Goal: Task Accomplishment & Management: Use online tool/utility

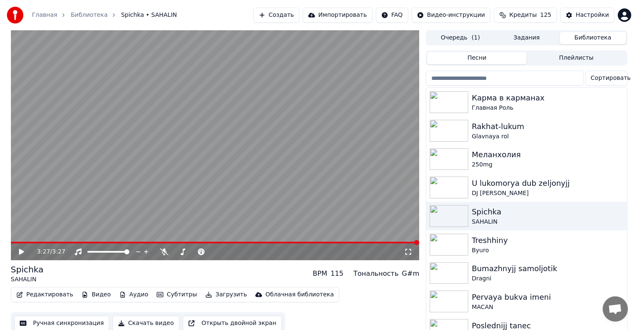
scroll to position [10, 0]
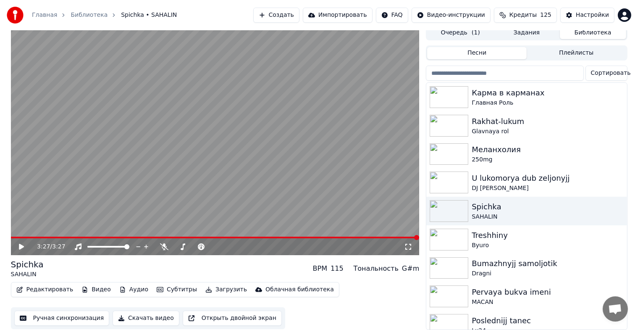
click at [37, 284] on button "Редактировать" at bounding box center [45, 290] width 64 height 12
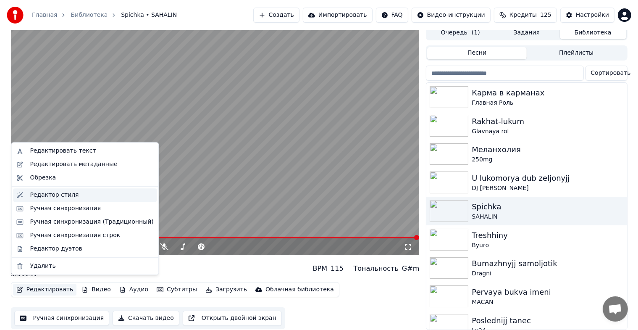
click at [76, 195] on div "Редактор стиля" at bounding box center [92, 195] width 124 height 8
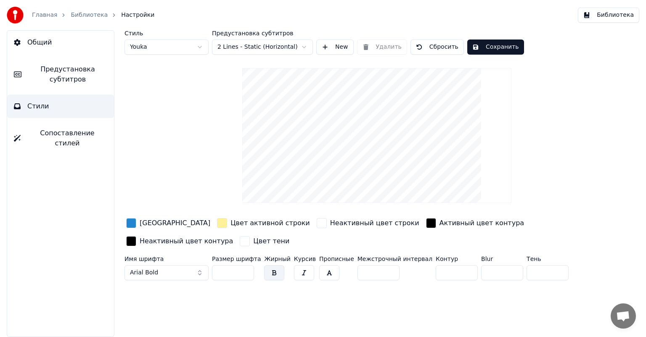
click at [200, 51] on html "Главная Библиотека Настройки Библиотека Общий Предустановка субтитров Стили Соп…" at bounding box center [323, 168] width 646 height 337
click at [201, 44] on html "Главная Библиотека Настройки Библиотека Общий Предустановка субтитров Стили Соп…" at bounding box center [323, 168] width 646 height 337
click at [200, 42] on html "Главная Библиотека Настройки Библиотека Общий Предустановка субтитров Стили Соп…" at bounding box center [323, 168] width 646 height 337
click at [62, 135] on span "Сопоставление стилей" at bounding box center [67, 138] width 80 height 20
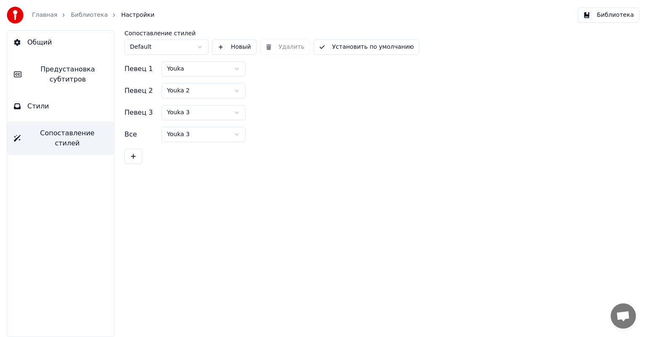
click at [44, 108] on span "Стили" at bounding box center [38, 106] width 22 height 10
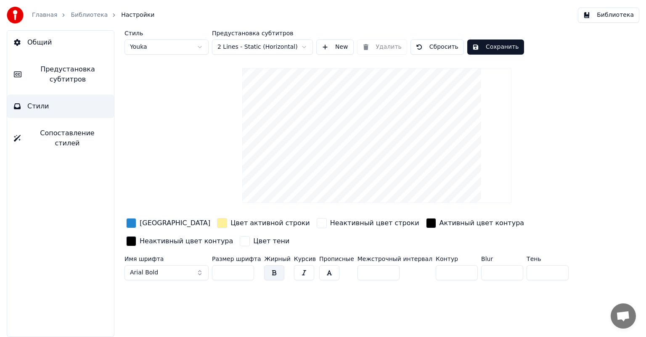
click at [343, 50] on button "New" at bounding box center [334, 47] width 37 height 15
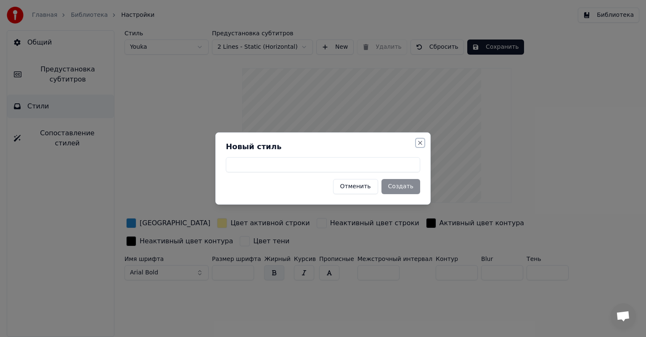
click at [420, 142] on button "Close" at bounding box center [420, 143] width 7 height 7
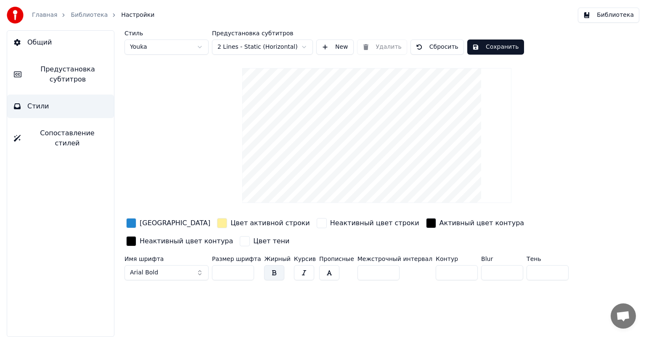
click at [514, 49] on button "Сохранить" at bounding box center [495, 47] width 57 height 15
click at [129, 14] on span "Настройки" at bounding box center [137, 15] width 33 height 8
click at [42, 16] on link "Главная" at bounding box center [44, 15] width 25 height 8
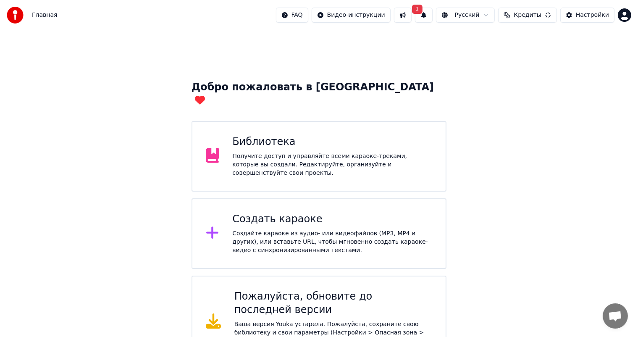
click at [71, 15] on div "Главная FAQ Видео-инструкции 1 Русский Кредиты Настройки" at bounding box center [319, 15] width 638 height 30
click at [258, 152] on div "Получите доступ и управляйте всеми караоке-треками, которые вы создали. Редакти…" at bounding box center [332, 164] width 200 height 25
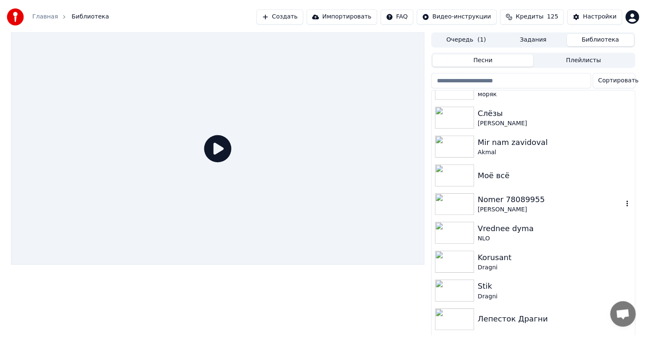
scroll to position [976, 0]
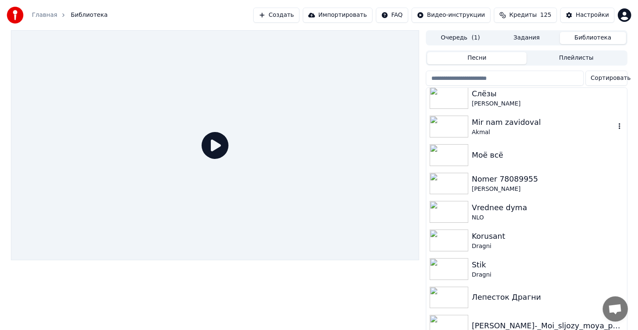
click at [509, 121] on div "Mir nam zavidoval" at bounding box center [543, 122] width 143 height 12
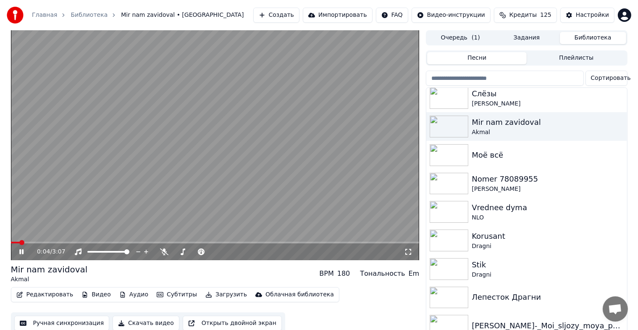
click at [21, 252] on icon at bounding box center [21, 251] width 4 height 5
click at [88, 294] on button "Видео" at bounding box center [96, 295] width 36 height 12
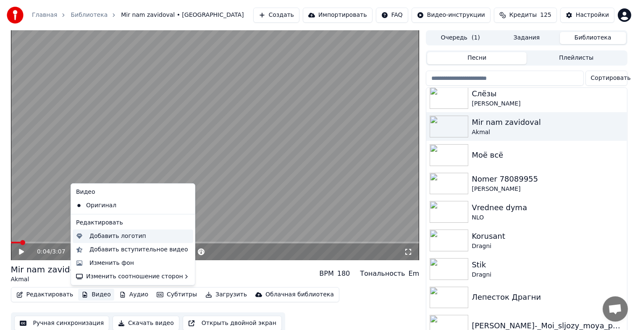
click at [131, 238] on div "Добавить логотип" at bounding box center [118, 236] width 57 height 8
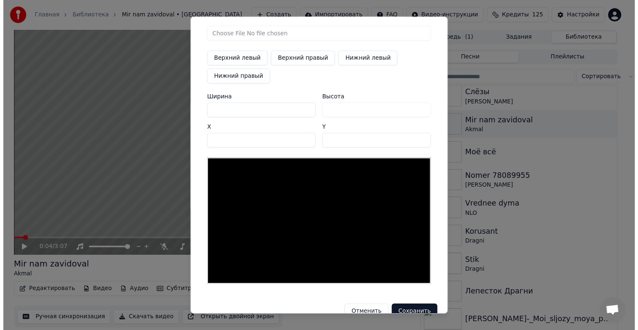
scroll to position [37, 0]
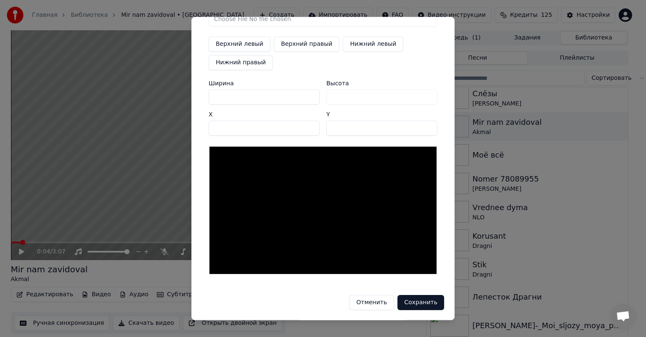
click at [378, 303] on button "Отменить" at bounding box center [371, 302] width 45 height 15
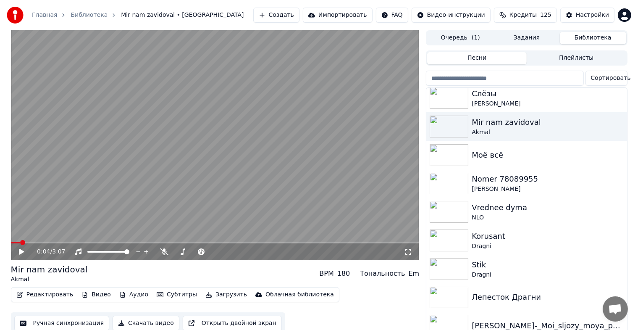
scroll to position [10, 0]
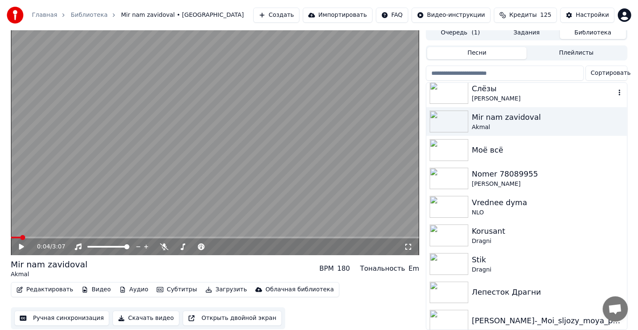
click at [616, 89] on icon "button" at bounding box center [620, 92] width 8 height 7
click at [58, 284] on button "Редактировать" at bounding box center [45, 290] width 64 height 12
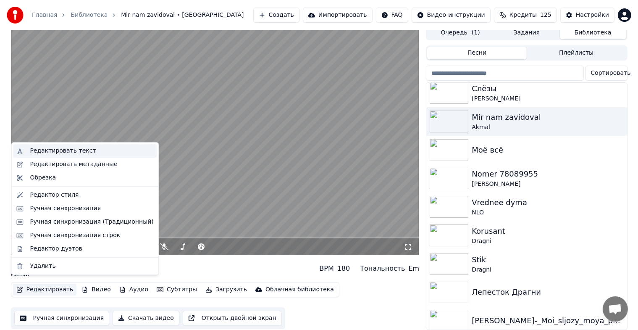
click at [71, 151] on div "Редактировать текст" at bounding box center [63, 151] width 66 height 8
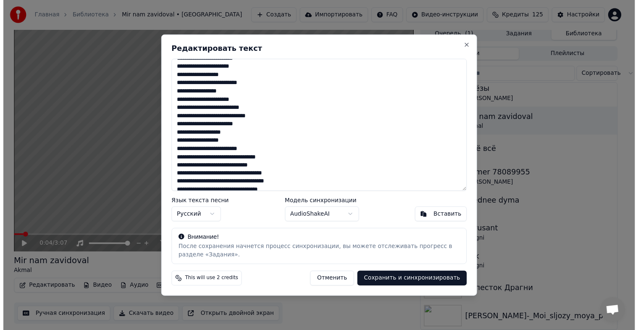
scroll to position [335, 0]
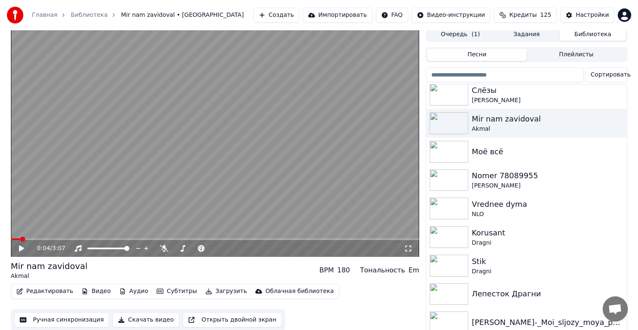
click at [65, 264] on div "Mir nam zavidoval" at bounding box center [49, 266] width 77 height 12
click at [61, 267] on div "Mir nam zavidoval" at bounding box center [49, 266] width 77 height 12
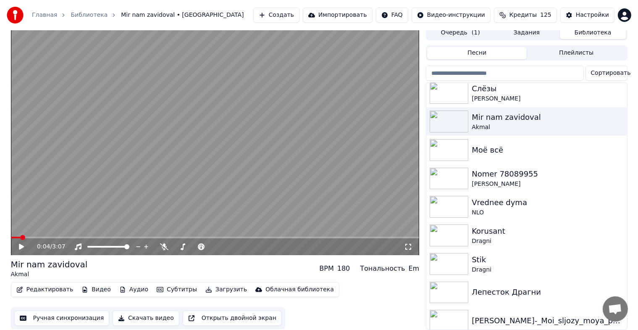
scroll to position [10, 0]
click at [396, 13] on html "Главная Библиотека Mir nam zavidoval • Akmal Создать Импортировать FAQ Видео-ин…" at bounding box center [319, 160] width 638 height 330
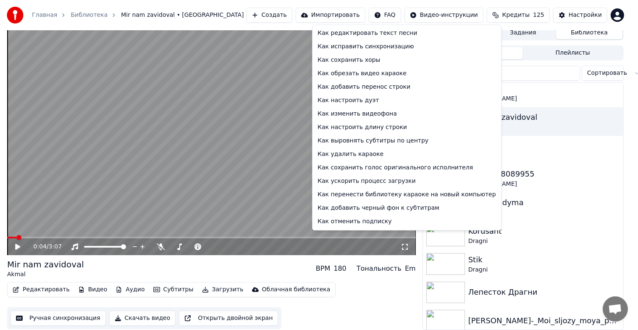
scroll to position [3, 0]
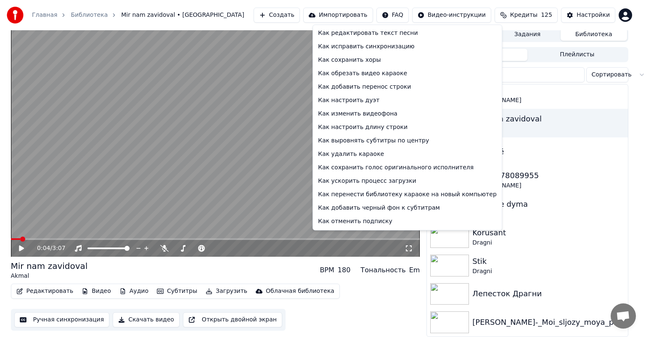
click at [225, 268] on html "Главная Библиотека Mir nam zavidoval • Akmal Создать Импортировать FAQ Видео-ин…" at bounding box center [323, 165] width 646 height 337
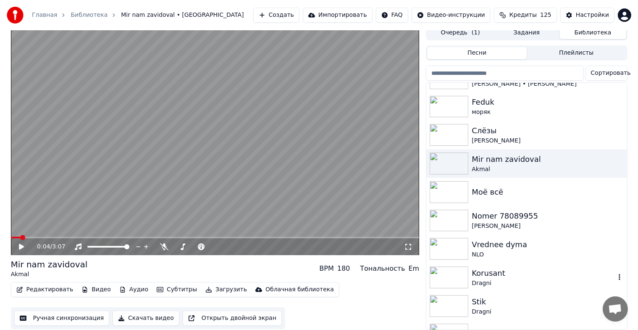
scroll to position [976, 0]
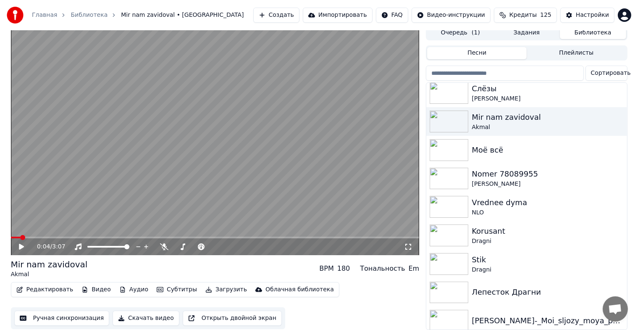
click at [53, 284] on button "Редактировать" at bounding box center [45, 290] width 64 height 12
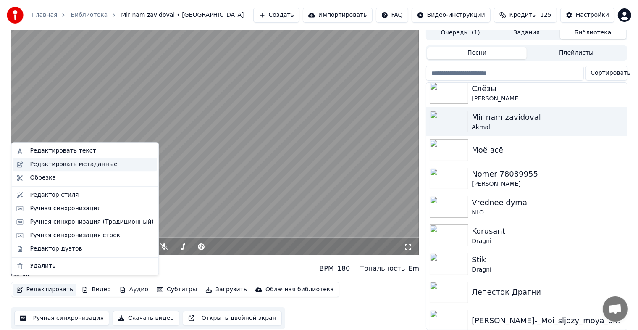
click at [69, 165] on div "Редактировать метаданные" at bounding box center [73, 164] width 87 height 8
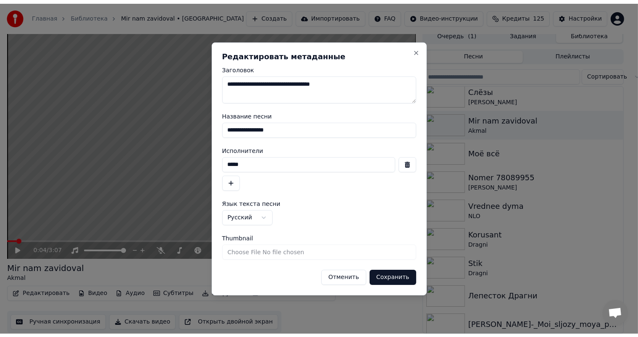
scroll to position [3, 0]
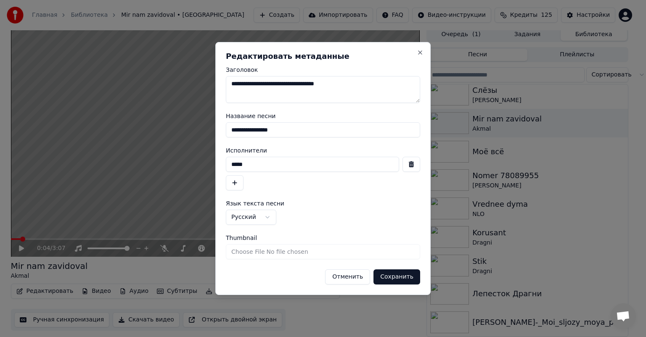
drag, startPoint x: 231, startPoint y: 85, endPoint x: 250, endPoint y: 84, distance: 18.5
click at [250, 84] on textarea "**********" at bounding box center [323, 89] width 194 height 27
drag, startPoint x: 227, startPoint y: 92, endPoint x: 286, endPoint y: 96, distance: 59.0
click at [286, 96] on textarea "**********" at bounding box center [323, 89] width 194 height 27
type textarea "**********"
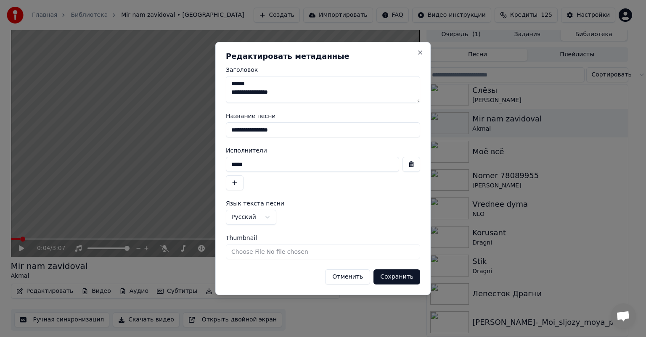
drag, startPoint x: 282, startPoint y: 129, endPoint x: 220, endPoint y: 131, distance: 61.8
click at [220, 131] on div "**********" at bounding box center [322, 168] width 215 height 253
type input "**********"
drag, startPoint x: 249, startPoint y: 166, endPoint x: 220, endPoint y: 170, distance: 28.8
click at [220, 169] on div "**********" at bounding box center [322, 168] width 215 height 253
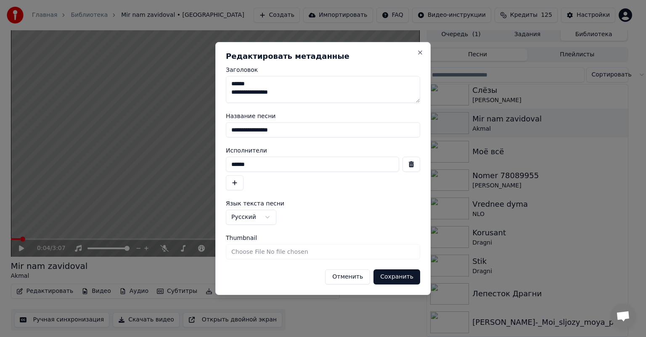
type input "******"
click at [317, 253] on input "Thumbnail" at bounding box center [323, 251] width 194 height 15
click at [394, 276] on button "Сохранить" at bounding box center [396, 276] width 47 height 15
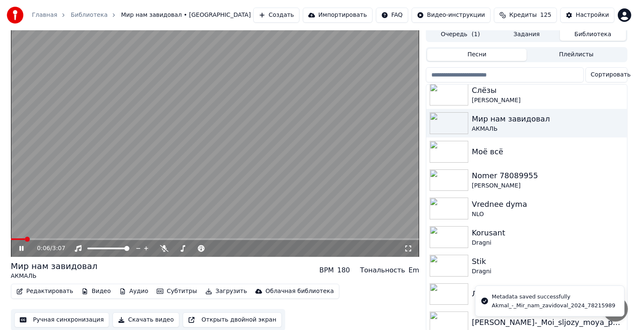
click at [23, 249] on icon at bounding box center [21, 248] width 4 height 5
click at [11, 240] on span at bounding box center [13, 239] width 5 height 5
click at [21, 249] on icon at bounding box center [21, 248] width 5 height 6
click at [23, 249] on icon at bounding box center [21, 248] width 4 height 5
click at [34, 291] on button "Редактировать" at bounding box center [45, 291] width 64 height 12
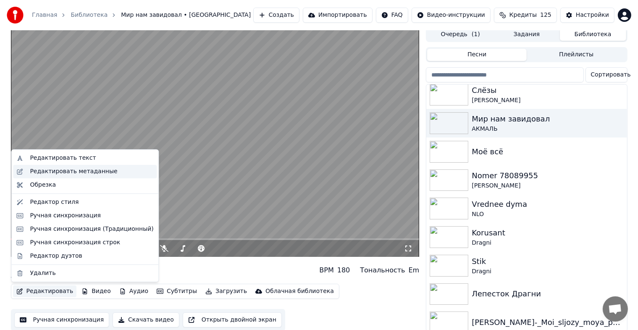
click at [80, 171] on div "Редактировать метаданные" at bounding box center [73, 171] width 87 height 8
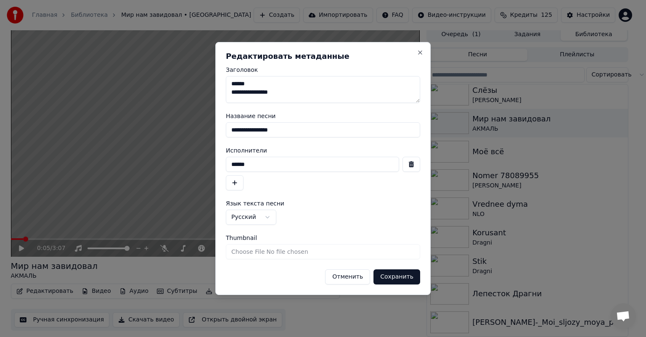
click at [327, 252] on input "Thumbnail" at bounding box center [323, 251] width 194 height 15
type input "**********"
click at [402, 278] on button "Сохранить" at bounding box center [396, 276] width 47 height 15
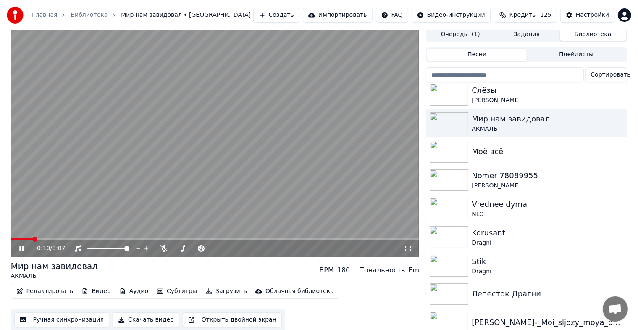
click at [22, 249] on icon at bounding box center [21, 248] width 4 height 5
click at [483, 158] on div "Моё всё" at bounding box center [527, 151] width 200 height 29
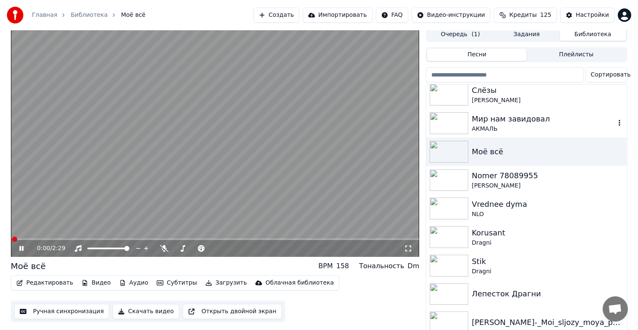
click at [482, 126] on div "АКМАЛЬ" at bounding box center [543, 129] width 143 height 8
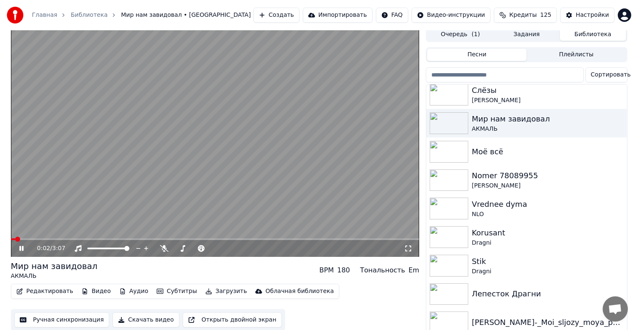
click at [20, 249] on icon at bounding box center [21, 248] width 4 height 5
click at [61, 291] on button "Редактировать" at bounding box center [45, 291] width 64 height 12
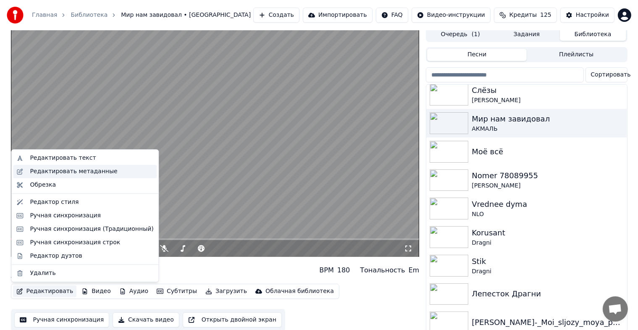
click at [89, 169] on div "Редактировать метаданные" at bounding box center [73, 171] width 87 height 8
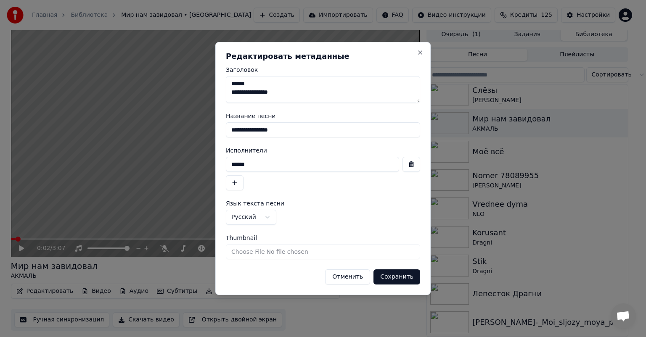
click at [314, 250] on input "Thumbnail" at bounding box center [323, 251] width 194 height 15
type input "**********"
click at [398, 277] on button "Сохранить" at bounding box center [396, 276] width 47 height 15
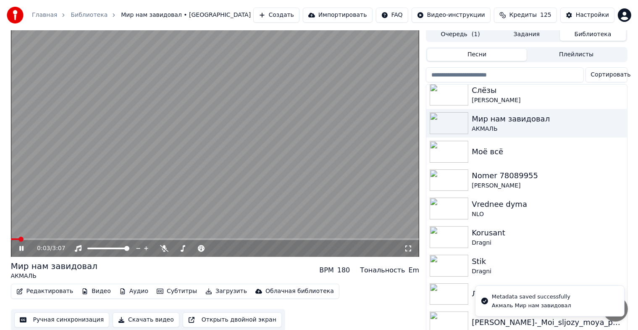
click at [268, 190] on video at bounding box center [215, 142] width 409 height 230
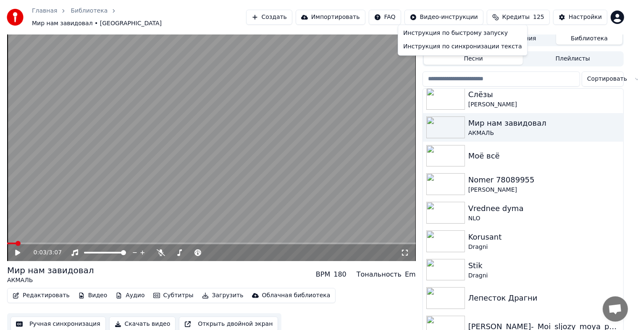
click at [442, 16] on html "Главная Библиотека Мир нам завидовал • АКМАЛЬ Создать Импортировать FAQ Видео-и…" at bounding box center [319, 162] width 638 height 330
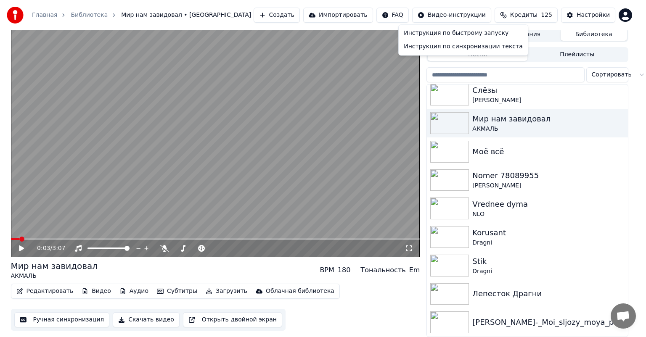
click at [575, 14] on html "Главная Библиотека Мир нам завидовал • АКМАЛЬ Создать Импортировать FAQ Видео-и…" at bounding box center [323, 165] width 646 height 337
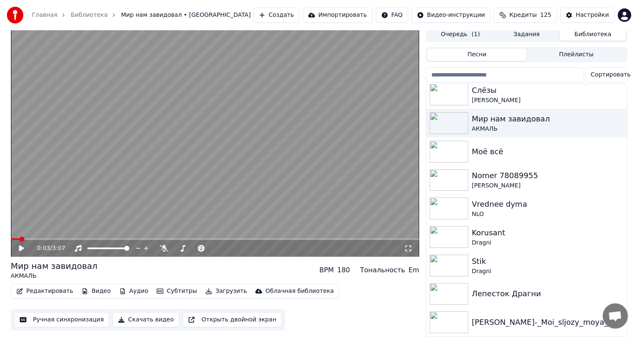
click at [575, 14] on button "Настройки" at bounding box center [588, 15] width 54 height 15
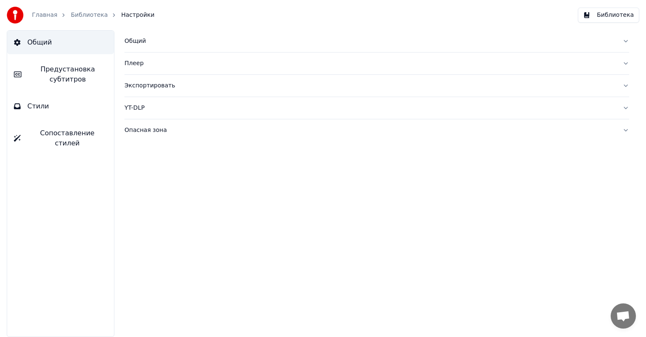
click at [66, 76] on span "Предустановка субтитров" at bounding box center [67, 74] width 79 height 20
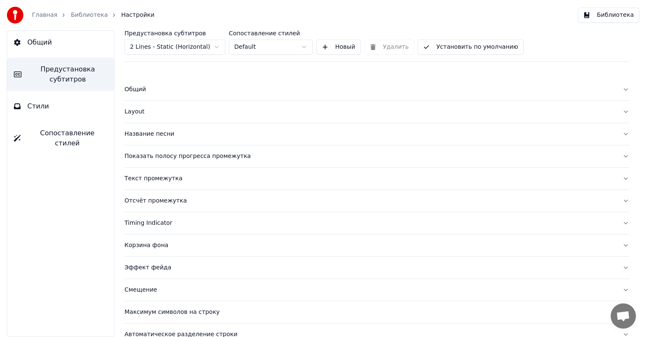
click at [617, 90] on button "Общий" at bounding box center [376, 90] width 504 height 22
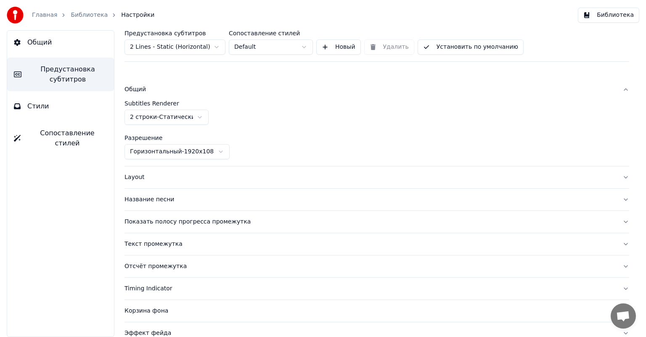
click at [618, 180] on button "Layout" at bounding box center [376, 177] width 504 height 22
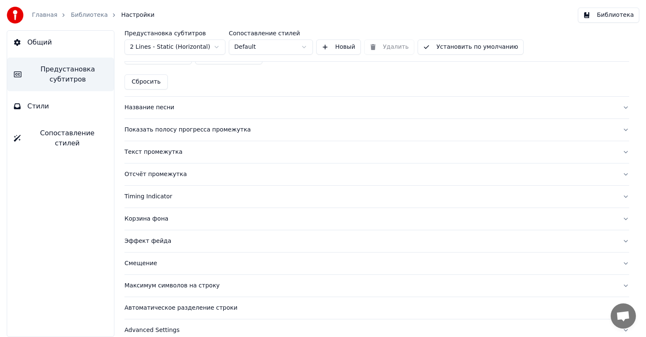
scroll to position [330, 0]
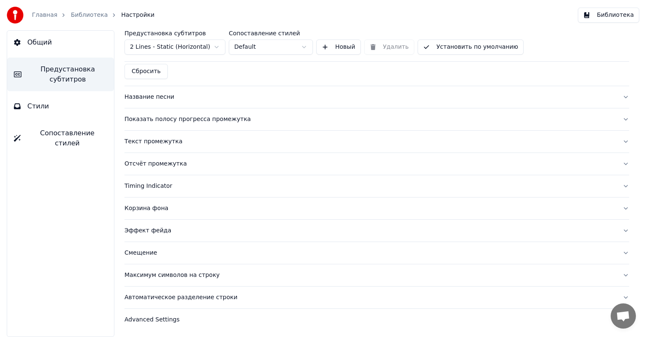
click at [76, 133] on span "Сопоставление стилей" at bounding box center [67, 138] width 80 height 20
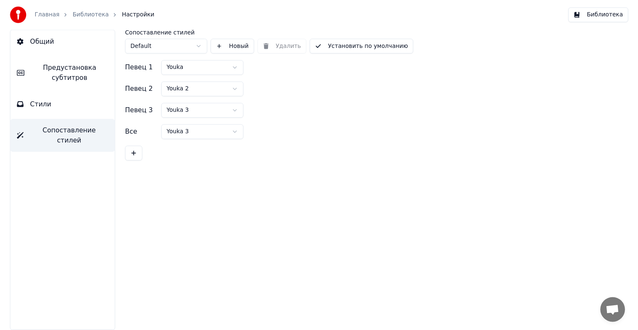
scroll to position [0, 0]
click at [71, 16] on link "Библиотека" at bounding box center [89, 15] width 37 height 8
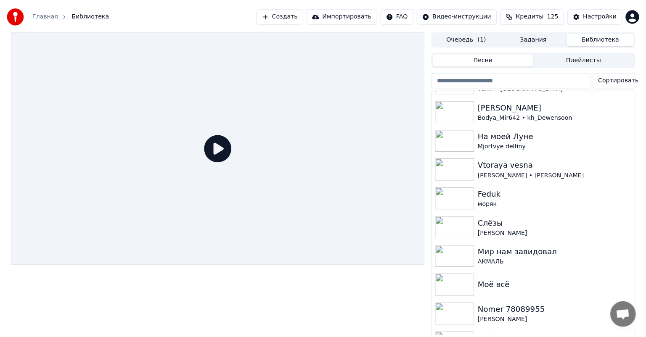
scroll to position [850, 0]
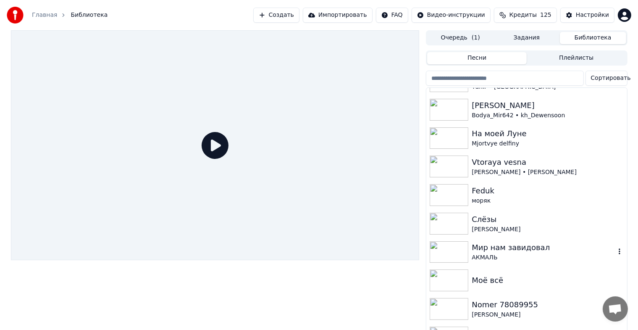
click at [516, 246] on div "Мир нам завидовал" at bounding box center [543, 248] width 143 height 12
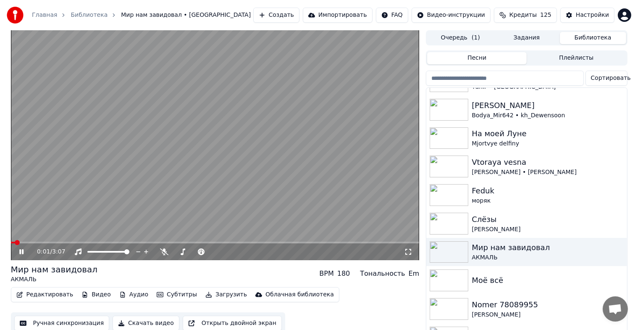
click at [204, 229] on video at bounding box center [215, 145] width 409 height 230
click at [95, 293] on button "Видео" at bounding box center [96, 295] width 36 height 12
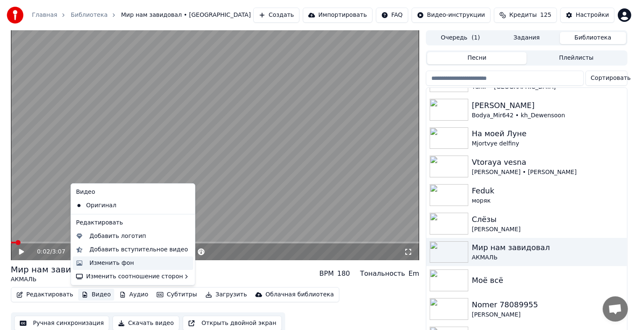
click at [123, 267] on div "Изменить фон" at bounding box center [133, 262] width 121 height 13
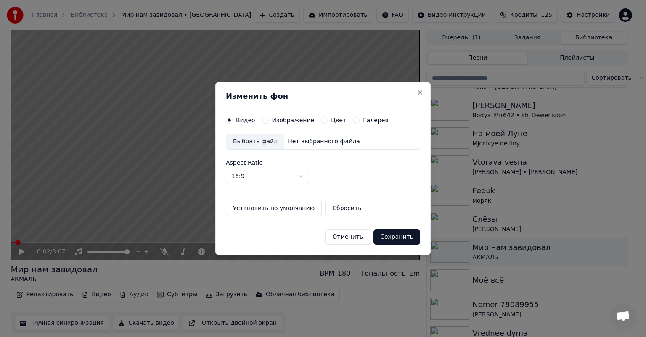
click at [258, 144] on div "Выбрать файл" at bounding box center [255, 141] width 58 height 15
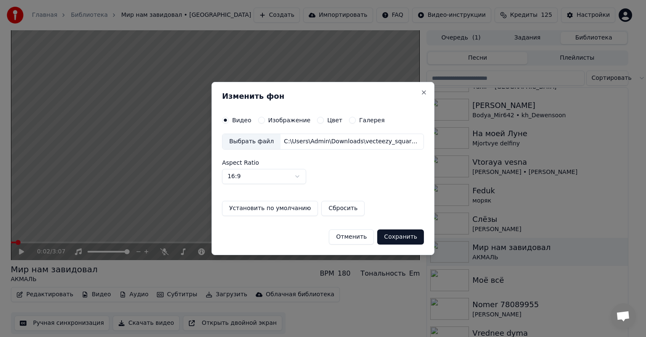
click at [395, 236] on button "Сохранить" at bounding box center [400, 236] width 47 height 15
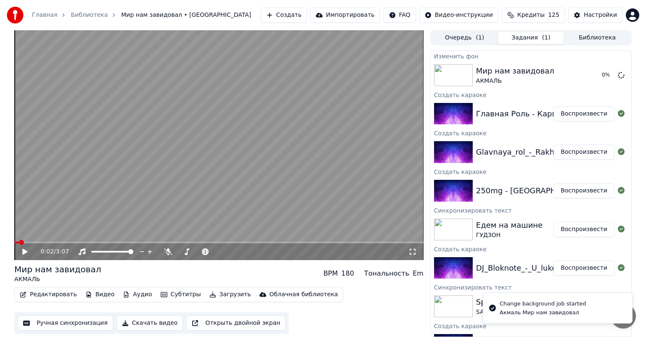
click at [26, 251] on icon at bounding box center [24, 252] width 5 height 6
click at [26, 251] on icon at bounding box center [25, 251] width 4 height 5
click at [496, 113] on div "Главная Роль - Карма в карманах" at bounding box center [543, 114] width 134 height 12
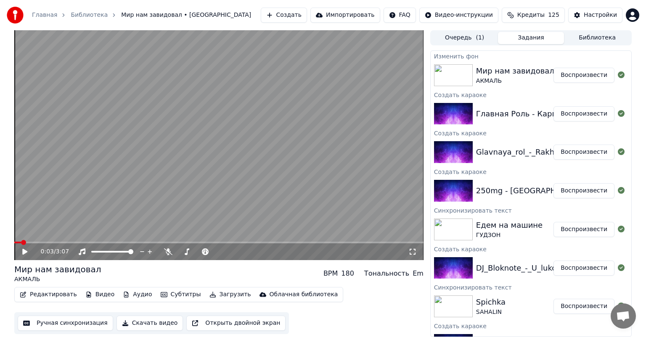
click at [580, 78] on button "Воспроизвести" at bounding box center [583, 75] width 61 height 15
click at [108, 252] on span at bounding box center [108, 251] width 5 height 5
click at [25, 252] on icon at bounding box center [31, 251] width 20 height 7
click at [21, 242] on span at bounding box center [23, 242] width 5 height 5
click at [24, 252] on icon at bounding box center [24, 252] width 5 height 6
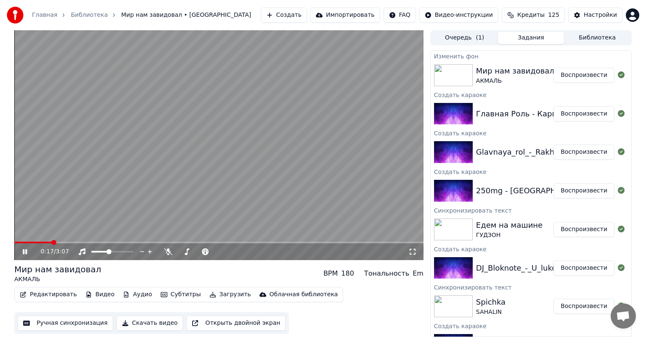
click at [22, 255] on icon at bounding box center [31, 251] width 20 height 7
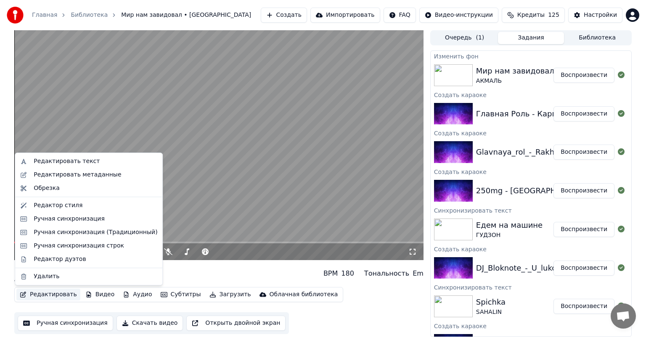
click at [46, 295] on button "Редактировать" at bounding box center [48, 295] width 64 height 12
click at [87, 205] on div "Редактор стиля" at bounding box center [96, 205] width 124 height 8
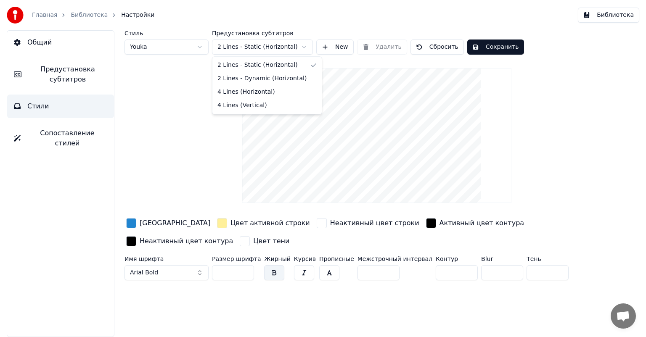
click at [301, 50] on html "Главная Библиотека Настройки Библиотека Общий Предустановка субтитров Стили Соп…" at bounding box center [323, 168] width 646 height 337
click at [199, 47] on html "Главная Библиотека Настройки Библиотека Общий Предустановка субтитров Стили Соп…" at bounding box center [323, 168] width 646 height 337
click at [200, 48] on html "Главная Библиотека Настройки Библиотека Общий Предустановка субтитров Стили Соп…" at bounding box center [323, 168] width 646 height 337
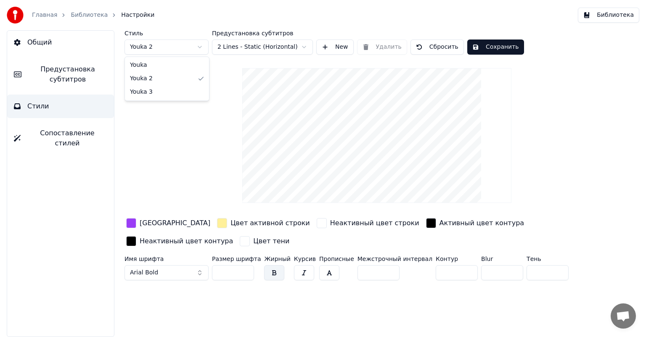
click at [199, 46] on html "Главная Библиотека Настройки Библиотека Общий Предустановка субтитров Стили Соп…" at bounding box center [323, 168] width 646 height 337
click at [153, 220] on div "[GEOGRAPHIC_DATA]" at bounding box center [175, 223] width 71 height 10
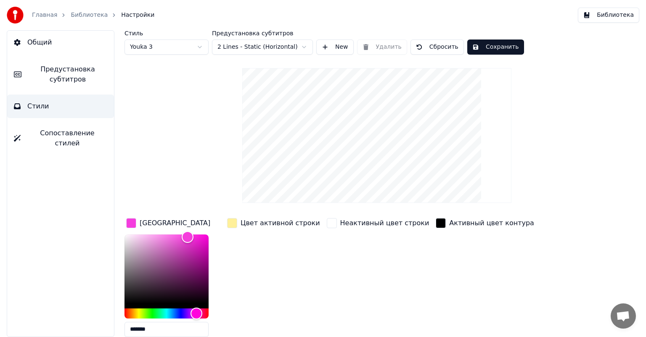
click at [153, 175] on div "Стиль Youka 3 Предустановка субтитров 2 Lines - Static (Horizontal) New Удалить…" at bounding box center [376, 213] width 504 height 366
click at [175, 101] on div "Стиль Youka 3 Предустановка субтитров 2 Lines - Static (Horizontal) New Удалить…" at bounding box center [376, 213] width 504 height 366
click at [240, 169] on div "Стиль Youka 3 Предустановка субтитров 2 Lines - Static (Horizontal) New Удалить…" at bounding box center [376, 213] width 504 height 366
click at [369, 99] on video at bounding box center [376, 135] width 269 height 135
click at [245, 45] on html "Главная Библиотека Настройки Библиотека Общий Предустановка субтитров Стили Соп…" at bounding box center [323, 168] width 646 height 337
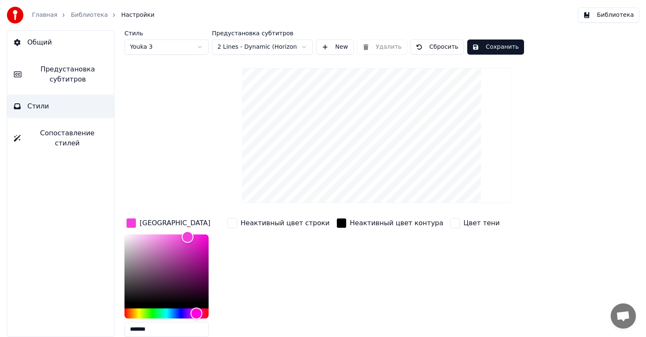
click at [284, 50] on html "Главная Библиотека Настройки Библиотека Общий Предустановка субтитров Стили Соп…" at bounding box center [323, 168] width 646 height 337
click at [298, 45] on html "Главная Библиотека Настройки Библиотека Общий Предустановка субтитров Стили Соп…" at bounding box center [323, 168] width 646 height 337
click at [289, 47] on html "Главная Библиотека Настройки Библиотека Общий Предустановка субтитров Стили Соп…" at bounding box center [323, 168] width 646 height 337
click at [297, 47] on html "Главная Библиотека Настройки Библиотека Общий Предустановка субтитров Стили Соп…" at bounding box center [323, 168] width 646 height 337
click at [300, 49] on html "Главная Библиотека Настройки Библиотека Общий Предустановка субтитров Стили Соп…" at bounding box center [323, 168] width 646 height 337
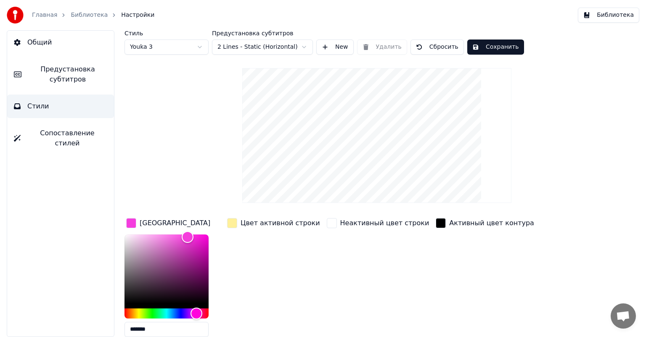
click at [232, 222] on div "button" at bounding box center [232, 223] width 10 height 10
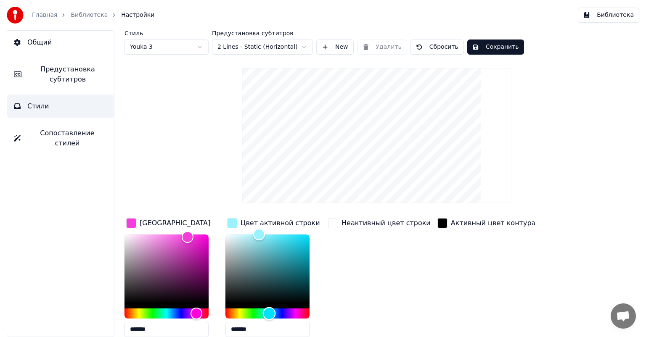
click at [269, 309] on div "Hue" at bounding box center [267, 314] width 84 height 10
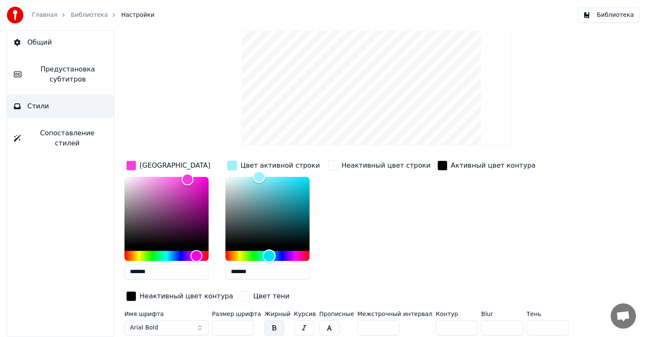
scroll to position [58, 0]
click at [199, 327] on button "Arial Bold" at bounding box center [166, 327] width 84 height 15
click at [177, 324] on button "Arial Bold" at bounding box center [166, 327] width 84 height 15
click at [253, 183] on div "Color" at bounding box center [259, 176] width 13 height 13
click at [230, 180] on div "Color" at bounding box center [267, 211] width 84 height 69
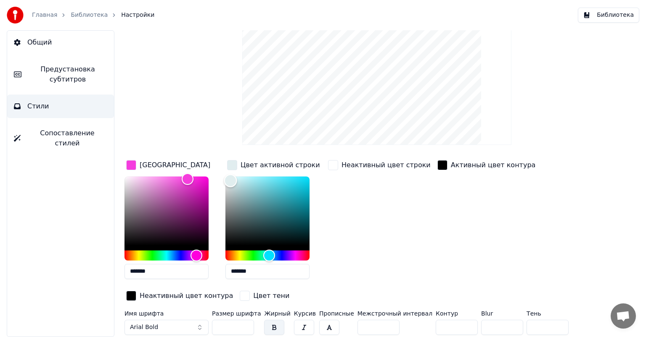
type input "*******"
click at [227, 191] on div "Color" at bounding box center [267, 211] width 84 height 69
click at [204, 184] on div "Color" at bounding box center [166, 211] width 84 height 69
click at [182, 191] on div "Color" at bounding box center [166, 211] width 84 height 69
click at [189, 194] on div "Color" at bounding box center [166, 211] width 84 height 69
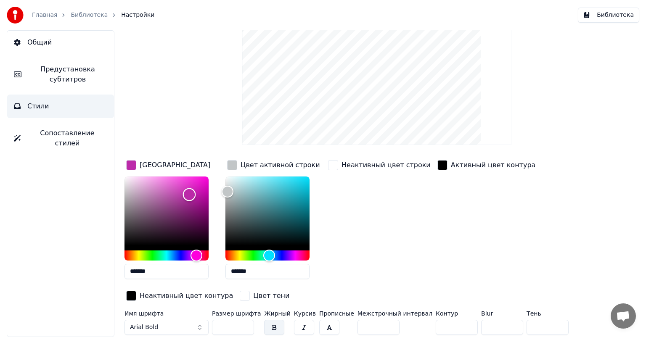
click at [208, 198] on div "Color" at bounding box center [166, 211] width 84 height 69
type input "*******"
click at [196, 179] on div "Color" at bounding box center [166, 211] width 84 height 69
click at [254, 296] on div "Цвет тени" at bounding box center [271, 296] width 36 height 10
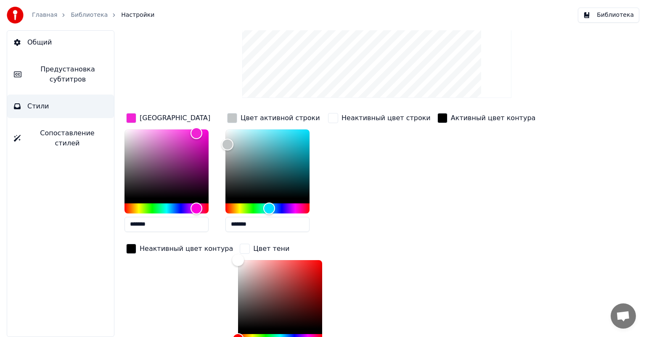
scroll to position [171, 0]
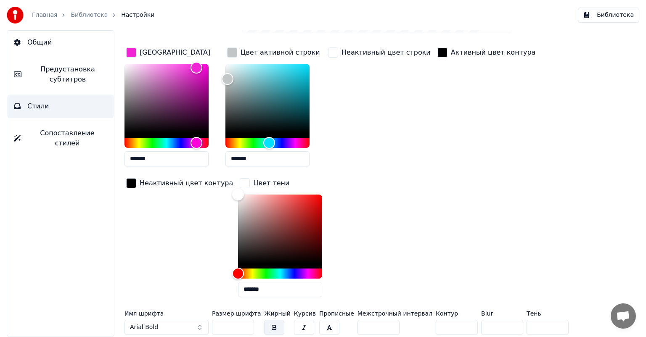
click at [166, 235] on div "Неактивный цвет контура" at bounding box center [179, 240] width 110 height 127
click at [153, 328] on span "Arial Bold" at bounding box center [144, 327] width 28 height 8
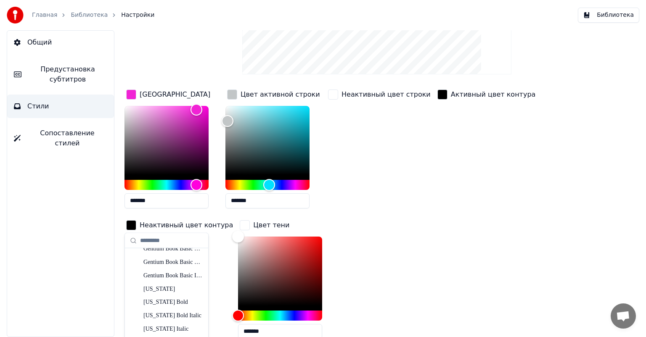
scroll to position [2984, 0]
click at [168, 298] on div "[US_STATE] Bold" at bounding box center [173, 297] width 60 height 8
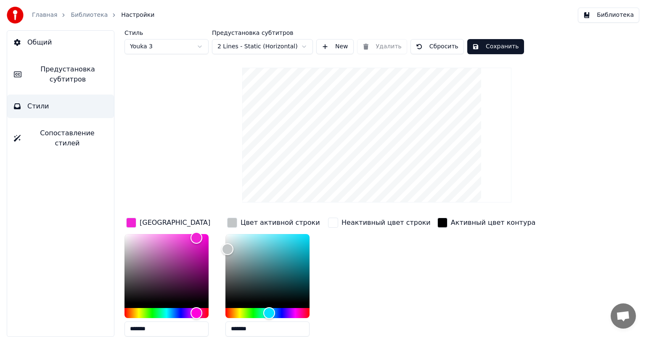
scroll to position [0, 0]
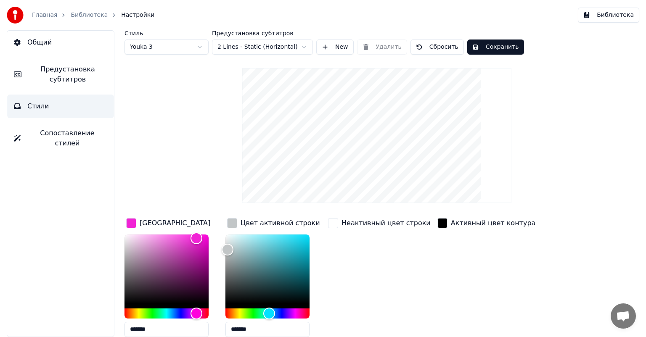
click at [488, 45] on button "Сохранить" at bounding box center [495, 47] width 57 height 15
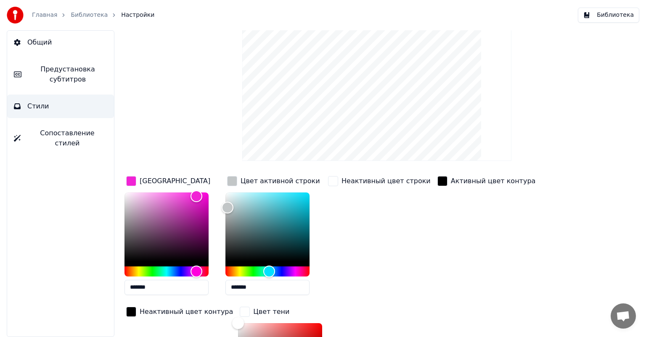
click at [369, 61] on video at bounding box center [376, 93] width 269 height 135
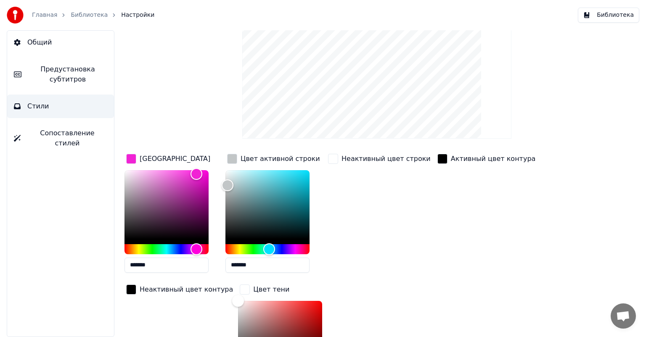
scroll to position [0, 0]
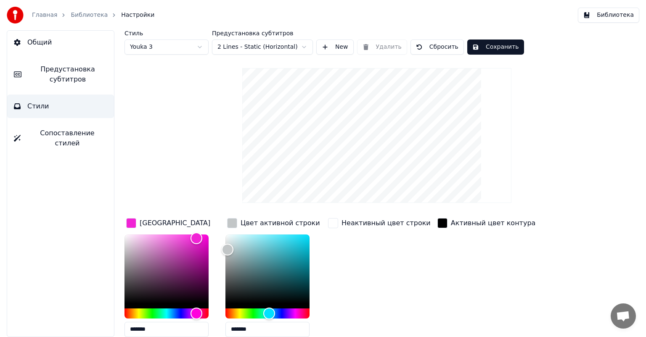
click at [47, 46] on span "Общий" at bounding box center [39, 42] width 24 height 10
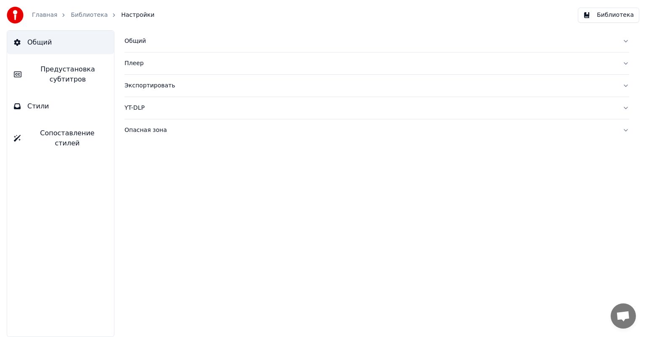
click at [140, 42] on div "Общий" at bounding box center [369, 41] width 491 height 8
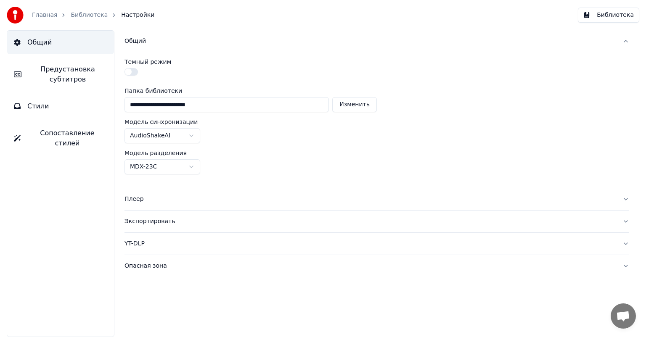
click at [182, 201] on div "Плеер" at bounding box center [369, 199] width 491 height 8
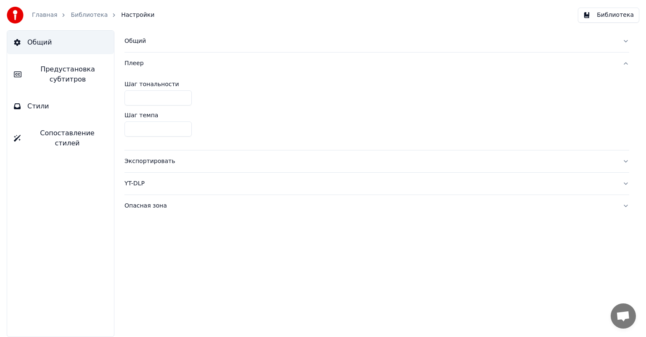
click at [180, 161] on div "Экспортировать" at bounding box center [369, 161] width 491 height 8
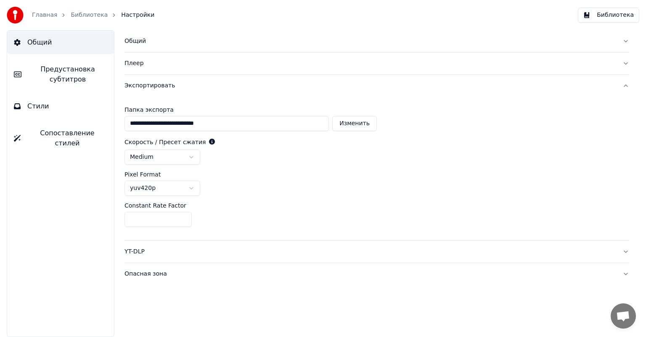
click at [159, 276] on div "Опасная зона" at bounding box center [369, 274] width 491 height 8
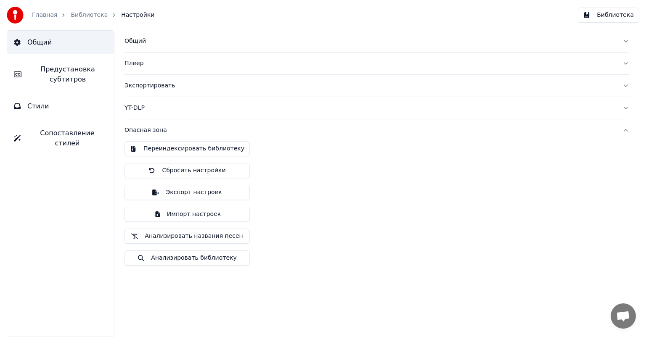
click at [77, 18] on link "Библиотека" at bounding box center [89, 15] width 37 height 8
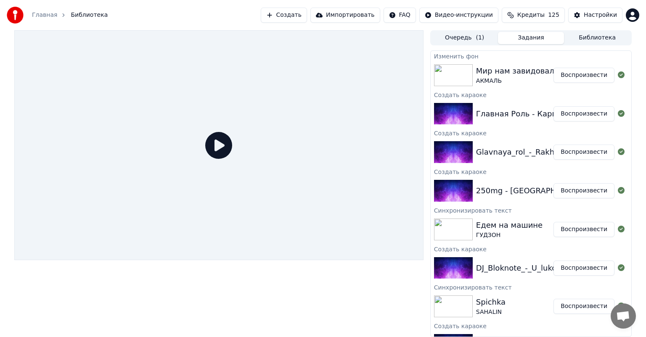
click at [510, 76] on div "Мир нам завидовал" at bounding box center [515, 71] width 78 height 12
click at [569, 72] on button "Воспроизвести" at bounding box center [583, 75] width 61 height 15
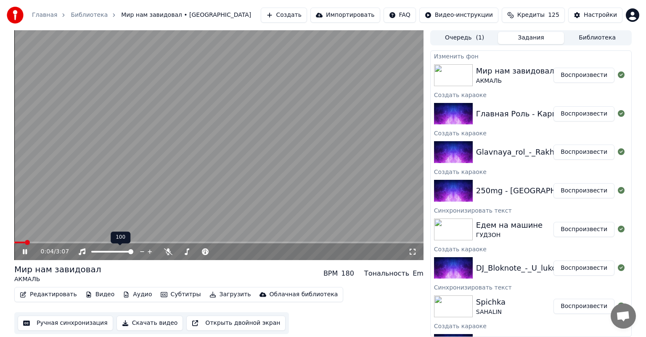
click at [133, 252] on span at bounding box center [130, 251] width 5 height 5
click at [26, 252] on icon at bounding box center [25, 251] width 4 height 5
click at [40, 295] on button "Редактировать" at bounding box center [48, 295] width 64 height 12
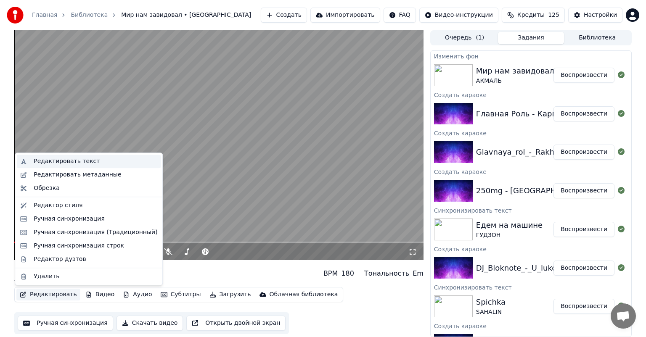
click at [96, 160] on div "Редактировать текст" at bounding box center [96, 161] width 124 height 8
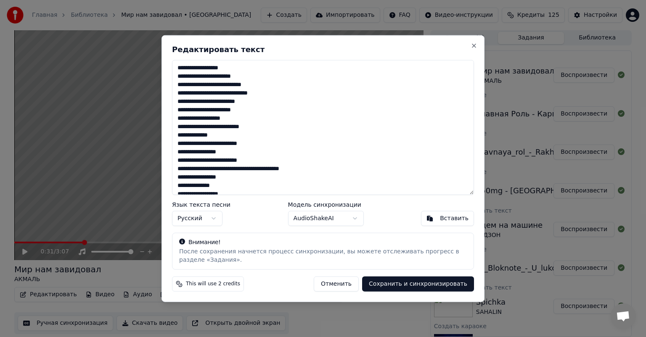
click at [236, 69] on textarea at bounding box center [323, 127] width 302 height 135
click at [273, 94] on textarea at bounding box center [323, 127] width 302 height 135
drag, startPoint x: 214, startPoint y: 104, endPoint x: 219, endPoint y: 101, distance: 6.8
click at [214, 104] on textarea at bounding box center [323, 127] width 302 height 135
click at [255, 101] on textarea at bounding box center [323, 127] width 302 height 135
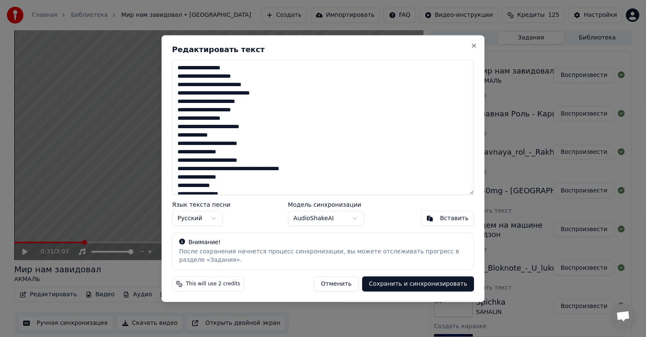
click at [223, 109] on textarea at bounding box center [323, 127] width 302 height 135
click at [224, 109] on textarea at bounding box center [323, 127] width 302 height 135
click at [248, 111] on textarea at bounding box center [323, 127] width 302 height 135
click at [261, 128] on textarea at bounding box center [323, 127] width 302 height 135
click at [264, 144] on textarea at bounding box center [323, 127] width 302 height 135
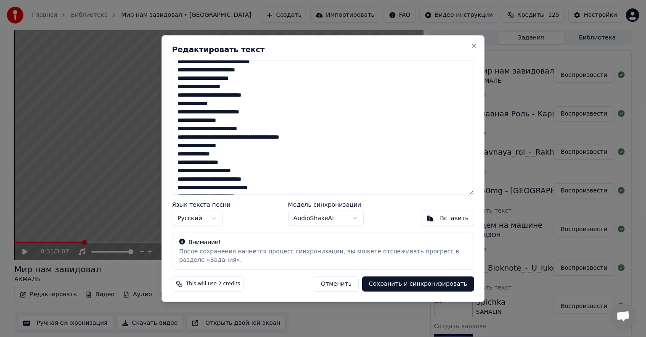
scroll to position [42, 0]
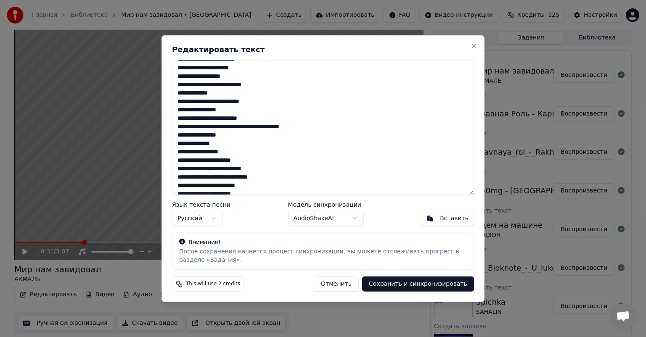
drag, startPoint x: 229, startPoint y: 109, endPoint x: 284, endPoint y: 101, distance: 55.7
click at [229, 109] on textarea at bounding box center [323, 127] width 302 height 135
click at [273, 119] on textarea at bounding box center [323, 127] width 302 height 135
click at [241, 129] on textarea at bounding box center [323, 127] width 302 height 135
drag, startPoint x: 208, startPoint y: 135, endPoint x: 214, endPoint y: 135, distance: 5.5
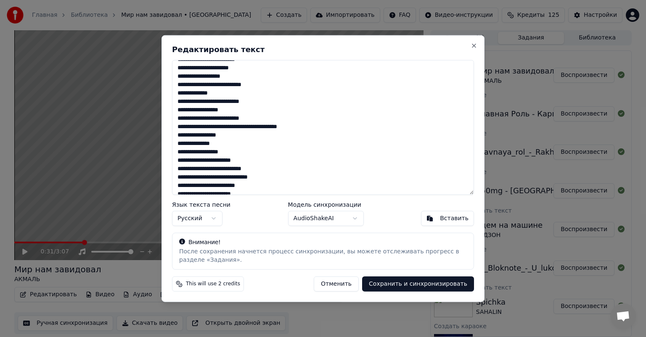
click at [214, 135] on textarea at bounding box center [323, 127] width 302 height 135
drag, startPoint x: 207, startPoint y: 135, endPoint x: 230, endPoint y: 135, distance: 23.1
click at [230, 135] on textarea at bounding box center [323, 127] width 302 height 135
click at [224, 143] on textarea at bounding box center [323, 127] width 302 height 135
click at [243, 154] on textarea at bounding box center [323, 127] width 302 height 135
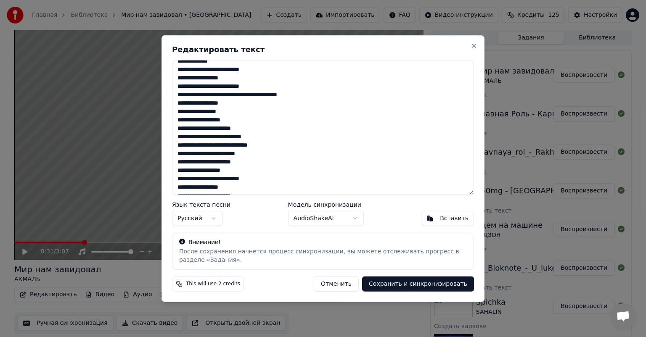
scroll to position [84, 0]
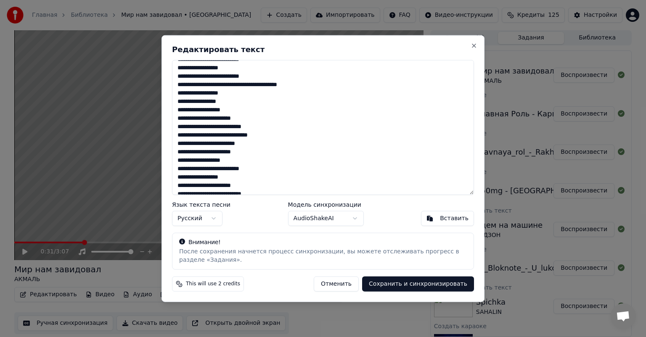
click at [251, 116] on textarea at bounding box center [323, 127] width 302 height 135
click at [274, 137] on textarea at bounding box center [323, 127] width 302 height 135
click at [213, 145] on textarea at bounding box center [323, 127] width 302 height 135
click at [264, 145] on textarea at bounding box center [323, 127] width 302 height 135
click at [227, 153] on textarea at bounding box center [323, 127] width 302 height 135
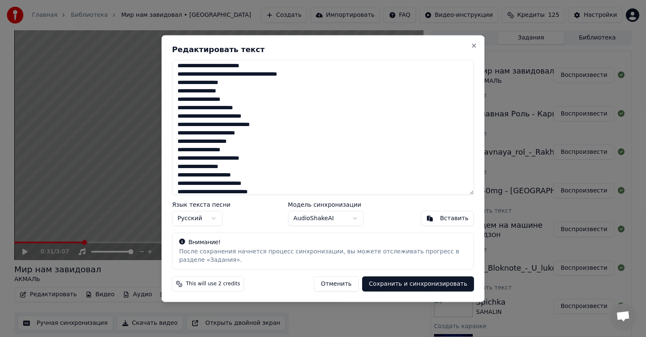
scroll to position [126, 0]
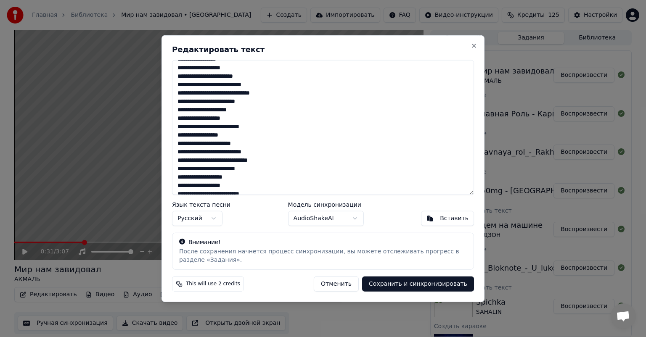
click at [249, 111] on textarea at bounding box center [323, 127] width 302 height 135
click at [262, 126] on textarea at bounding box center [323, 127] width 302 height 135
click at [242, 134] on textarea at bounding box center [323, 127] width 302 height 135
click at [253, 141] on textarea at bounding box center [323, 127] width 302 height 135
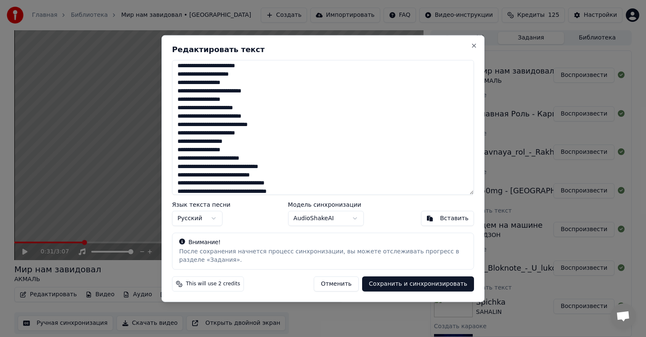
scroll to position [168, 0]
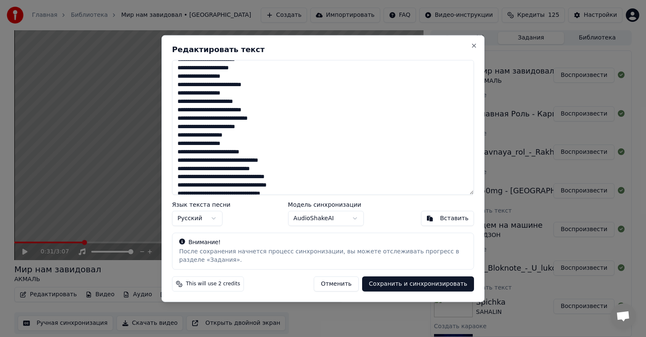
click at [273, 119] on textarea at bounding box center [323, 127] width 302 height 135
click at [215, 127] on textarea at bounding box center [323, 127] width 302 height 135
click at [215, 135] on textarea at bounding box center [323, 127] width 302 height 135
click at [178, 133] on textarea at bounding box center [323, 127] width 302 height 135
click at [256, 127] on textarea at bounding box center [323, 127] width 302 height 135
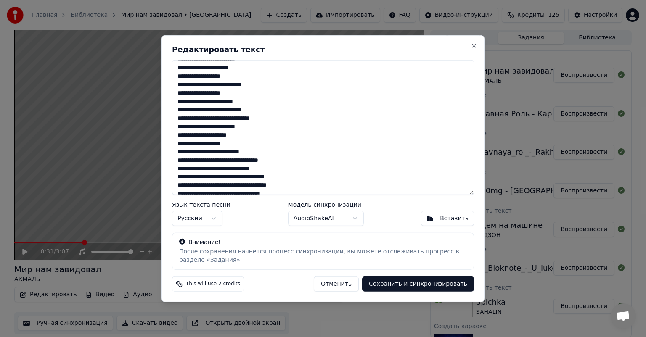
click at [250, 136] on textarea at bounding box center [323, 127] width 302 height 135
click at [261, 152] on textarea at bounding box center [323, 127] width 302 height 135
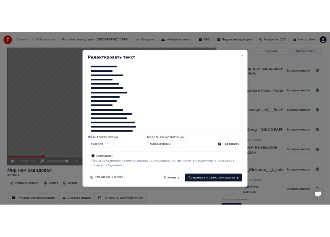
scroll to position [210, 0]
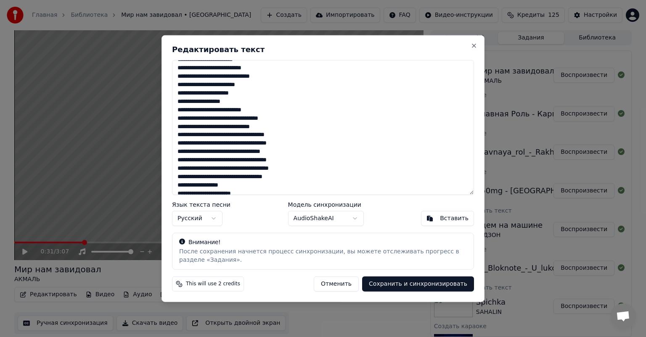
click at [288, 118] on textarea at bounding box center [323, 127] width 302 height 135
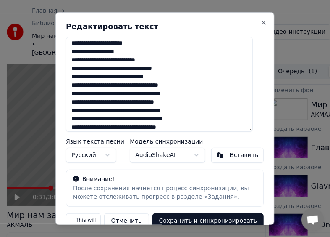
scroll to position [252, 0]
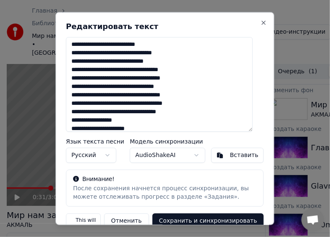
click at [178, 61] on textarea at bounding box center [159, 84] width 187 height 95
click at [131, 87] on textarea at bounding box center [159, 84] width 187 height 95
click at [188, 84] on textarea at bounding box center [159, 84] width 187 height 95
click at [153, 95] on textarea at bounding box center [159, 84] width 187 height 95
click at [193, 92] on textarea at bounding box center [159, 84] width 187 height 95
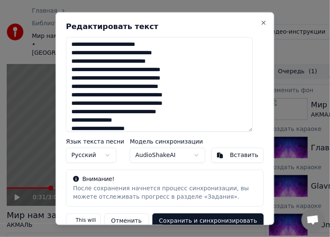
click at [90, 104] on textarea at bounding box center [159, 84] width 187 height 95
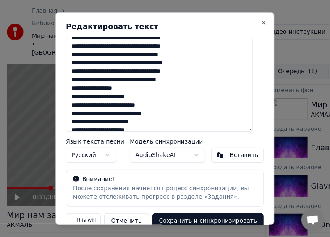
scroll to position [294, 0]
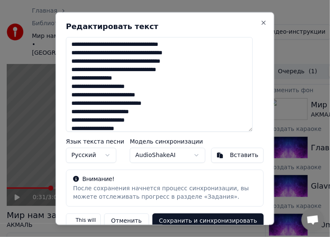
click at [187, 69] on textarea at bounding box center [159, 84] width 187 height 95
click at [131, 78] on textarea at bounding box center [159, 84] width 187 height 95
drag, startPoint x: 110, startPoint y: 113, endPoint x: 148, endPoint y: 94, distance: 42.3
click at [111, 113] on textarea at bounding box center [159, 84] width 187 height 95
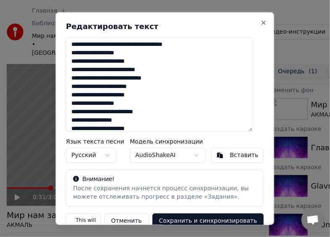
scroll to position [336, 0]
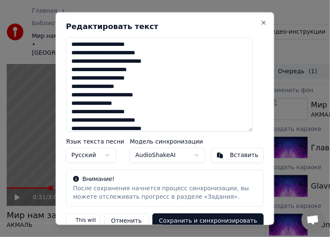
click at [152, 71] on textarea at bounding box center [159, 84] width 187 height 95
click at [121, 79] on textarea at bounding box center [159, 84] width 187 height 95
click at [145, 82] on textarea at bounding box center [159, 84] width 187 height 95
click at [145, 74] on textarea at bounding box center [159, 84] width 187 height 95
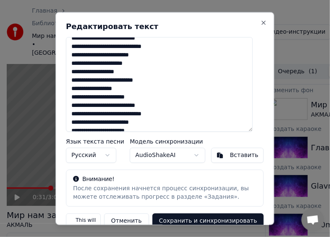
scroll to position [375, 0]
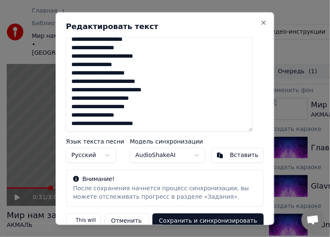
click at [135, 63] on textarea at bounding box center [159, 84] width 187 height 95
click at [169, 91] on textarea at bounding box center [159, 84] width 187 height 95
click at [110, 100] on textarea at bounding box center [159, 84] width 187 height 95
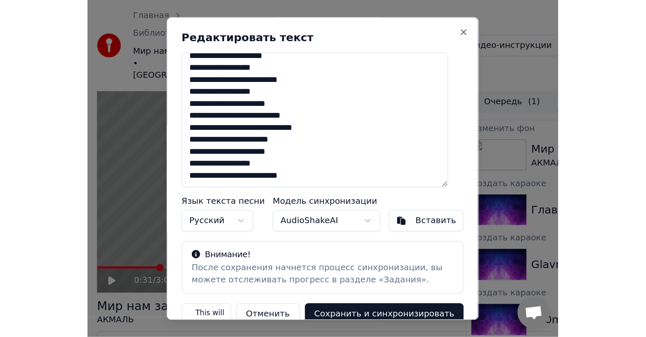
scroll to position [26, 0]
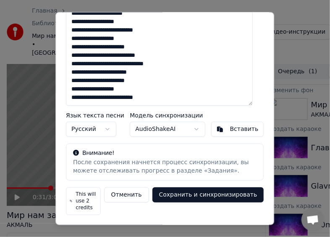
click at [164, 99] on textarea at bounding box center [159, 58] width 187 height 95
click at [155, 72] on textarea at bounding box center [159, 58] width 187 height 95
click at [156, 79] on textarea at bounding box center [159, 58] width 187 height 95
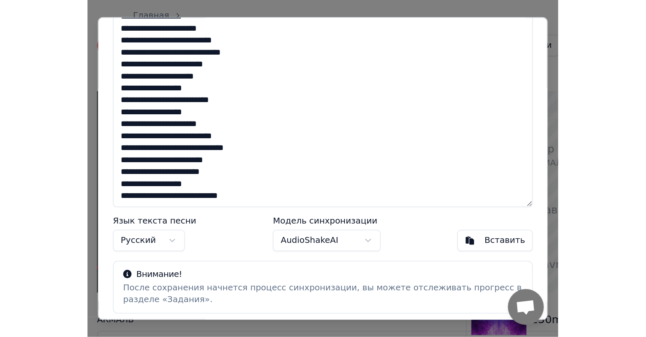
scroll to position [0, 0]
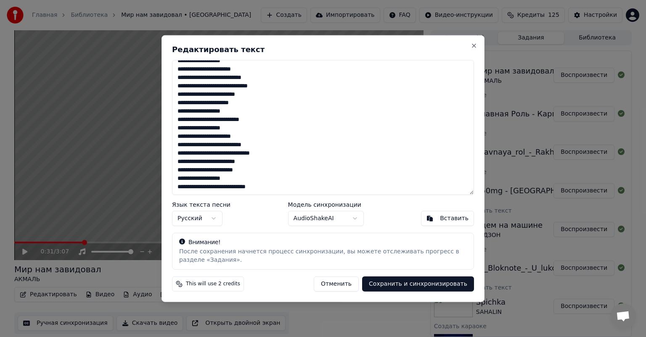
type textarea "**********"
click at [440, 285] on button "Сохранить и синхронизировать" at bounding box center [418, 283] width 112 height 15
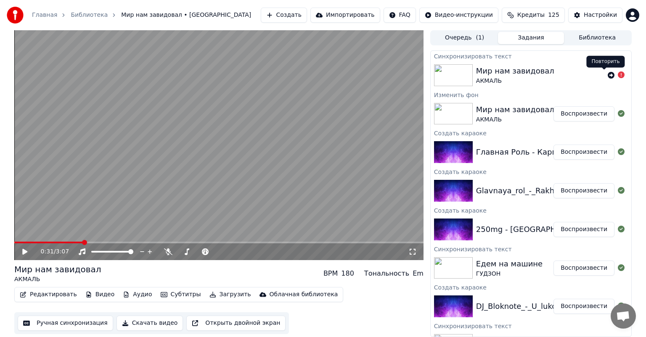
click at [607, 76] on icon at bounding box center [610, 75] width 7 height 7
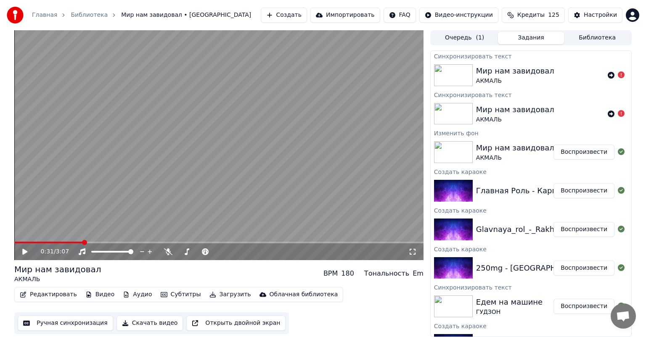
click at [22, 254] on icon at bounding box center [31, 251] width 20 height 7
click at [123, 244] on div "0:38 / 3:07" at bounding box center [218, 251] width 409 height 17
click at [131, 240] on span at bounding box center [131, 242] width 5 height 5
click at [22, 251] on icon at bounding box center [31, 251] width 20 height 7
click at [607, 114] on icon at bounding box center [610, 114] width 7 height 7
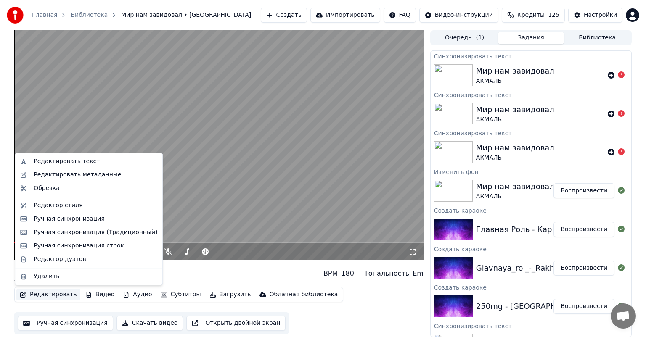
click at [58, 295] on button "Редактировать" at bounding box center [48, 295] width 64 height 12
click at [98, 206] on div "Редактор стиля" at bounding box center [96, 205] width 124 height 8
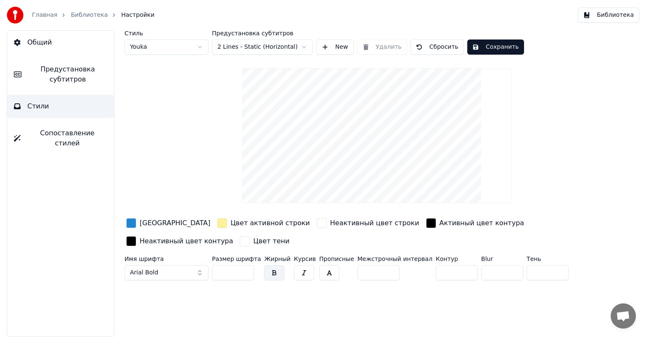
click at [166, 224] on div "[GEOGRAPHIC_DATA]" at bounding box center [175, 223] width 71 height 10
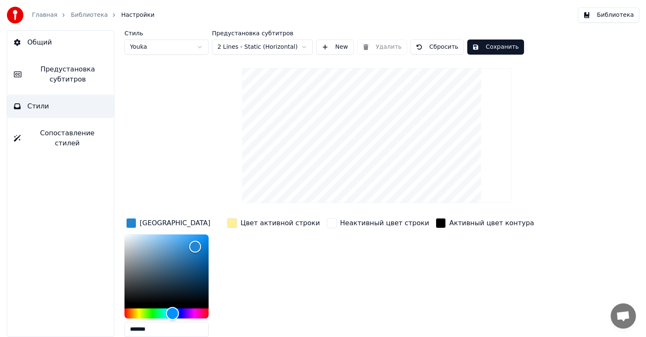
click at [194, 314] on div "Hue" at bounding box center [166, 314] width 84 height 10
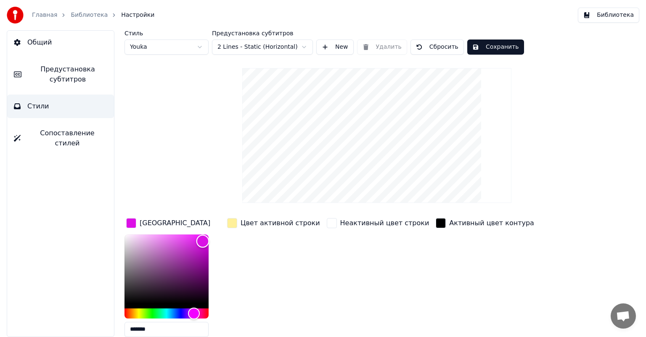
drag, startPoint x: 195, startPoint y: 245, endPoint x: 202, endPoint y: 241, distance: 7.7
click at [202, 241] on div "Color" at bounding box center [202, 241] width 13 height 13
type input "*******"
click at [203, 237] on div "Color" at bounding box center [203, 237] width 13 height 13
click at [257, 221] on div "Цвет активной строки" at bounding box center [279, 223] width 79 height 10
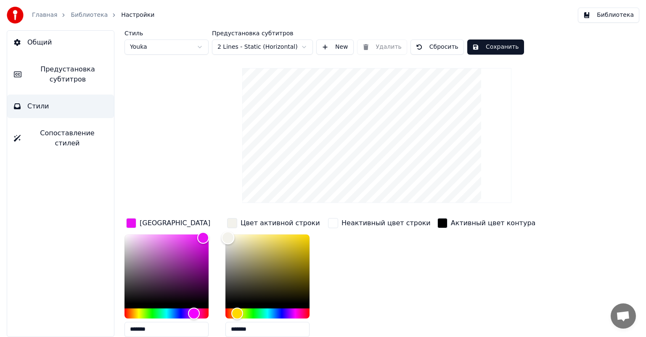
drag, startPoint x: 257, startPoint y: 235, endPoint x: 228, endPoint y: 237, distance: 29.1
click at [228, 237] on div "Color" at bounding box center [228, 237] width 13 height 13
drag, startPoint x: 228, startPoint y: 237, endPoint x: 228, endPoint y: 251, distance: 13.5
click at [228, 251] on div "Color" at bounding box center [228, 246] width 13 height 13
drag, startPoint x: 228, startPoint y: 251, endPoint x: 229, endPoint y: 263, distance: 12.6
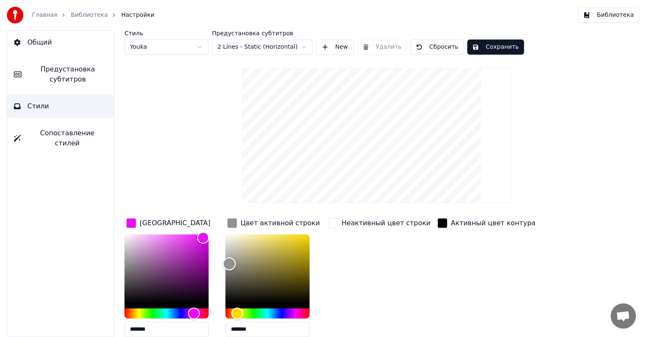
click at [229, 263] on div "Color" at bounding box center [229, 263] width 13 height 13
type input "*******"
drag, startPoint x: 230, startPoint y: 258, endPoint x: 224, endPoint y: 236, distance: 23.4
click at [224, 236] on div "Color" at bounding box center [225, 236] width 13 height 13
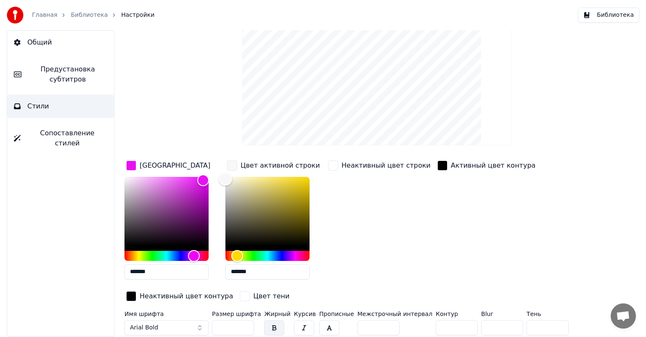
scroll to position [58, 0]
click at [182, 324] on button "Arial Bold" at bounding box center [166, 327] width 84 height 15
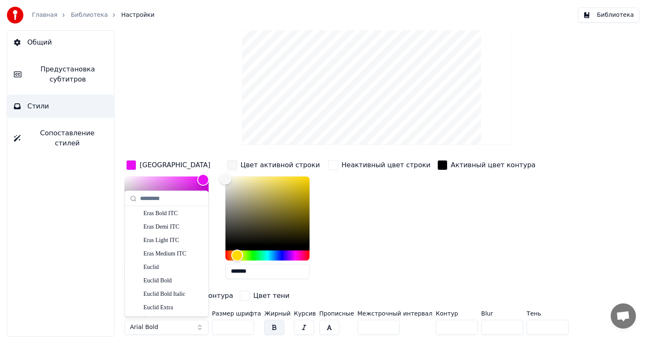
scroll to position [2051, 0]
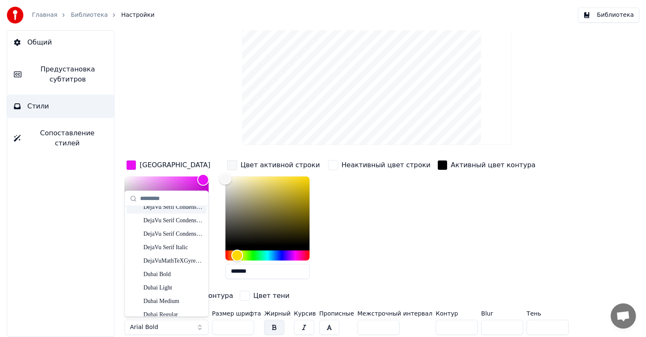
click at [160, 196] on input "text" at bounding box center [171, 198] width 63 height 17
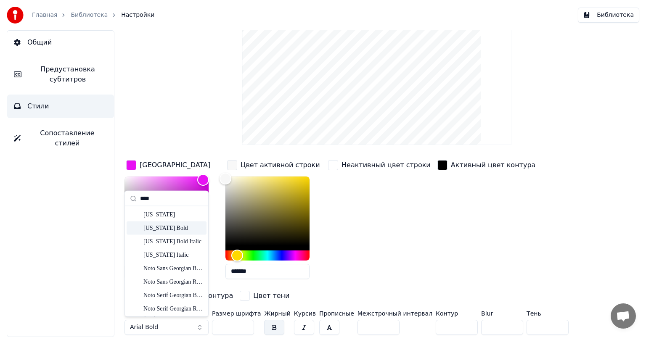
type input "****"
click at [182, 229] on div "[US_STATE] Bold" at bounding box center [173, 228] width 60 height 8
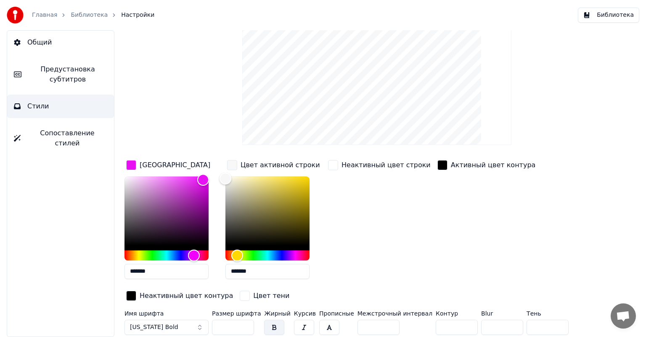
click at [267, 327] on button "button" at bounding box center [274, 327] width 20 height 15
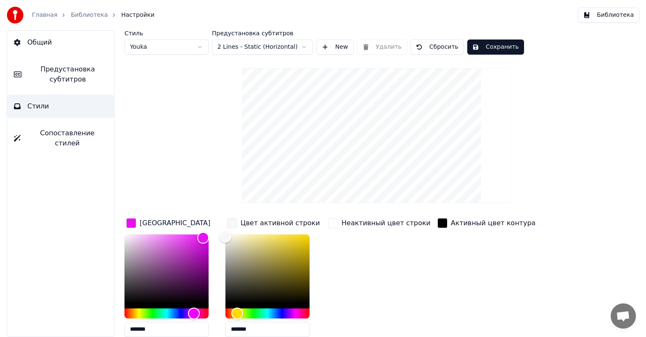
click at [511, 50] on button "Сохранить" at bounding box center [495, 47] width 57 height 15
click at [496, 49] on button "Сохранить" at bounding box center [495, 47] width 57 height 15
click at [494, 47] on button "Сохранить" at bounding box center [495, 47] width 57 height 15
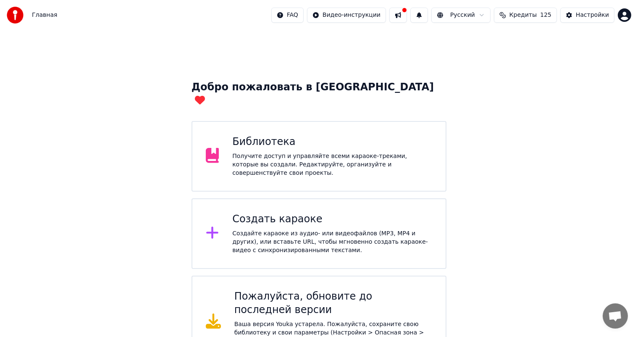
click at [301, 158] on div "Библиотека Получите доступ и управляйте всеми караоке-треками, которые вы созда…" at bounding box center [320, 156] width 256 height 71
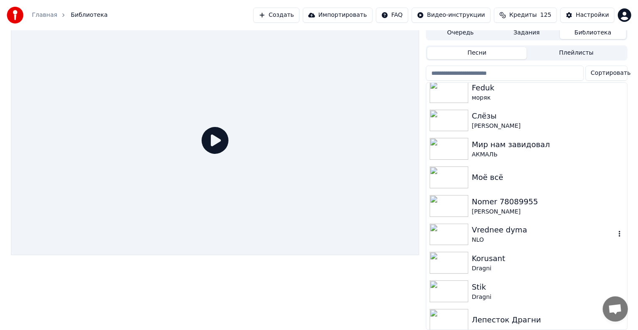
scroll to position [934, 0]
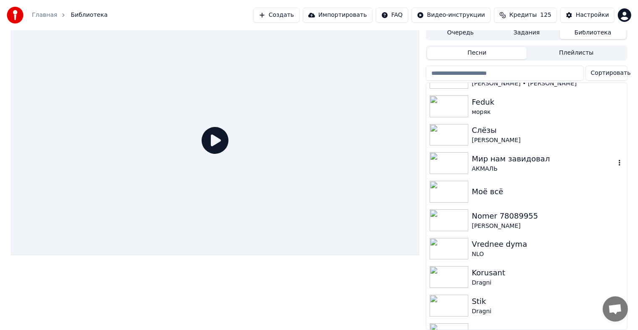
click at [487, 156] on div "Мир нам завидовал" at bounding box center [543, 159] width 143 height 12
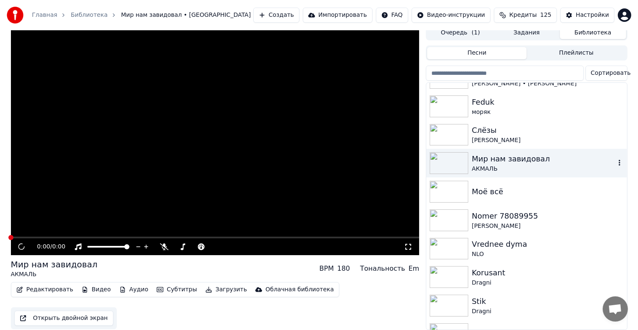
click at [487, 156] on div "Мир нам завидовал" at bounding box center [543, 159] width 143 height 12
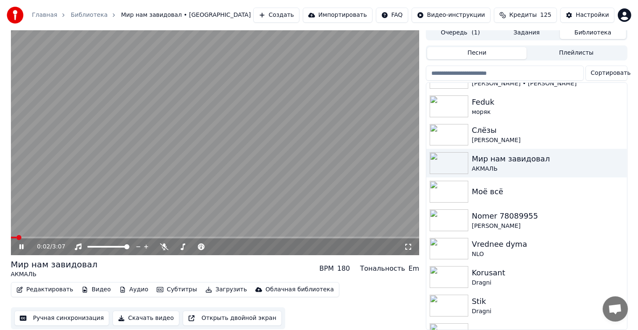
click at [37, 229] on video at bounding box center [215, 140] width 409 height 230
click at [42, 235] on span at bounding box center [43, 237] width 5 height 5
click at [20, 244] on icon at bounding box center [21, 247] width 5 height 6
click at [145, 243] on icon at bounding box center [146, 247] width 8 height 8
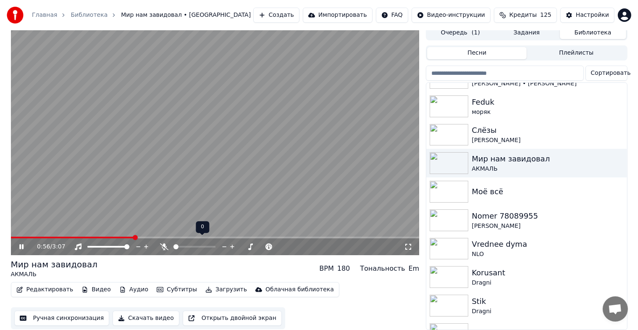
click at [174, 244] on span at bounding box center [176, 246] width 5 height 5
click at [270, 243] on icon at bounding box center [270, 247] width 8 height 8
click at [261, 243] on icon at bounding box center [262, 247] width 8 height 8
click at [269, 245] on icon at bounding box center [269, 247] width 4 height 4
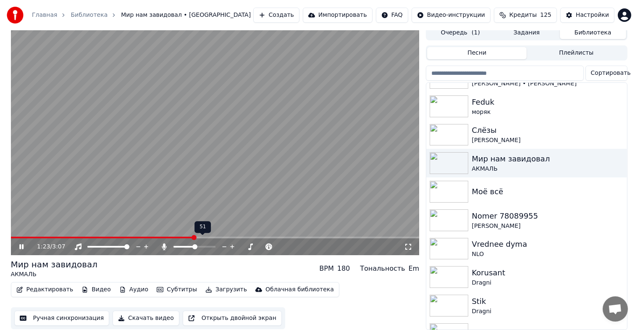
click at [195, 244] on span at bounding box center [195, 246] width 5 height 5
click at [189, 244] on span at bounding box center [189, 246] width 5 height 5
click at [174, 244] on span at bounding box center [176, 246] width 5 height 5
drag, startPoint x: 19, startPoint y: 242, endPoint x: 119, endPoint y: 259, distance: 101.5
click at [20, 243] on icon at bounding box center [28, 246] width 20 height 7
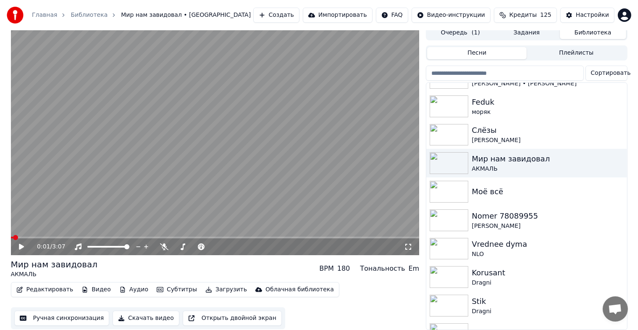
click at [13, 237] on span at bounding box center [12, 238] width 2 height 2
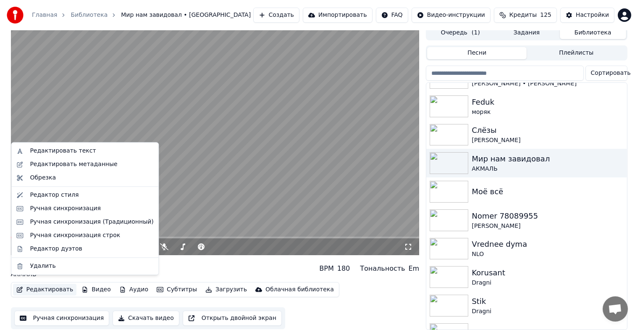
click at [57, 286] on button "Редактировать" at bounding box center [45, 290] width 64 height 12
click at [105, 153] on div "Редактировать текст" at bounding box center [92, 151] width 124 height 8
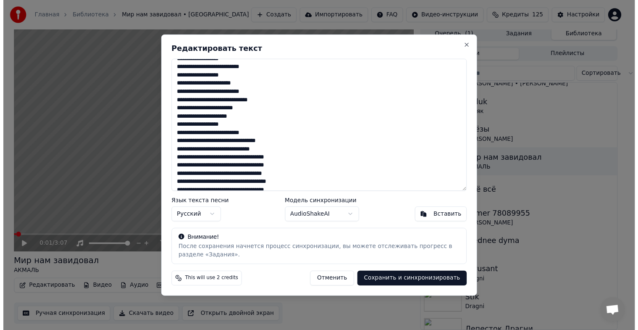
scroll to position [210, 0]
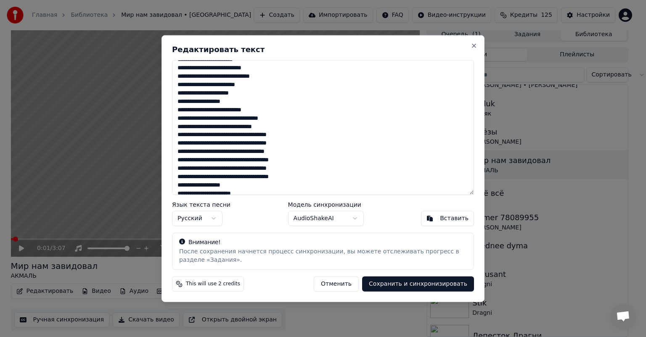
click at [349, 284] on button "Отменить" at bounding box center [336, 283] width 45 height 15
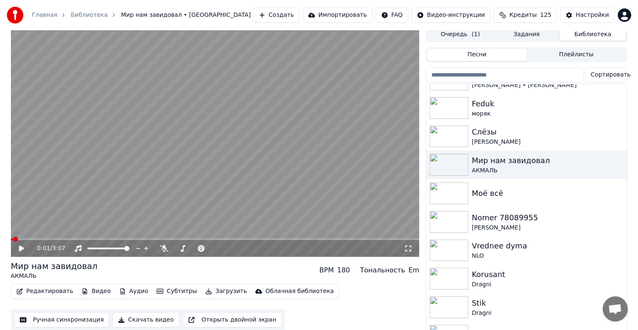
click at [57, 292] on button "Редактировать" at bounding box center [45, 291] width 64 height 12
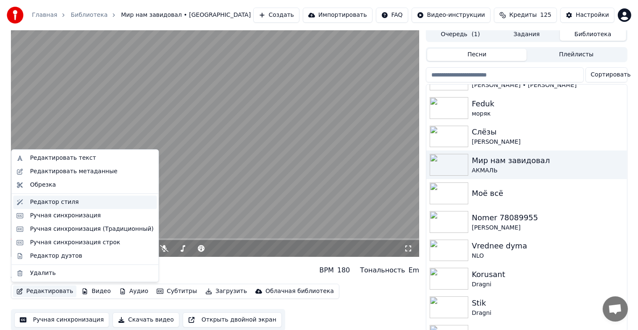
click at [53, 202] on div "Редактор стиля" at bounding box center [54, 202] width 49 height 8
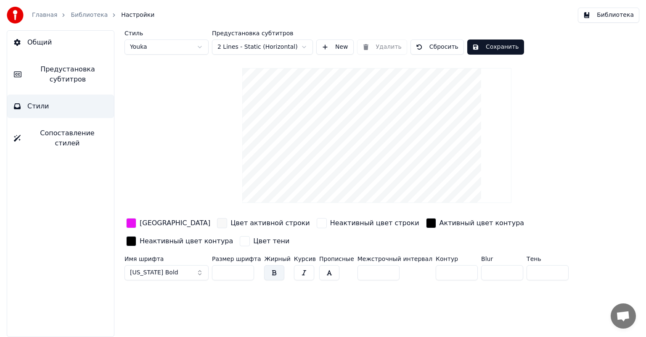
click at [197, 271] on button "[US_STATE] Bold" at bounding box center [166, 272] width 84 height 15
click at [172, 272] on button "[US_STATE] Bold" at bounding box center [166, 272] width 84 height 15
click at [179, 272] on button "[US_STATE] Bold" at bounding box center [166, 272] width 84 height 15
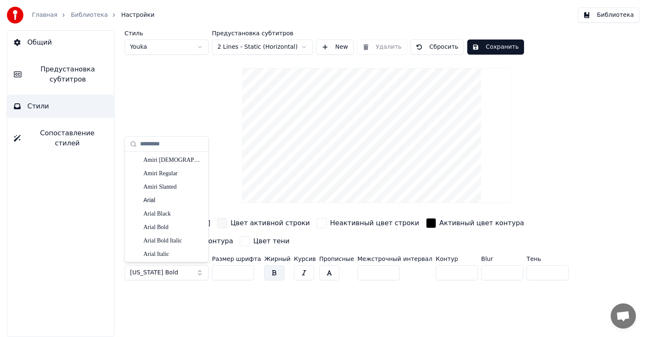
scroll to position [126, 0]
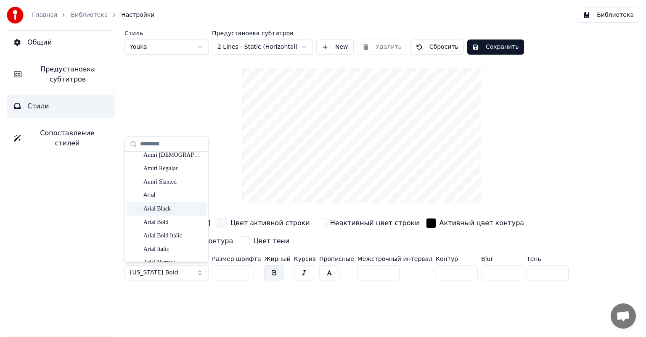
click at [176, 208] on div "Arial Black" at bounding box center [173, 209] width 60 height 8
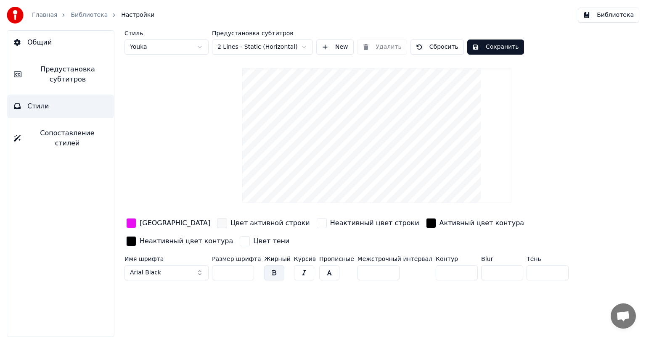
click at [187, 272] on button "Arial Black" at bounding box center [166, 272] width 84 height 15
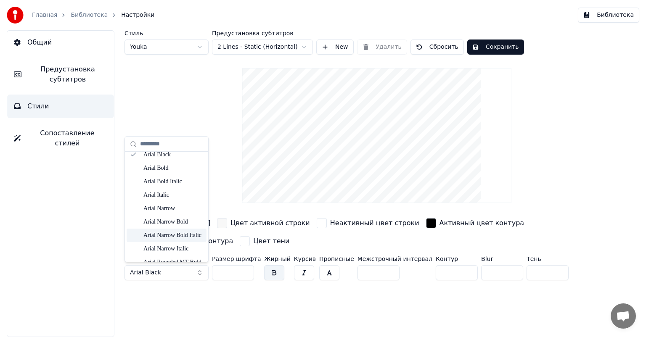
scroll to position [168, 0]
click at [169, 178] on div "Arial Bold" at bounding box center [173, 180] width 60 height 8
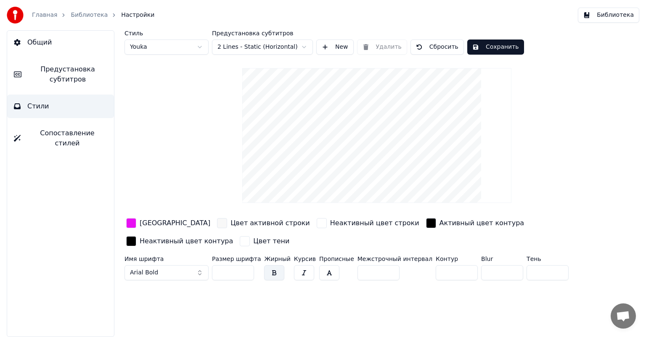
click at [496, 48] on button "Сохранить" at bounding box center [495, 47] width 57 height 15
click at [509, 50] on button "Сохранить" at bounding box center [495, 47] width 57 height 15
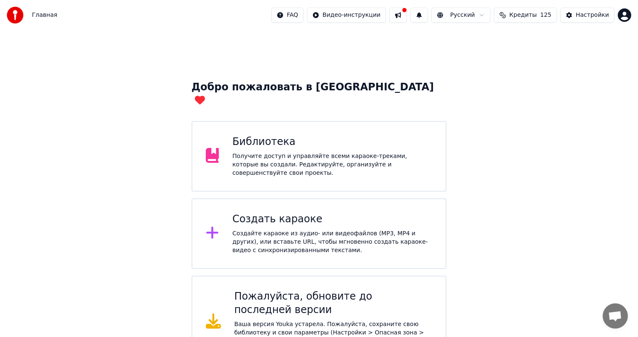
click at [323, 136] on div "Библиотека" at bounding box center [332, 141] width 200 height 13
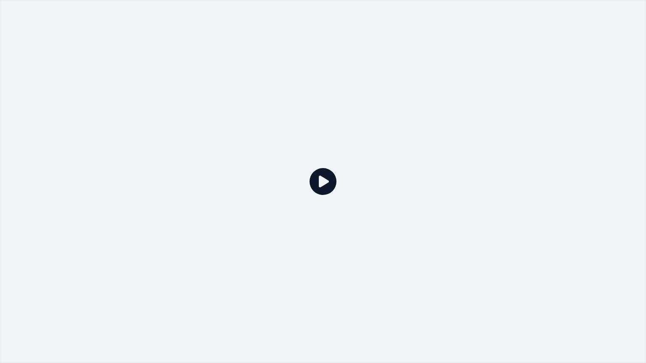
click at [630, 23] on div at bounding box center [323, 181] width 646 height 363
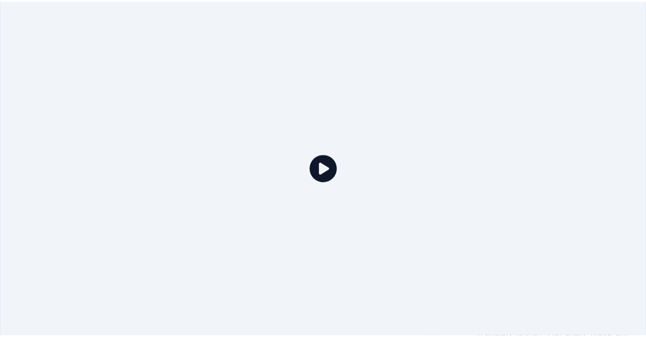
scroll to position [976, 0]
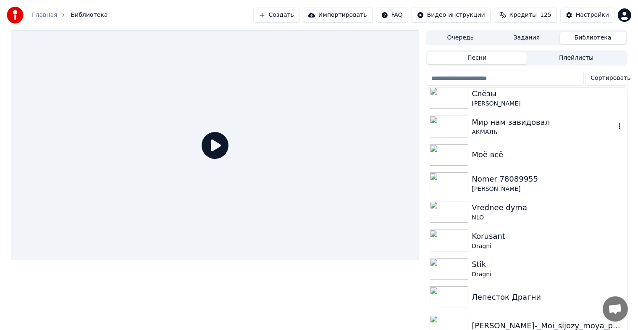
click at [511, 127] on div "Мир нам завидовал" at bounding box center [543, 122] width 143 height 12
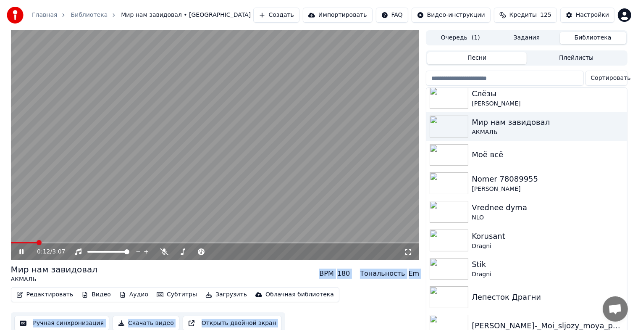
click at [37, 243] on span at bounding box center [215, 243] width 409 height 2
click at [169, 175] on video at bounding box center [215, 145] width 409 height 230
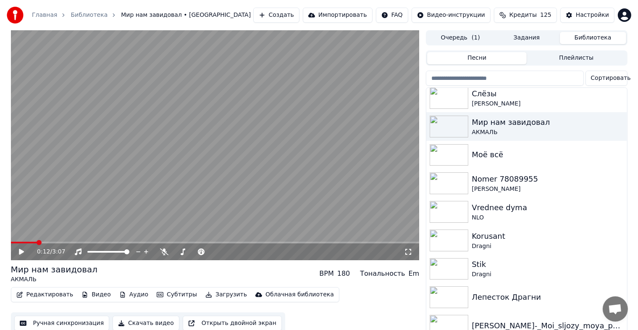
click at [22, 248] on icon at bounding box center [28, 251] width 20 height 7
drag, startPoint x: 21, startPoint y: 250, endPoint x: 30, endPoint y: 266, distance: 18.8
click at [21, 250] on icon at bounding box center [28, 251] width 20 height 7
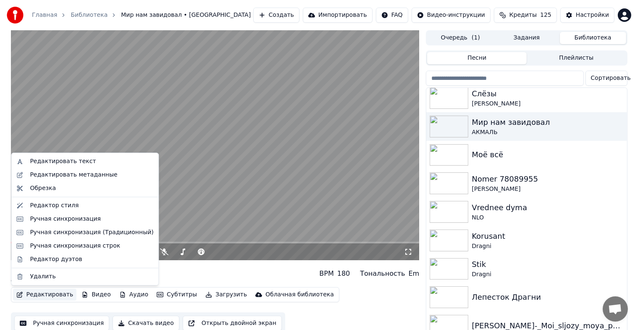
click at [42, 296] on button "Редактировать" at bounding box center [45, 295] width 64 height 12
click at [96, 207] on div "Редактор стиля" at bounding box center [92, 205] width 124 height 8
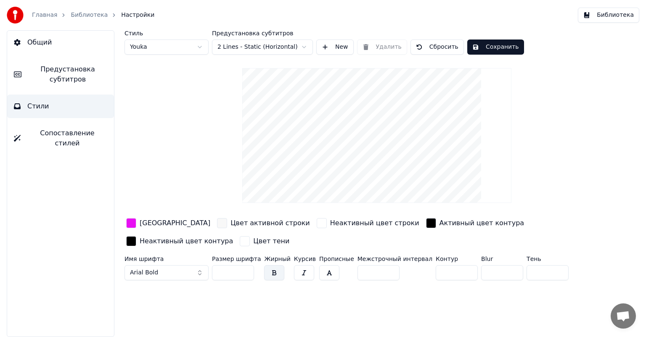
click at [304, 45] on html "Главная Библиотека Настройки Библиотека Общий Предустановка субтитров Стили Соп…" at bounding box center [323, 168] width 646 height 337
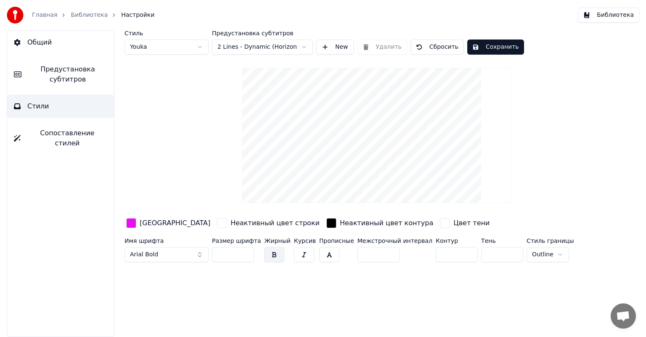
click at [302, 47] on html "Главная Библиотека Настройки Библиотека Общий Предустановка субтитров Стили Соп…" at bounding box center [323, 168] width 646 height 337
click at [340, 48] on html "Главная Библиотека Настройки Библиотека Общий Предустановка субтитров Стили Соп…" at bounding box center [323, 168] width 646 height 337
click at [334, 45] on button "New" at bounding box center [334, 47] width 37 height 15
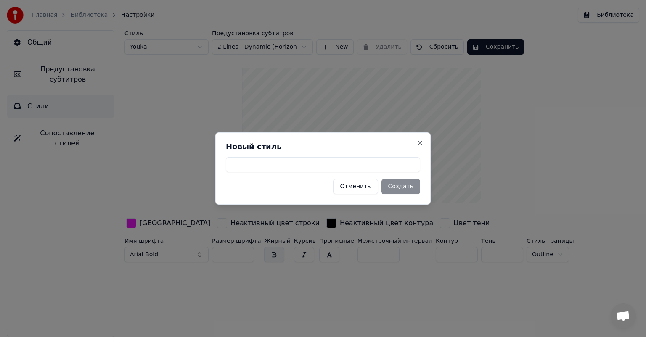
click at [340, 167] on input at bounding box center [323, 164] width 194 height 15
type input "*"
type input "********"
click at [401, 187] on button "Создать" at bounding box center [400, 186] width 39 height 15
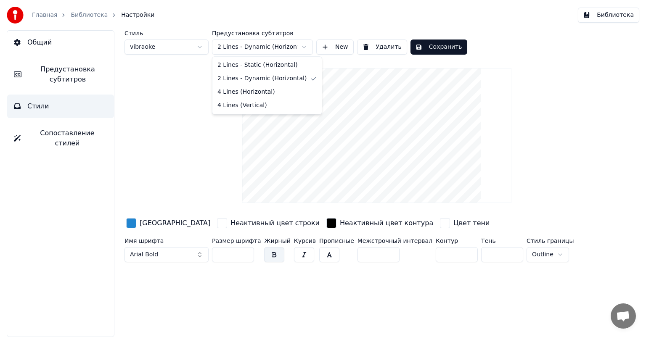
click at [305, 47] on html "Главная Библиотека Настройки Библиотека Общий Предустановка субтитров Стили Соп…" at bounding box center [323, 168] width 646 height 337
click at [305, 45] on html "Главная Библиотека Настройки Библиотека Общий Предустановка субтитров Стили Соп…" at bounding box center [323, 168] width 646 height 337
click at [77, 132] on html "Главная Библиотека Настройки Библиотека Общий Предустановка субтитров Стили Соп…" at bounding box center [323, 168] width 646 height 337
click at [68, 135] on span "Сопоставление стилей" at bounding box center [67, 138] width 80 height 20
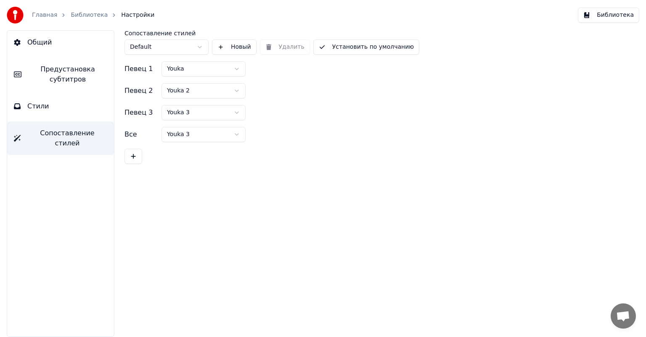
click at [73, 109] on button "Стили" at bounding box center [60, 107] width 107 height 24
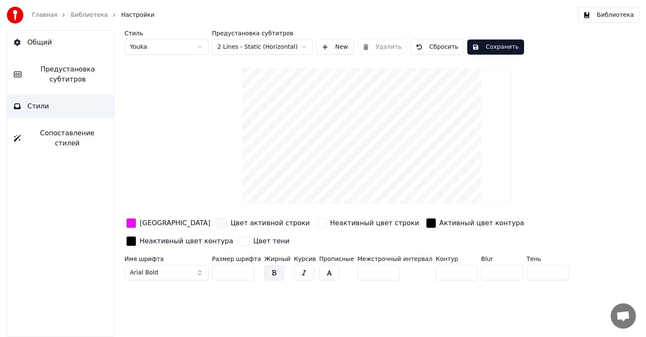
click at [202, 48] on html "Главная Библиотека Настройки Библиотека Общий Предустановка субтитров Стили Соп…" at bounding box center [323, 168] width 646 height 337
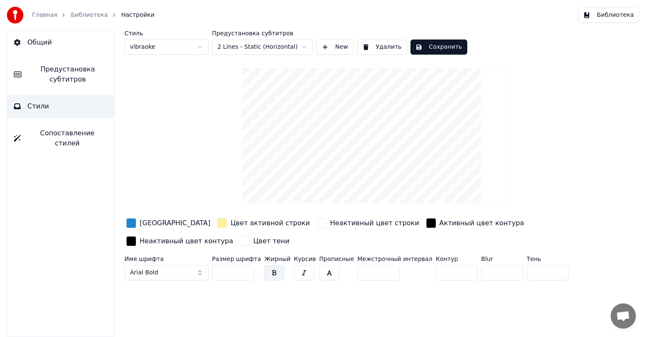
click at [148, 227] on div "[GEOGRAPHIC_DATA]" at bounding box center [175, 223] width 71 height 10
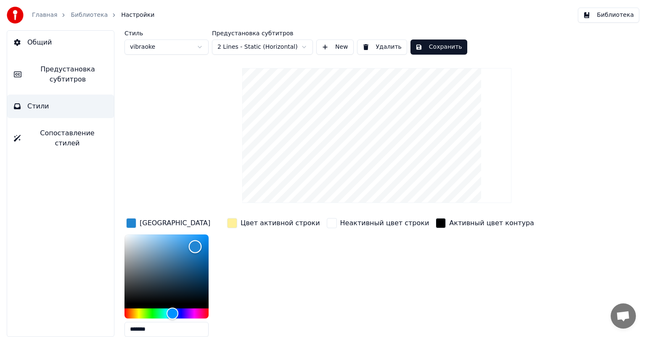
click at [130, 296] on div "Color" at bounding box center [166, 269] width 84 height 69
click at [129, 248] on div "Color" at bounding box center [166, 269] width 84 height 69
click at [193, 313] on div "Hue" at bounding box center [166, 314] width 84 height 10
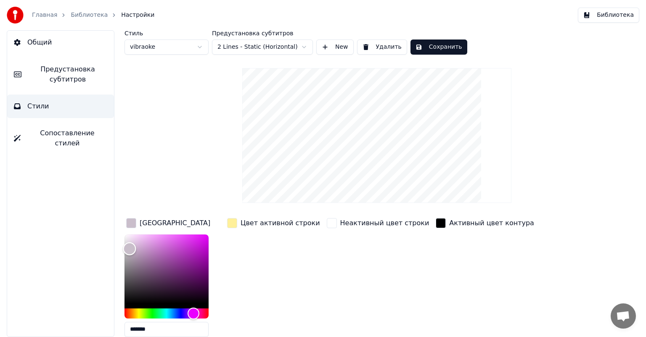
click at [206, 236] on div "Color" at bounding box center [166, 269] width 84 height 69
click at [203, 246] on div "Color" at bounding box center [166, 269] width 84 height 69
click at [205, 258] on div "Color" at bounding box center [166, 269] width 84 height 69
click at [202, 246] on div "Color" at bounding box center [166, 269] width 84 height 69
type input "*******"
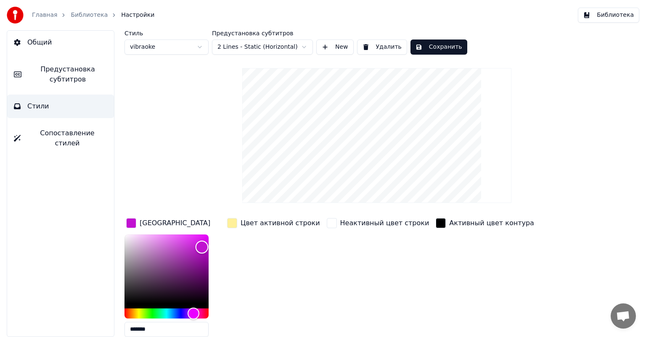
click at [203, 237] on div "Color" at bounding box center [166, 269] width 84 height 69
click at [229, 223] on div "button" at bounding box center [232, 223] width 10 height 10
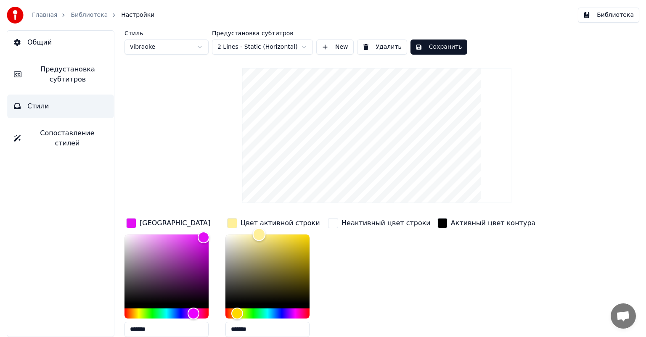
click at [229, 239] on div "Color" at bounding box center [267, 269] width 84 height 69
click at [230, 254] on div "Color" at bounding box center [267, 269] width 84 height 69
type input "*******"
click at [228, 244] on div "Color" at bounding box center [267, 269] width 84 height 69
click at [343, 256] on div "Неактивный цвет строки" at bounding box center [379, 279] width 106 height 127
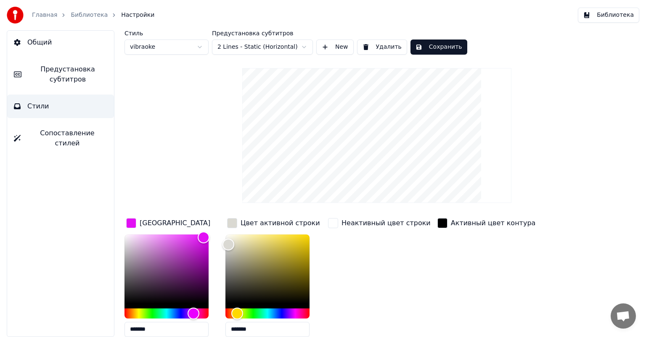
click at [348, 148] on video at bounding box center [376, 135] width 269 height 135
click at [423, 48] on button "Сохранить" at bounding box center [438, 47] width 57 height 15
click at [52, 44] on button "Общий" at bounding box center [60, 43] width 107 height 24
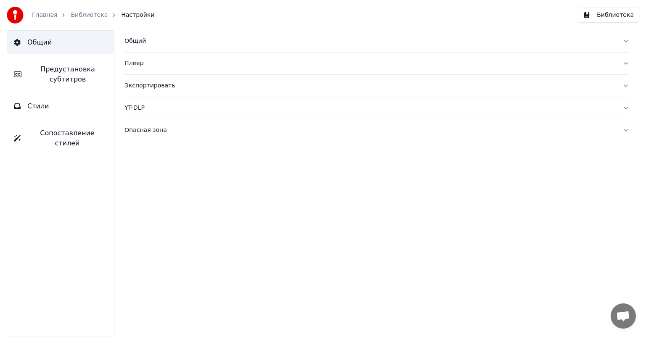
click at [151, 44] on div "Общий" at bounding box center [369, 41] width 491 height 8
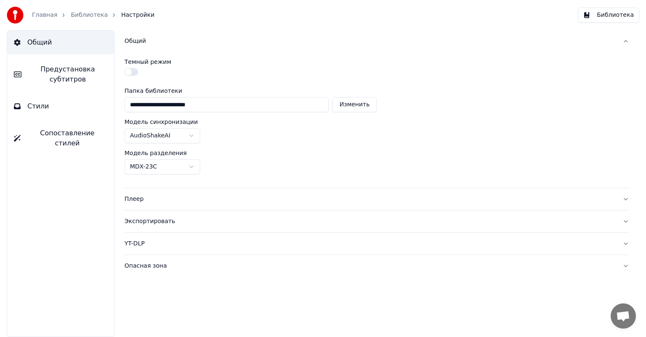
click at [73, 108] on button "Стили" at bounding box center [60, 107] width 107 height 24
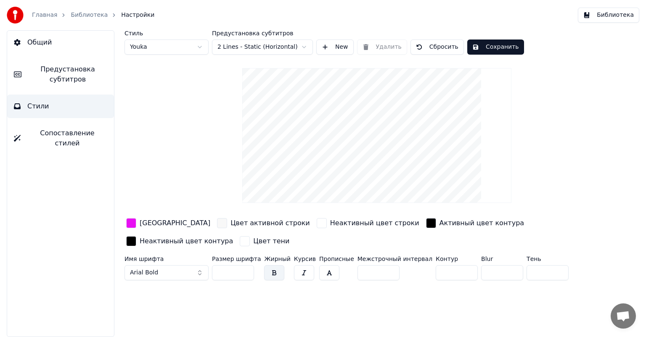
click at [80, 73] on span "Предустановка субтитров" at bounding box center [67, 74] width 79 height 20
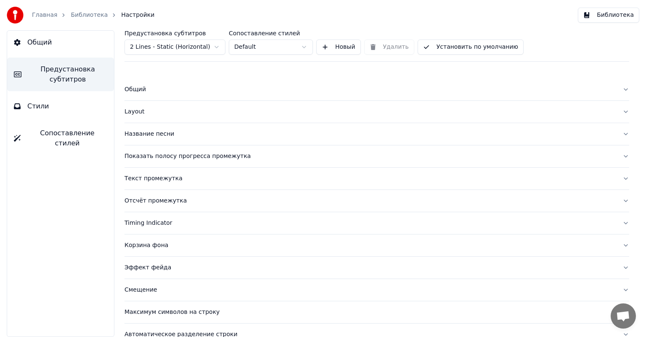
click at [150, 136] on div "Название песни" at bounding box center [369, 134] width 491 height 8
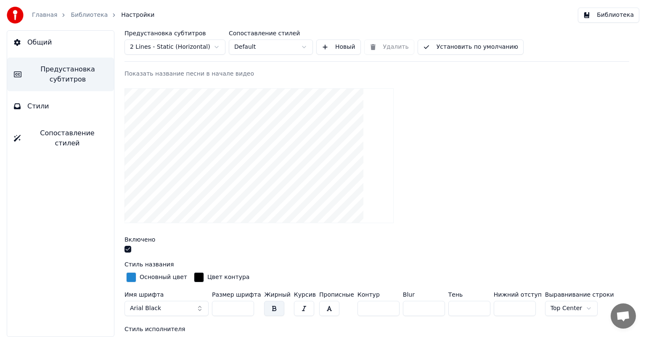
scroll to position [84, 0]
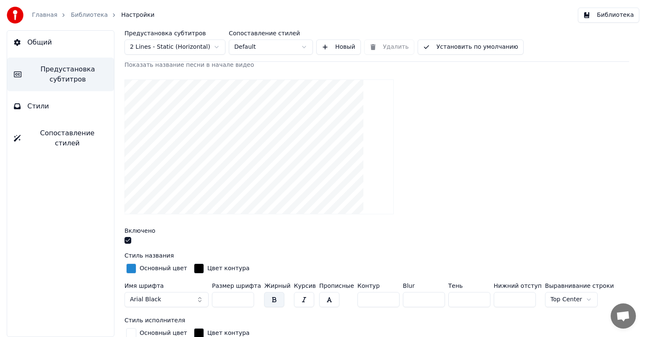
click at [148, 270] on div "Основный цвет" at bounding box center [163, 268] width 47 height 8
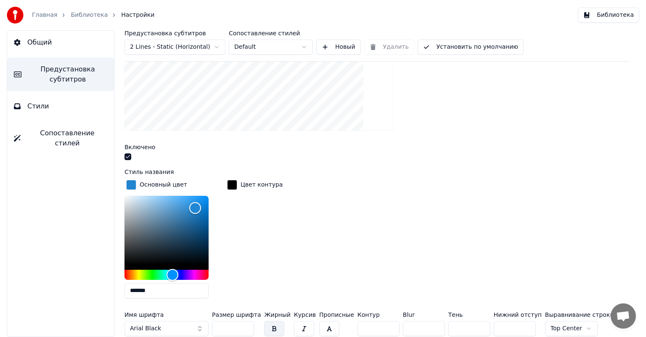
scroll to position [168, 0]
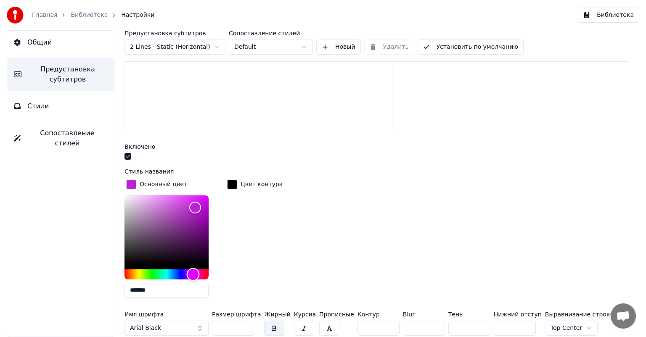
click at [193, 273] on div "Hue" at bounding box center [166, 274] width 84 height 10
type input "*******"
drag, startPoint x: 175, startPoint y: 203, endPoint x: 153, endPoint y: 202, distance: 21.9
click at [153, 202] on div "Color" at bounding box center [153, 202] width 13 height 13
click at [182, 327] on button "Arial Black" at bounding box center [166, 328] width 84 height 15
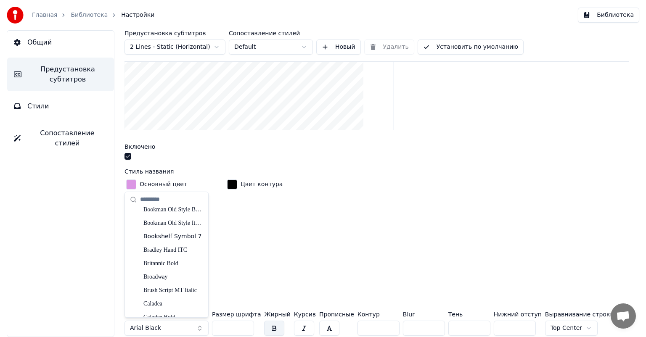
scroll to position [715, 0]
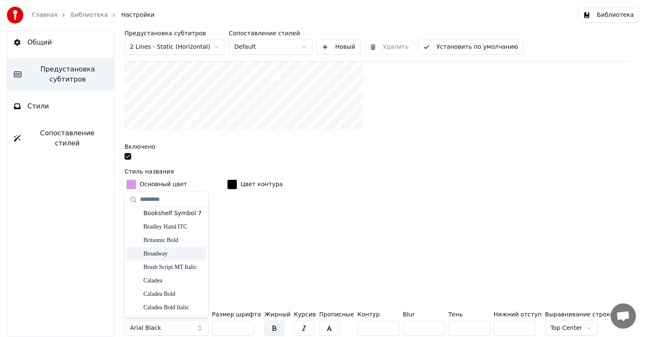
click at [172, 253] on div "Broadway" at bounding box center [173, 254] width 60 height 8
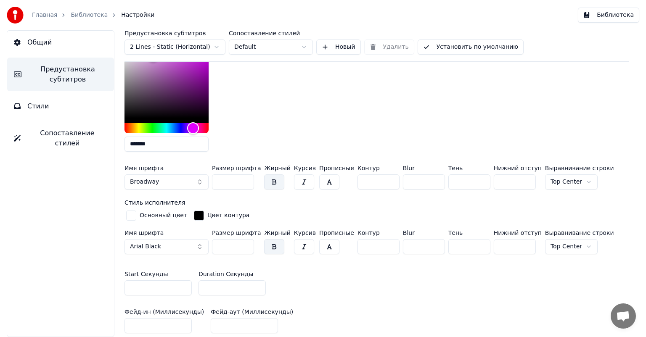
scroll to position [378, 0]
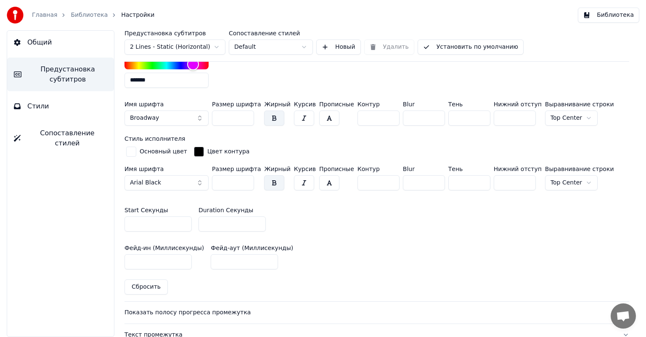
click at [164, 180] on button "Arial Black" at bounding box center [166, 182] width 84 height 15
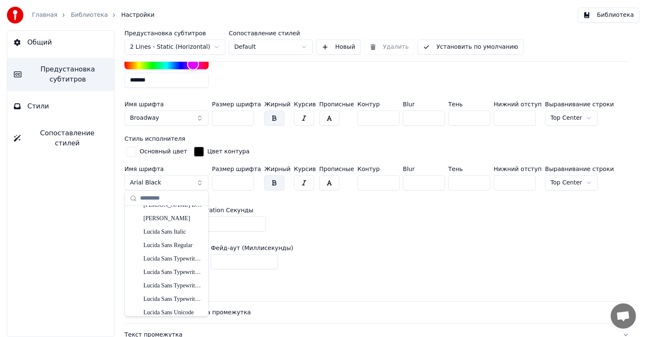
scroll to position [3901, 0]
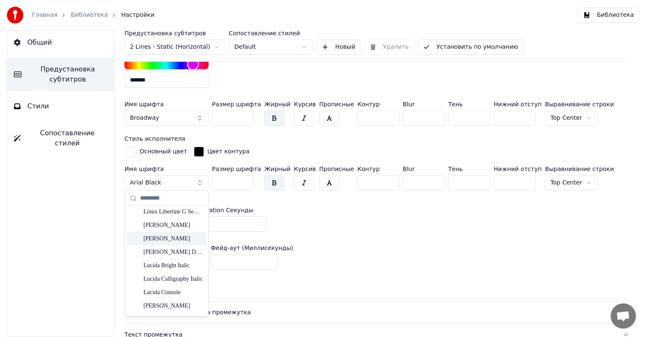
click at [170, 237] on div "[PERSON_NAME]" at bounding box center [173, 239] width 60 height 8
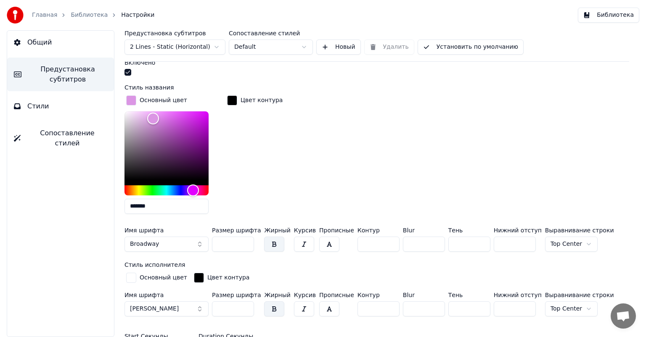
scroll to position [294, 0]
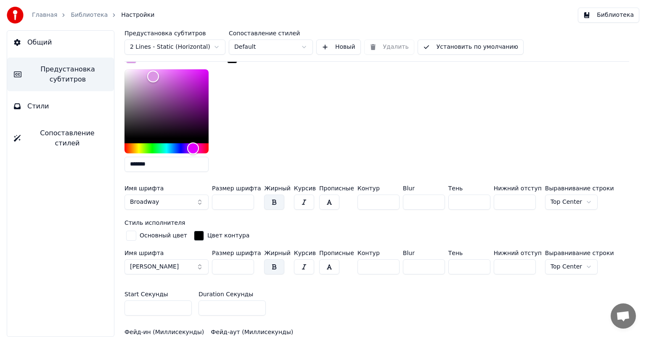
click at [171, 199] on button "Broadway" at bounding box center [166, 202] width 84 height 15
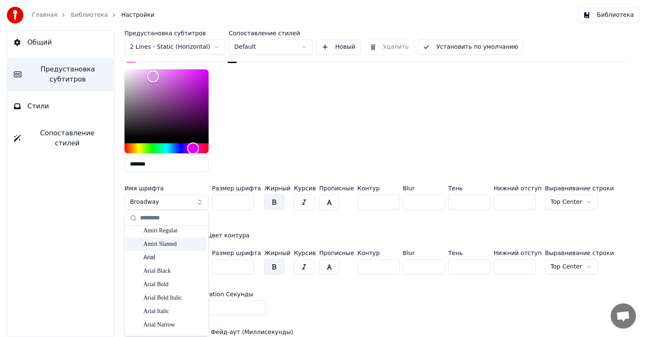
scroll to position [126, 0]
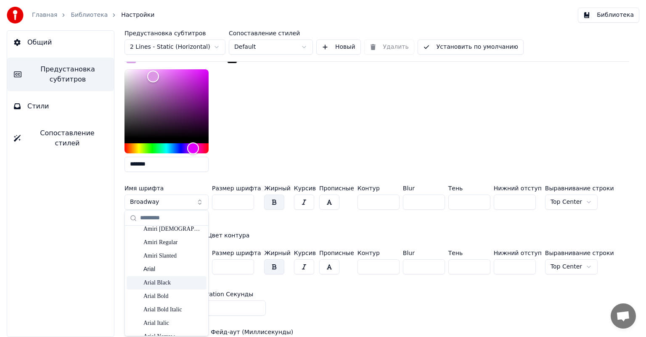
click at [162, 284] on div "Arial Black" at bounding box center [173, 283] width 60 height 8
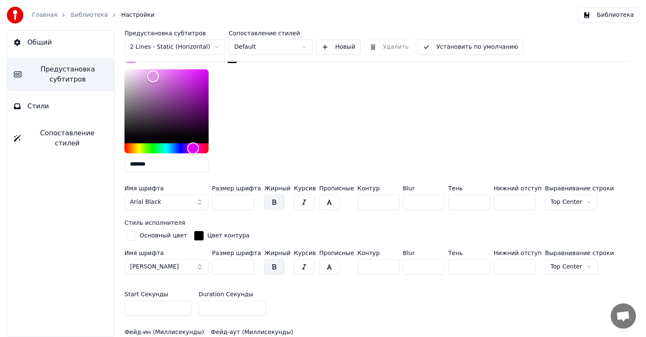
click at [425, 198] on input "*" at bounding box center [424, 202] width 42 height 15
type input "*"
click at [425, 198] on input "*" at bounding box center [424, 202] width 42 height 15
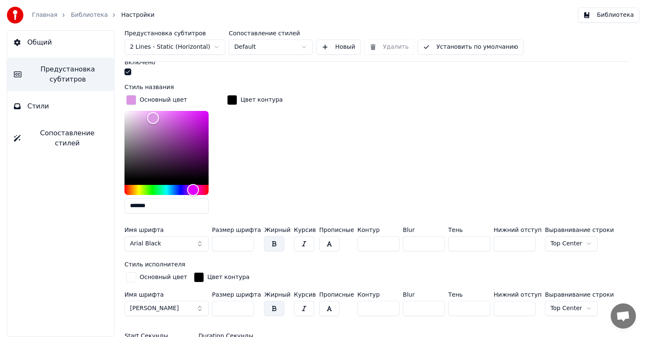
scroll to position [252, 0]
click at [405, 155] on div "Основный цвет ******* Цвет контура" at bounding box center [376, 157] width 504 height 127
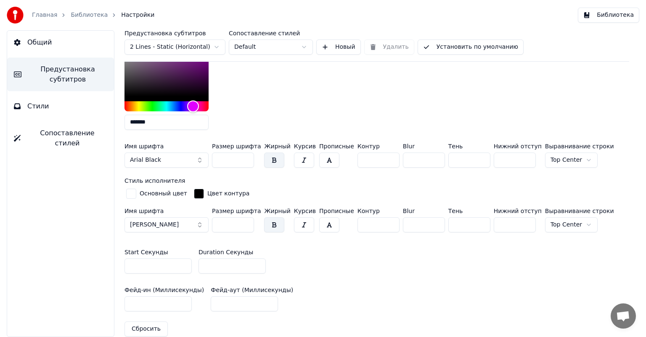
scroll to position [378, 0]
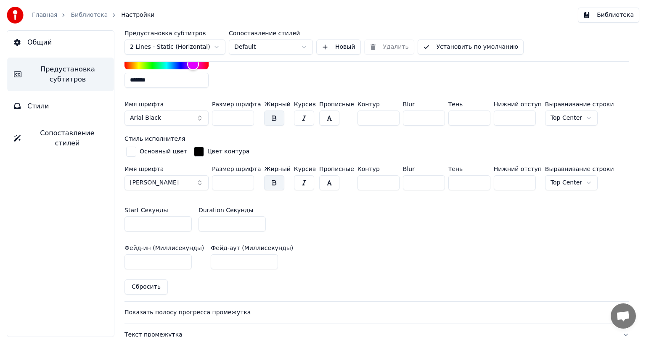
click at [259, 220] on input "*" at bounding box center [231, 223] width 67 height 15
type input "*"
click at [259, 220] on input "*" at bounding box center [231, 223] width 67 height 15
click at [179, 181] on span "[PERSON_NAME]" at bounding box center [154, 183] width 49 height 8
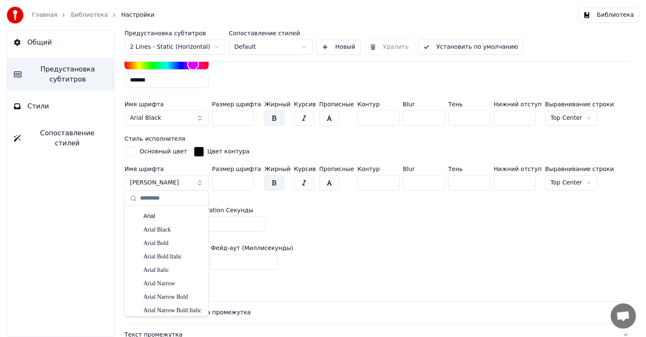
scroll to position [168, 0]
click at [171, 236] on div "Arial Bold" at bounding box center [173, 234] width 60 height 8
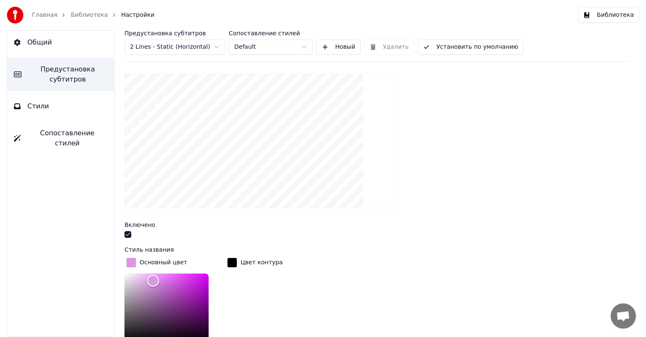
scroll to position [252, 0]
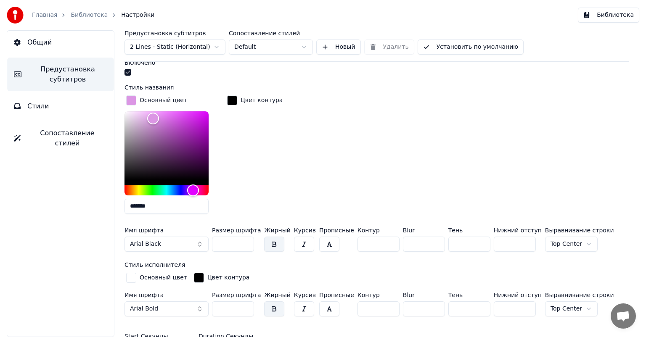
click at [267, 309] on button "button" at bounding box center [274, 308] width 20 height 15
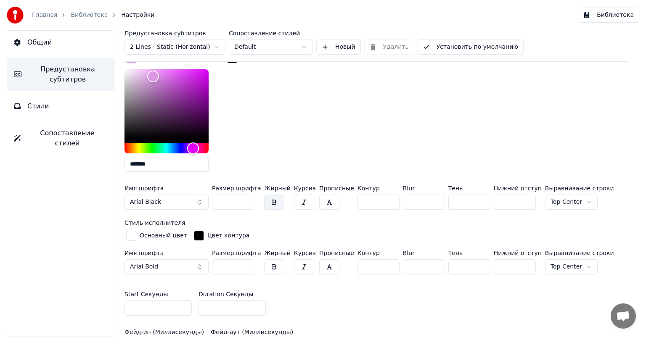
scroll to position [336, 0]
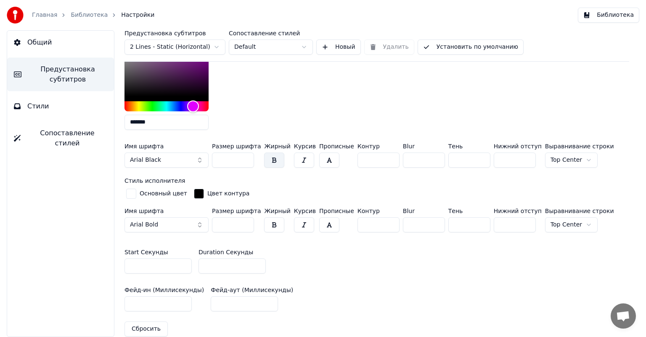
click at [270, 222] on button "button" at bounding box center [274, 224] width 20 height 15
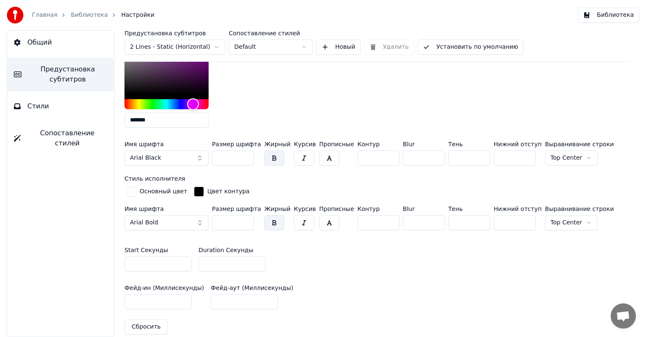
scroll to position [210, 0]
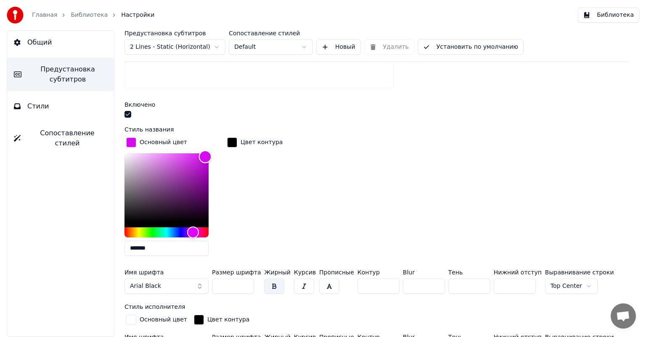
click at [205, 156] on div "Color" at bounding box center [166, 187] width 84 height 69
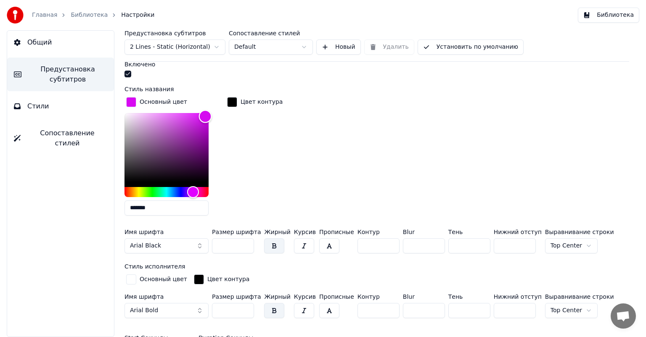
scroll to position [252, 0]
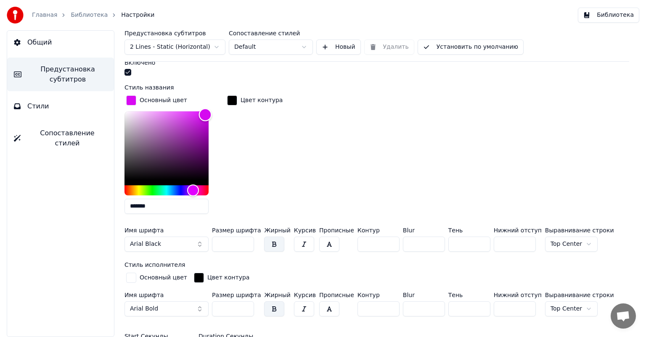
click at [191, 111] on div "Color" at bounding box center [166, 145] width 84 height 69
click at [199, 185] on div "Hue" at bounding box center [166, 190] width 84 height 10
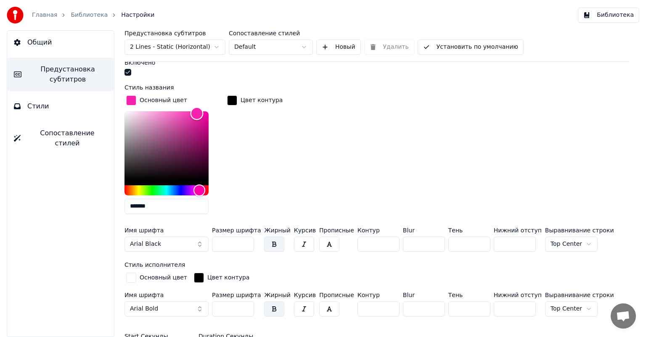
click at [197, 113] on div "Color" at bounding box center [196, 113] width 13 height 13
drag, startPoint x: 197, startPoint y: 113, endPoint x: 192, endPoint y: 117, distance: 6.6
click at [190, 116] on div "Color" at bounding box center [191, 114] width 13 height 13
type input "*******"
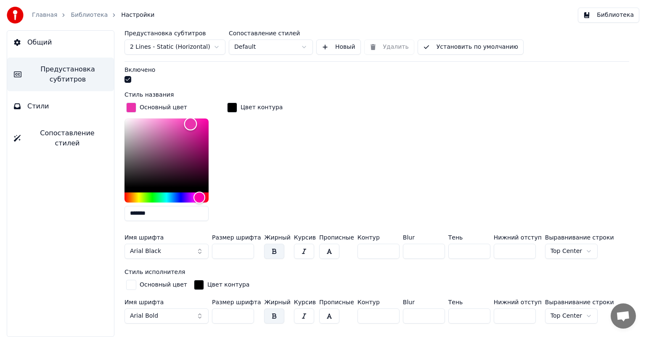
scroll to position [294, 0]
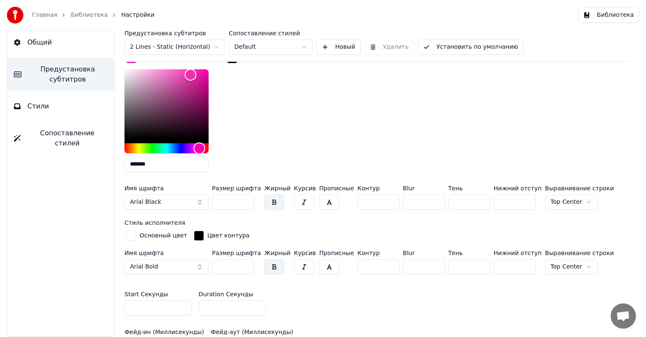
drag, startPoint x: 378, startPoint y: 199, endPoint x: 369, endPoint y: 160, distance: 40.5
type input "**"
click at [377, 199] on input "**" at bounding box center [378, 202] width 42 height 15
click at [194, 235] on div "button" at bounding box center [199, 236] width 10 height 10
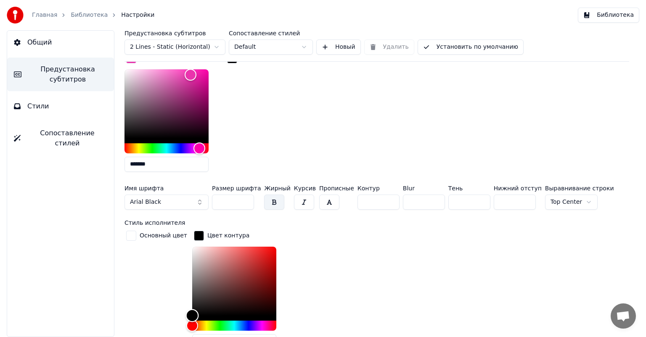
type input "*******"
click at [192, 249] on div "Color" at bounding box center [234, 281] width 84 height 69
click at [377, 263] on div "Основный цвет Цвет контура *******" at bounding box center [376, 292] width 504 height 127
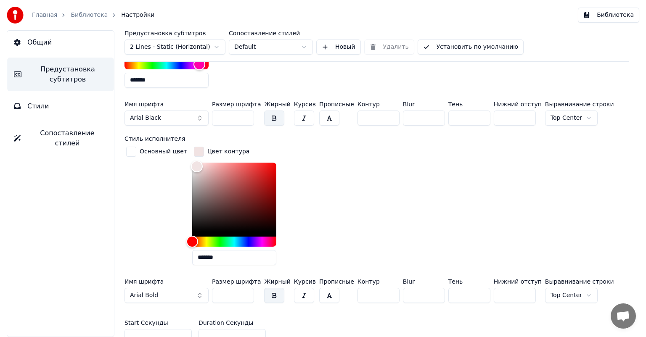
scroll to position [336, 0]
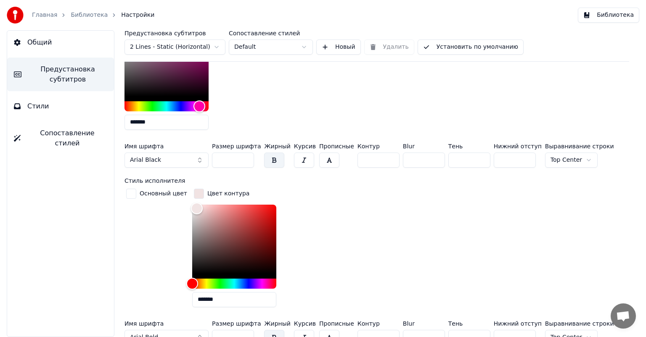
click at [194, 193] on div "button" at bounding box center [199, 194] width 10 height 10
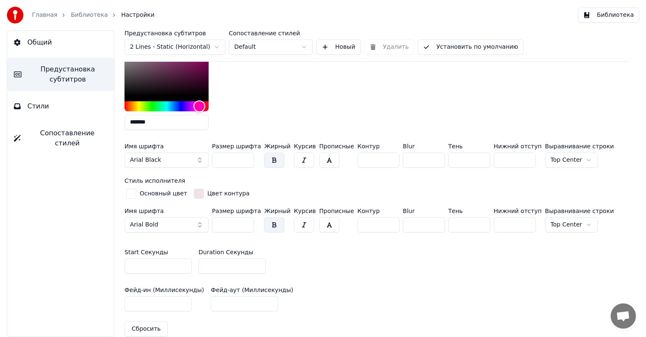
click at [194, 193] on div "button" at bounding box center [199, 194] width 10 height 10
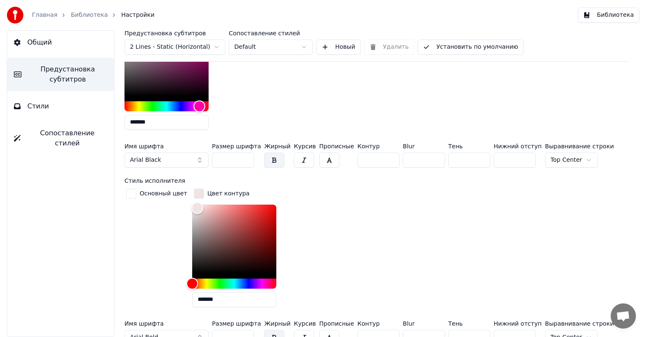
click at [267, 274] on div at bounding box center [234, 242] width 84 height 74
type input "*******"
click at [268, 270] on div "Color" at bounding box center [234, 239] width 84 height 69
click at [318, 243] on div "Основный цвет Цвет контура *******" at bounding box center [376, 250] width 504 height 127
click at [342, 176] on div "Показать название песни в начале видео Включено Стиль названия Основный цвет **…" at bounding box center [376, 132] width 504 height 647
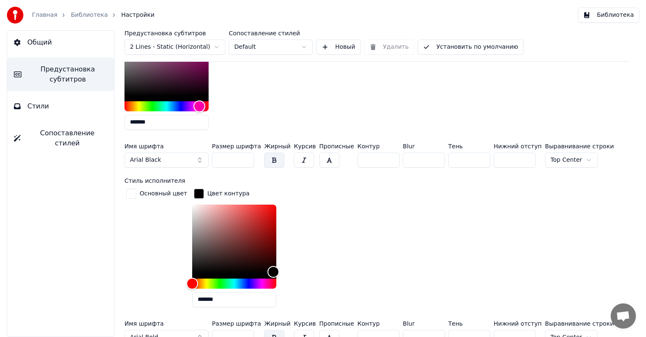
click at [377, 160] on input "*" at bounding box center [378, 160] width 42 height 15
click at [379, 156] on input "**" at bounding box center [378, 160] width 42 height 15
click at [378, 159] on input "**" at bounding box center [378, 160] width 42 height 15
type input "*"
click at [378, 159] on input "*" at bounding box center [378, 160] width 42 height 15
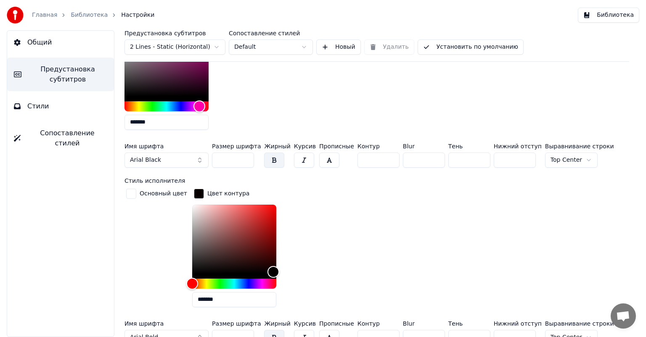
click at [375, 108] on div "Основный цвет ******* Цвет контура" at bounding box center [376, 73] width 504 height 127
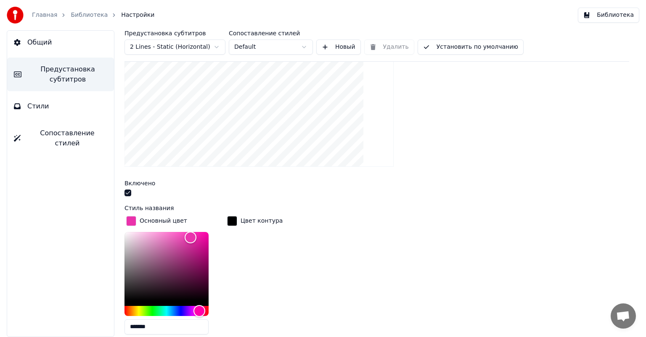
scroll to position [126, 0]
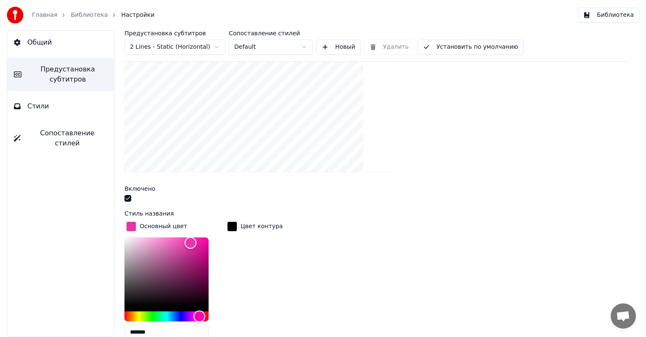
click at [257, 224] on div "Цвет контура" at bounding box center [261, 226] width 42 height 8
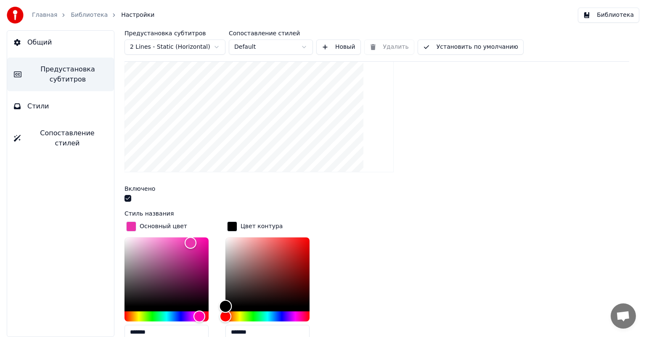
type input "*******"
click at [228, 239] on div "Color" at bounding box center [267, 271] width 84 height 69
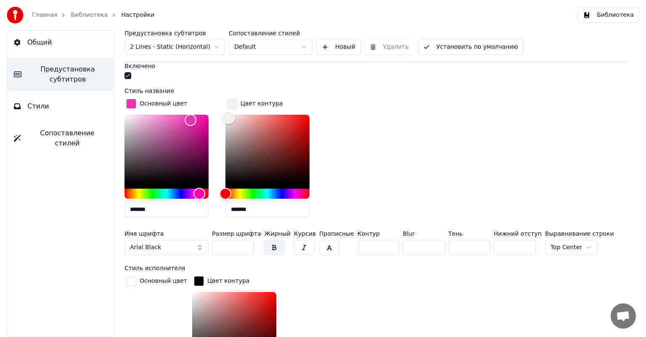
scroll to position [252, 0]
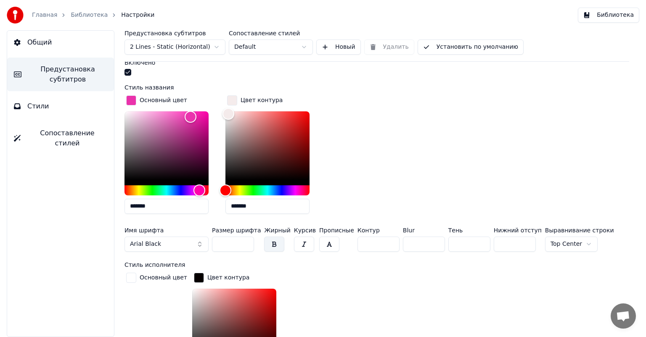
click at [380, 240] on input "**" at bounding box center [378, 244] width 42 height 15
type input "**"
click at [380, 240] on input "**" at bounding box center [378, 244] width 42 height 15
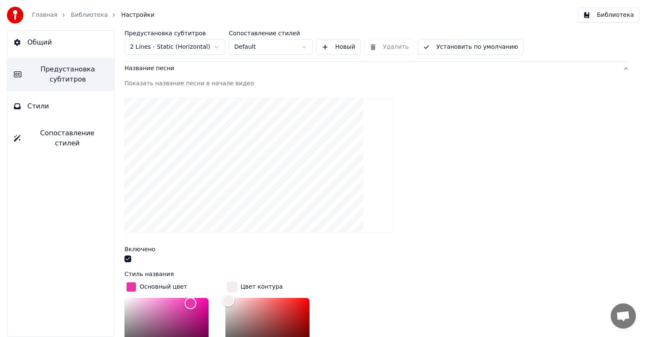
scroll to position [42, 0]
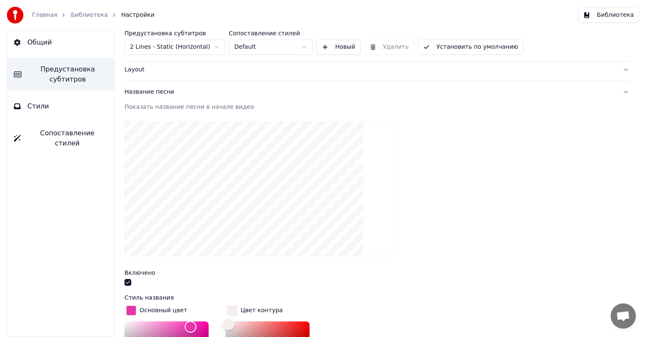
click at [427, 222] on div at bounding box center [376, 189] width 504 height 148
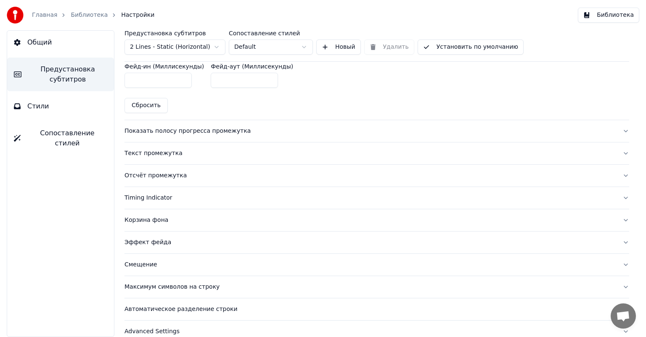
scroll to position [683, 0]
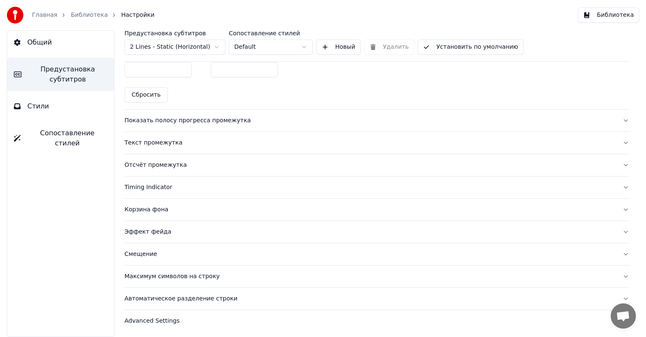
click at [149, 231] on div "Эффект фейда" at bounding box center [369, 232] width 491 height 8
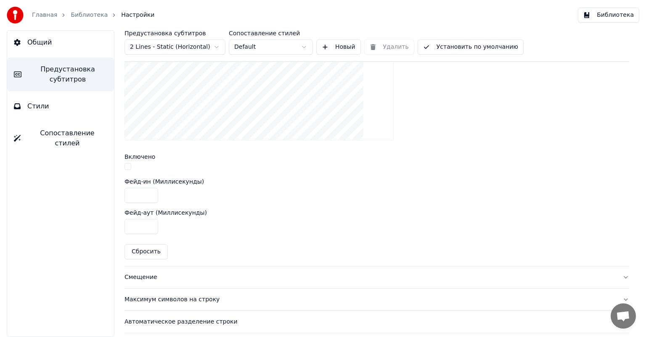
scroll to position [316, 0]
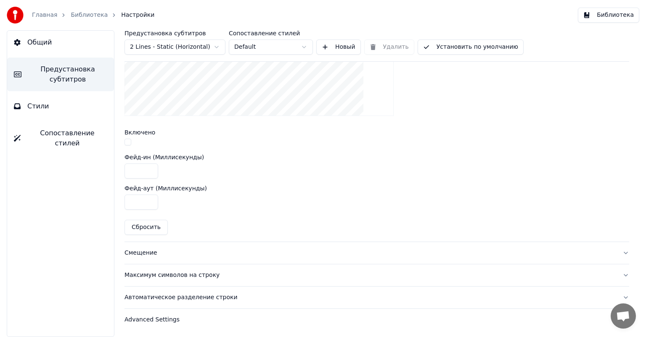
click at [150, 252] on div "Смещение" at bounding box center [369, 253] width 491 height 8
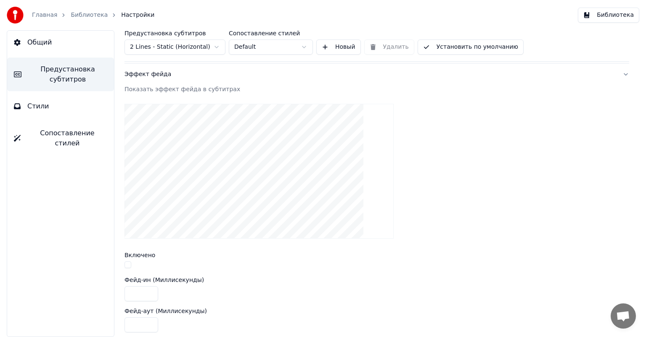
scroll to position [137, 0]
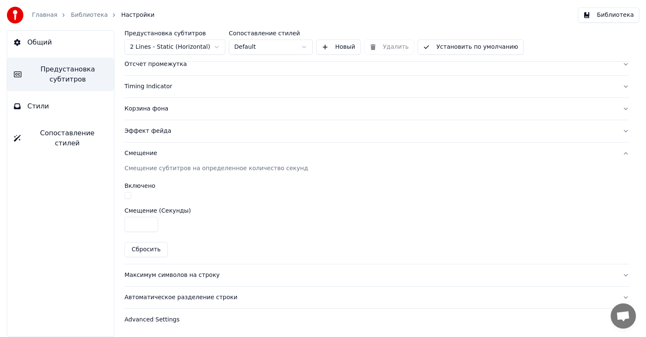
click at [207, 298] on div "Автоматическое разделение строки" at bounding box center [369, 297] width 491 height 8
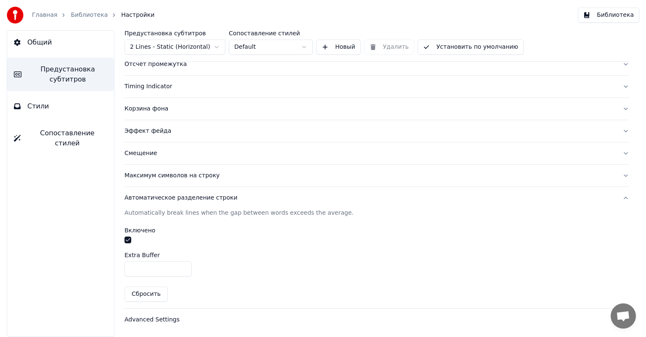
click at [161, 320] on div "Advanced Settings" at bounding box center [369, 320] width 491 height 8
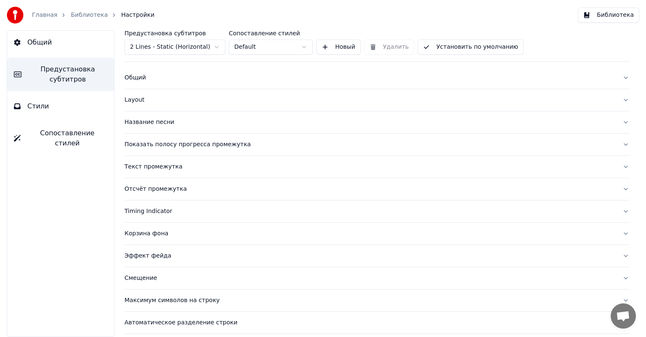
scroll to position [0, 0]
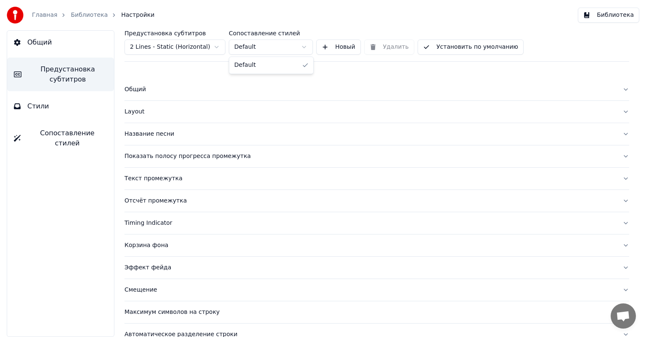
click at [305, 47] on html "Главная Библиотека Настройки Библиотека Общий Предустановка субтитров Стили Соп…" at bounding box center [323, 168] width 646 height 337
click at [139, 92] on div "Общий" at bounding box center [369, 89] width 491 height 8
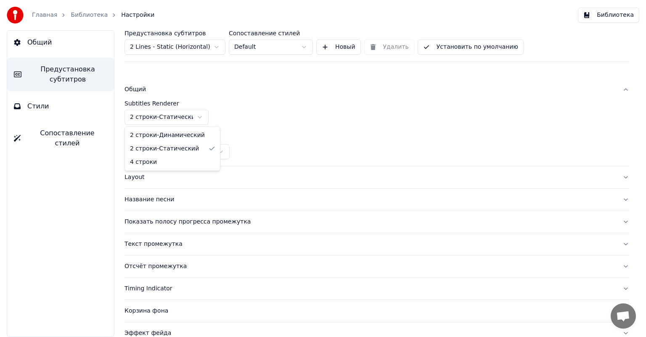
click at [200, 119] on html "Главная Библиотека Настройки Библиотека Общий Предустановка субтитров Стили Соп…" at bounding box center [323, 168] width 646 height 337
click at [199, 120] on html "Главная Библиотека Настройки Библиотека Общий Предустановка субтитров Стили Соп…" at bounding box center [323, 168] width 646 height 337
click at [62, 42] on button "Общий" at bounding box center [60, 43] width 107 height 24
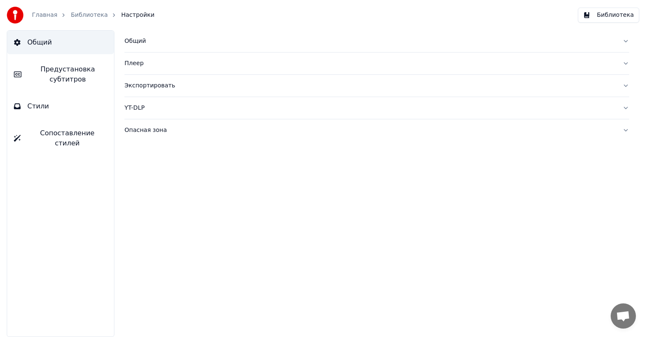
click at [135, 41] on div "Общий" at bounding box center [369, 41] width 491 height 8
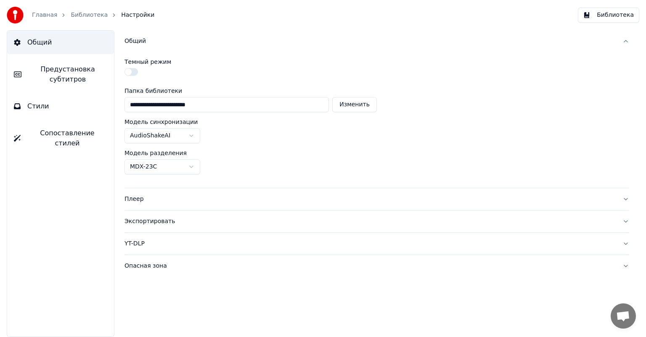
click at [61, 76] on span "Предустановка субтитров" at bounding box center [67, 74] width 79 height 20
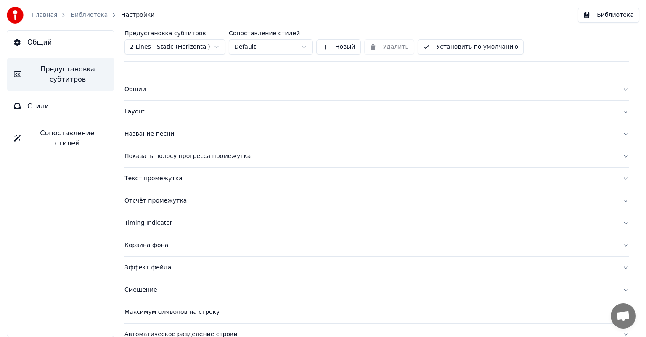
click at [136, 88] on div "Общий" at bounding box center [369, 89] width 491 height 8
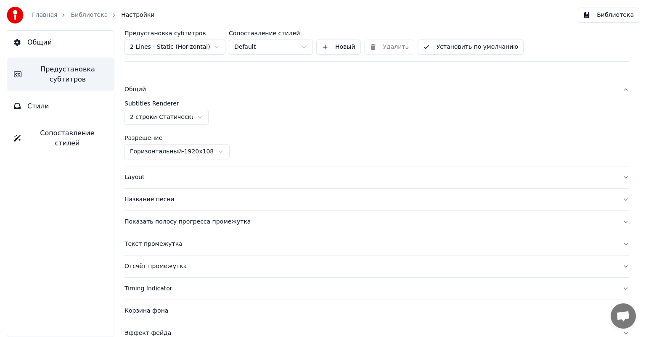
click at [158, 201] on div "Название песни" at bounding box center [369, 199] width 491 height 8
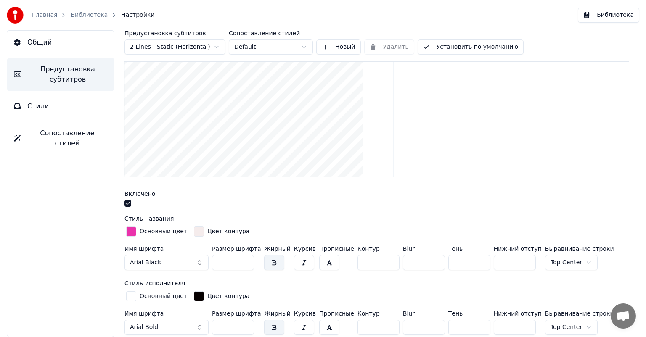
scroll to position [168, 0]
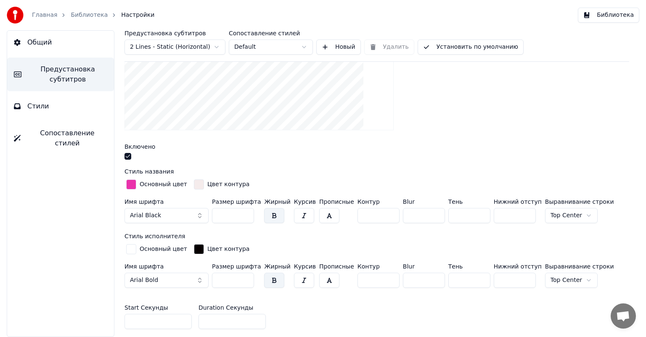
click at [39, 108] on span "Стили" at bounding box center [38, 106] width 22 height 10
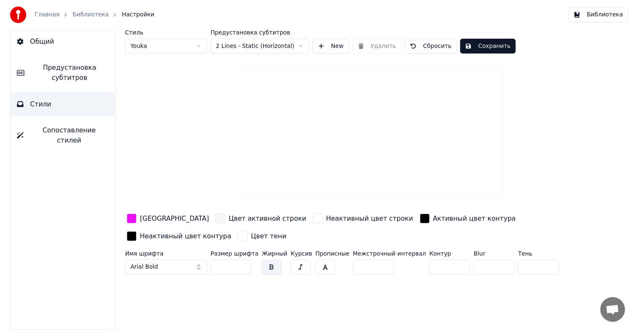
scroll to position [0, 0]
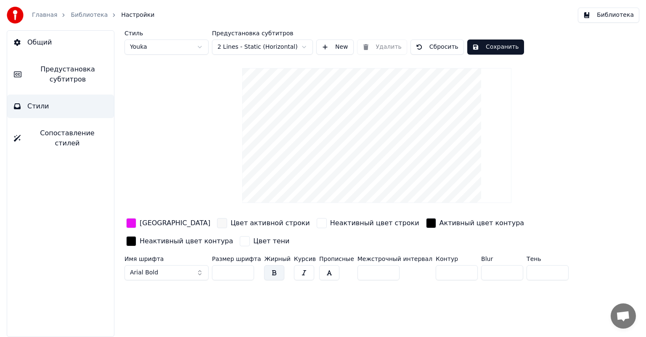
click at [72, 43] on button "Общий" at bounding box center [60, 43] width 107 height 24
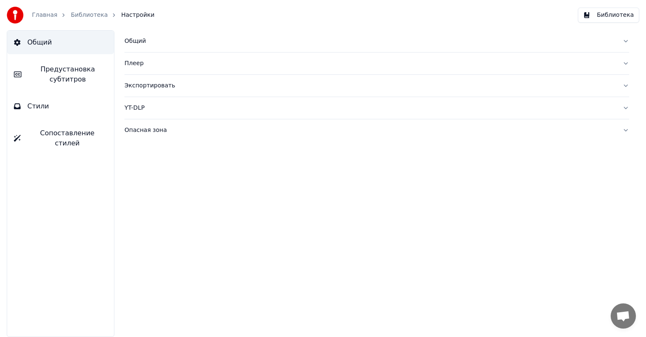
click at [92, 13] on link "Библиотека" at bounding box center [89, 15] width 37 height 8
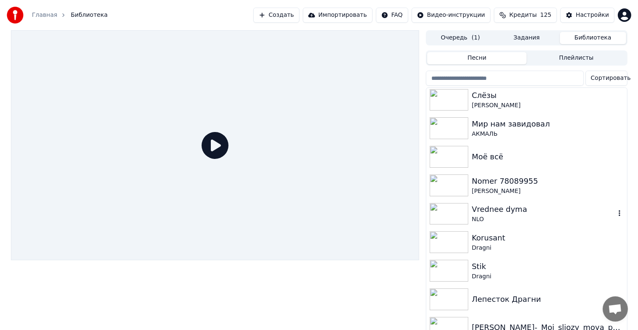
scroll to position [976, 0]
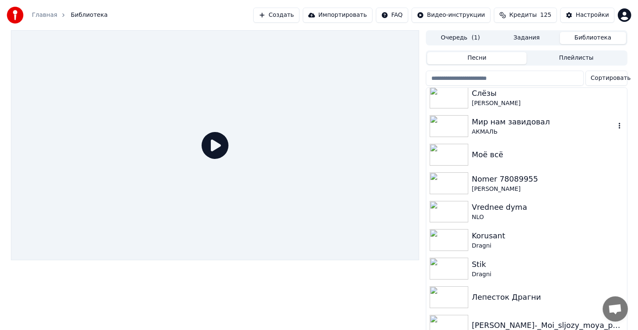
click at [467, 116] on img at bounding box center [449, 126] width 39 height 22
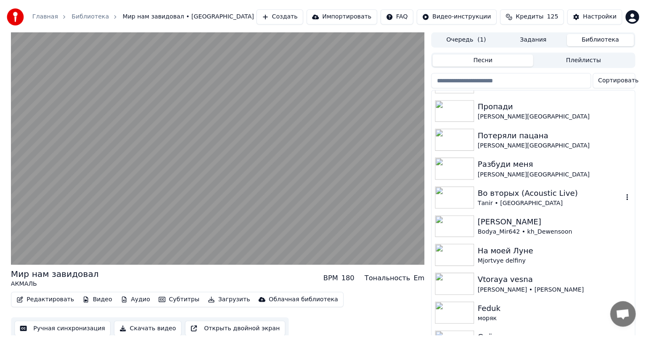
scroll to position [724, 0]
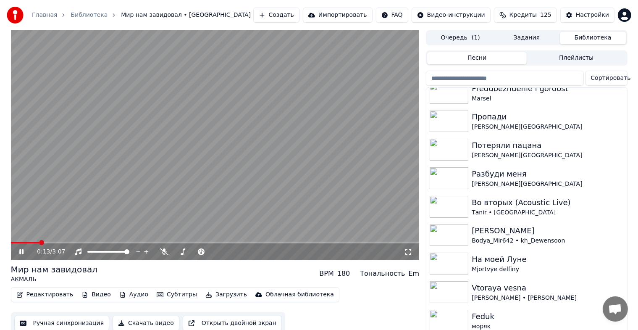
click at [22, 252] on icon at bounding box center [21, 251] width 4 height 5
click at [40, 295] on button "Редактировать" at bounding box center [45, 295] width 64 height 12
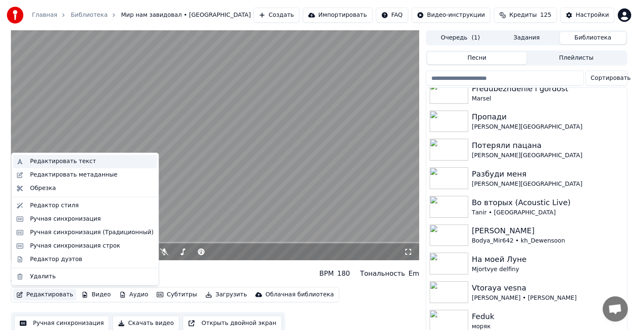
click at [88, 164] on div "Редактировать текст" at bounding box center [92, 161] width 124 height 8
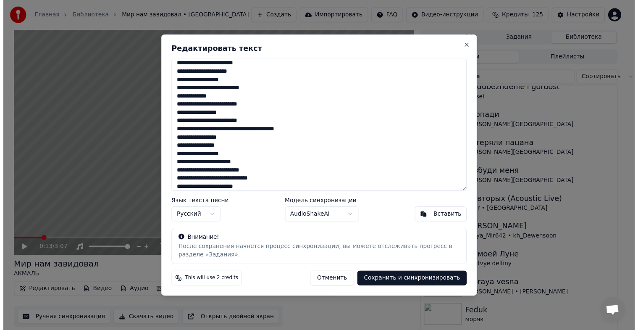
scroll to position [0, 0]
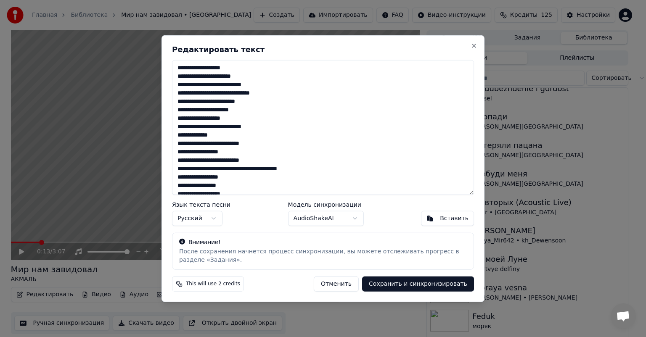
click at [212, 100] on textarea at bounding box center [323, 127] width 302 height 135
click at [400, 285] on button "Сохранить и синхронизировать" at bounding box center [418, 283] width 112 height 15
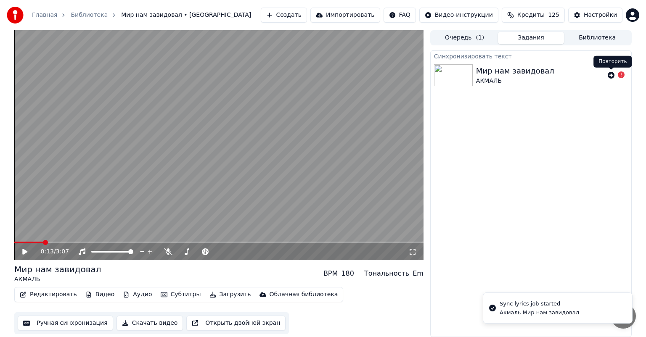
click at [609, 76] on icon at bounding box center [610, 75] width 7 height 7
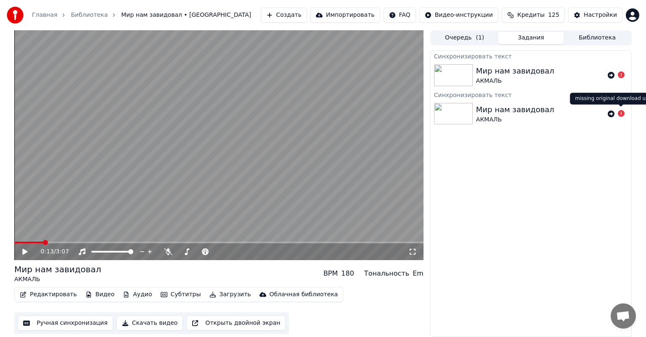
click at [619, 114] on icon at bounding box center [620, 113] width 7 height 7
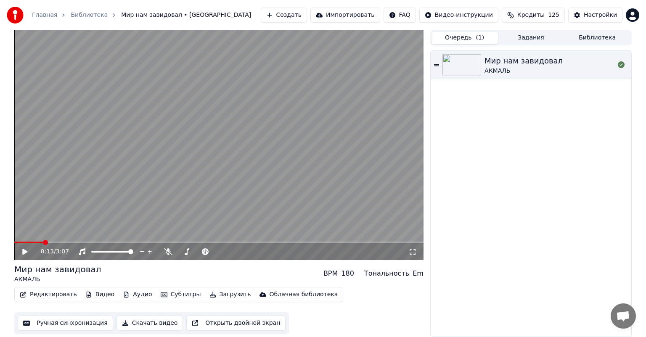
click at [476, 38] on span "( 1 )" at bounding box center [479, 38] width 8 height 8
click at [620, 66] on icon at bounding box center [620, 64] width 7 height 7
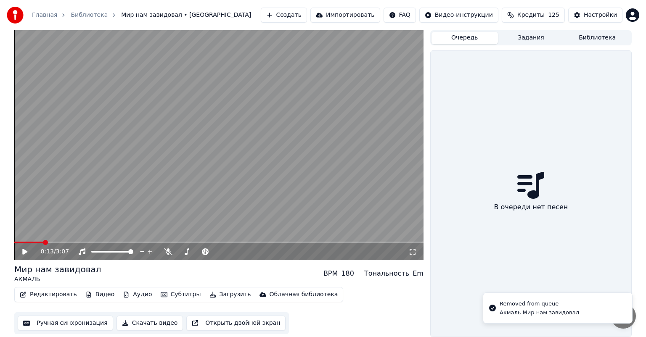
click at [585, 42] on button "Библиотека" at bounding box center [597, 38] width 66 height 12
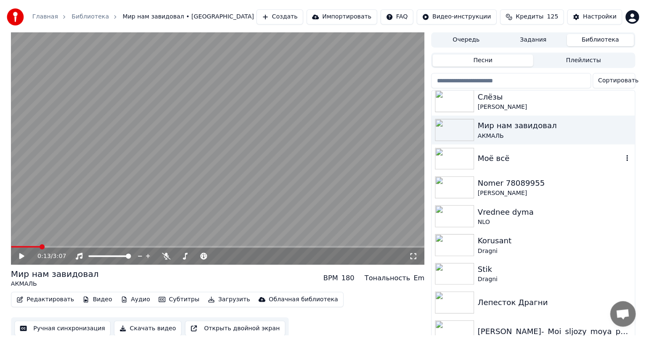
scroll to position [976, 0]
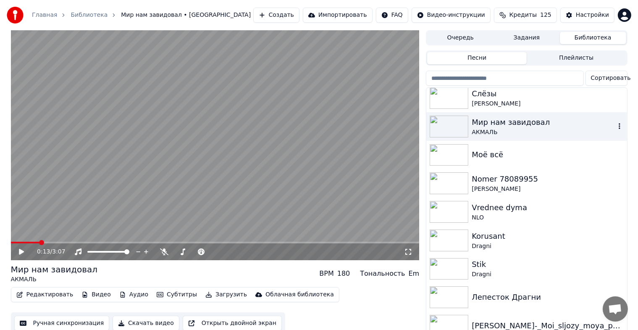
click at [490, 126] on div "Мир нам завидовал" at bounding box center [543, 122] width 143 height 12
click at [616, 127] on icon "button" at bounding box center [620, 126] width 8 height 7
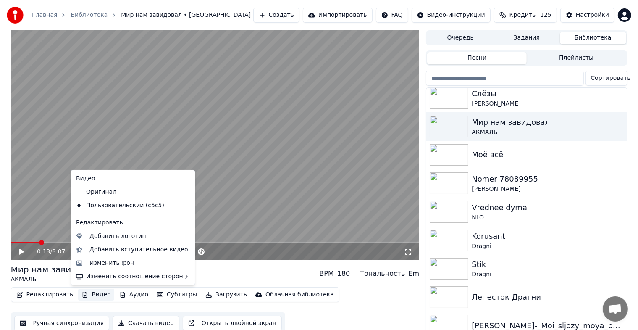
click at [86, 295] on button "Видео" at bounding box center [96, 295] width 36 height 12
click at [126, 265] on div "Изменить фон" at bounding box center [112, 263] width 45 height 8
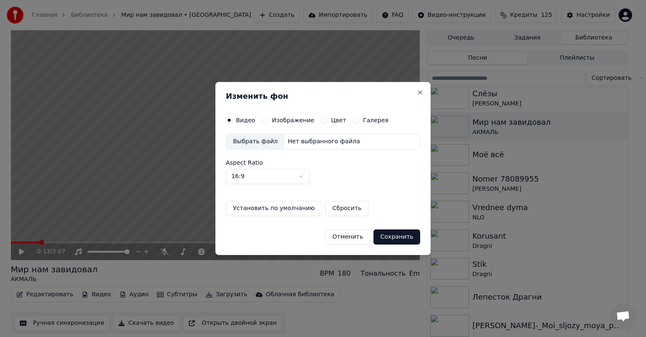
click at [316, 141] on div "Нет выбранного файла" at bounding box center [323, 141] width 79 height 8
click at [422, 94] on button "Close" at bounding box center [420, 92] width 7 height 7
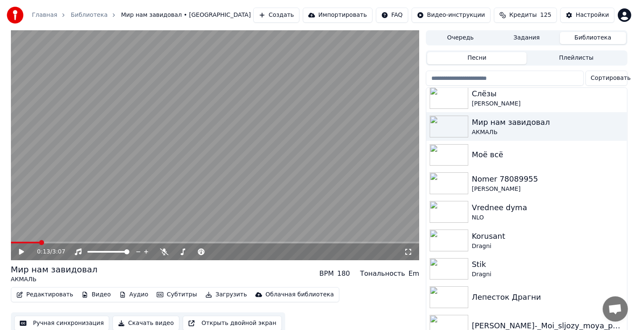
click at [98, 300] on button "Видео" at bounding box center [96, 295] width 36 height 12
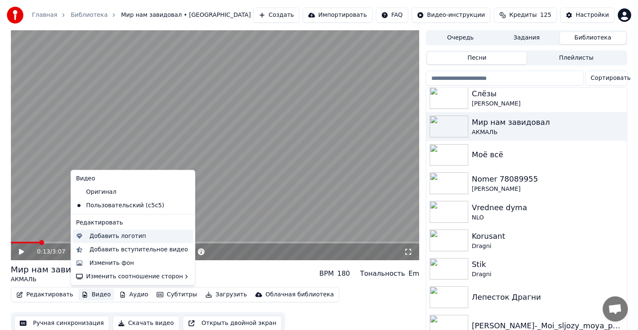
click at [118, 237] on div "Добавить логотип" at bounding box center [118, 236] width 57 height 8
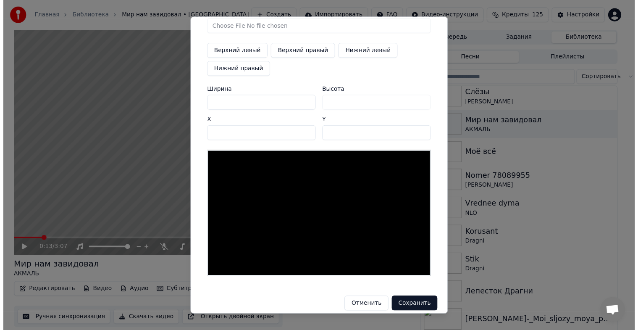
scroll to position [37, 0]
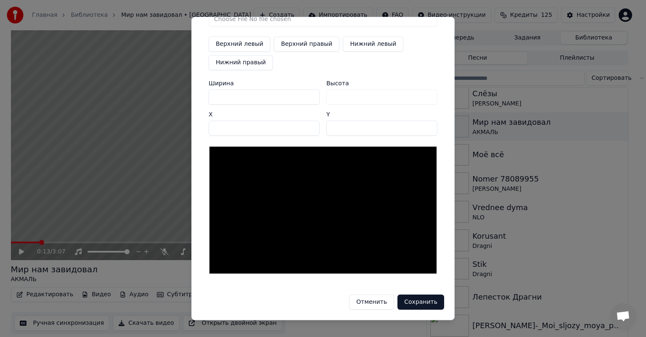
click at [381, 301] on button "Отменить" at bounding box center [371, 302] width 45 height 15
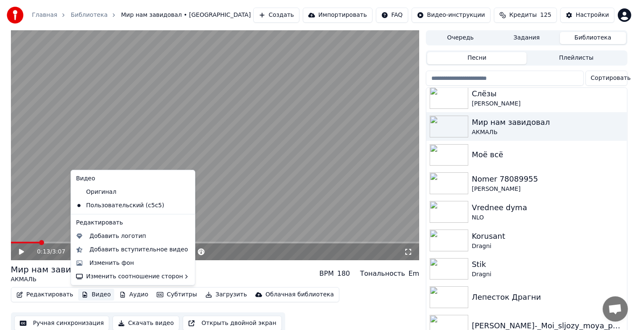
click at [99, 296] on button "Видео" at bounding box center [96, 295] width 36 height 12
click at [131, 253] on div "Добавить вступительное видео" at bounding box center [139, 249] width 99 height 8
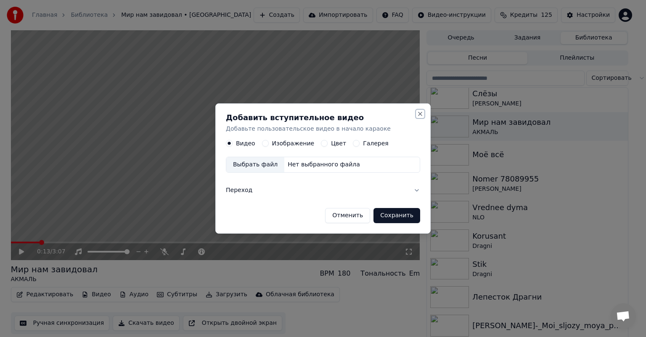
click at [419, 112] on button "Close" at bounding box center [420, 114] width 7 height 7
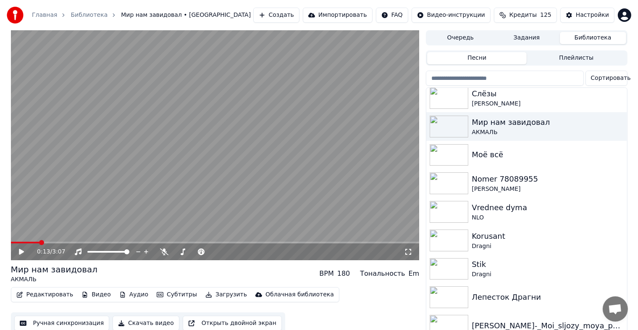
click at [19, 252] on icon at bounding box center [21, 252] width 5 height 6
click at [19, 251] on icon at bounding box center [21, 251] width 4 height 5
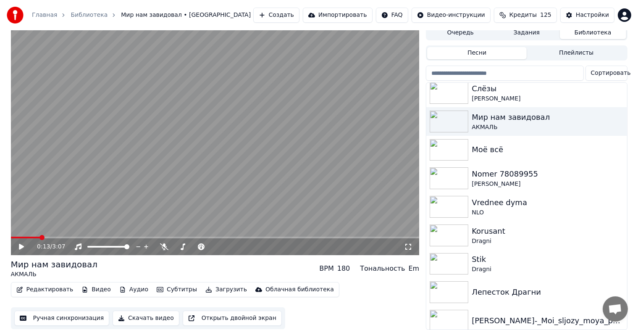
click at [64, 313] on button "Ручная синхронизация" at bounding box center [61, 318] width 95 height 15
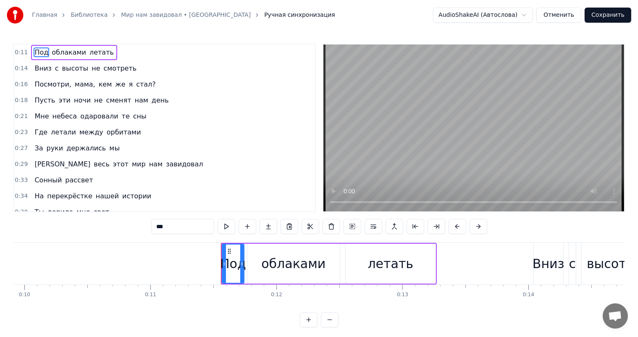
scroll to position [0, 1415]
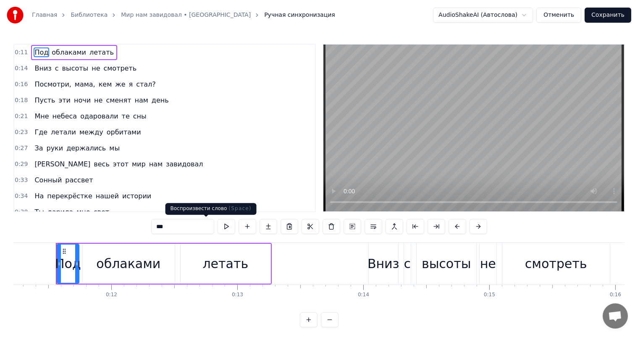
click at [218, 223] on button at bounding box center [227, 226] width 18 height 15
click at [339, 203] on video at bounding box center [474, 128] width 301 height 167
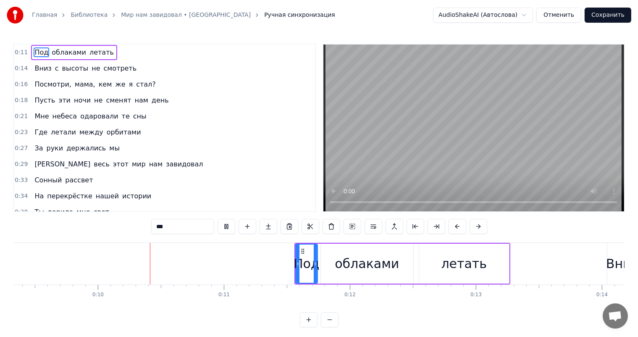
scroll to position [0, 1193]
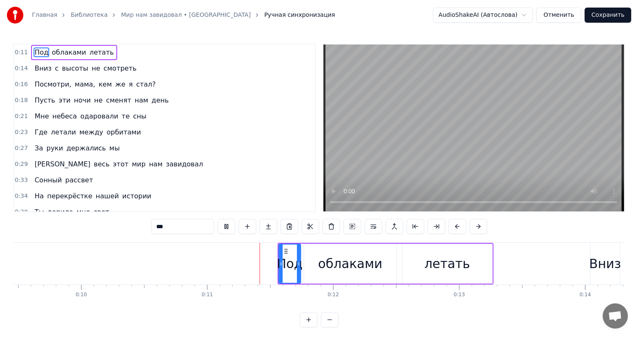
drag, startPoint x: 286, startPoint y: 273, endPoint x: 311, endPoint y: 268, distance: 26.1
click at [289, 273] on div "Под" at bounding box center [290, 264] width 21 height 38
click at [334, 267] on div "облаками" at bounding box center [350, 263] width 64 height 19
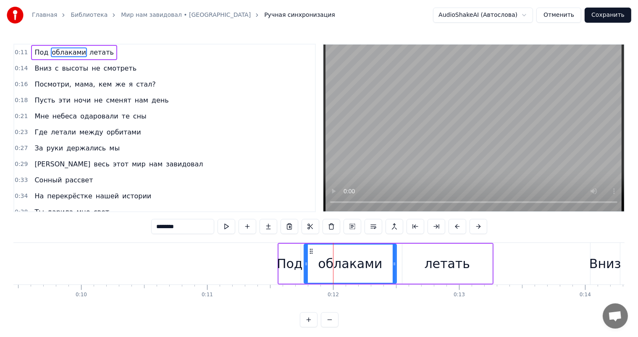
click at [424, 265] on div "летать" at bounding box center [448, 264] width 90 height 40
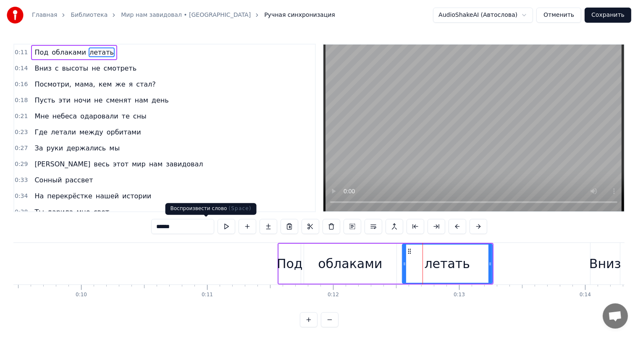
click at [218, 229] on button at bounding box center [227, 226] width 18 height 15
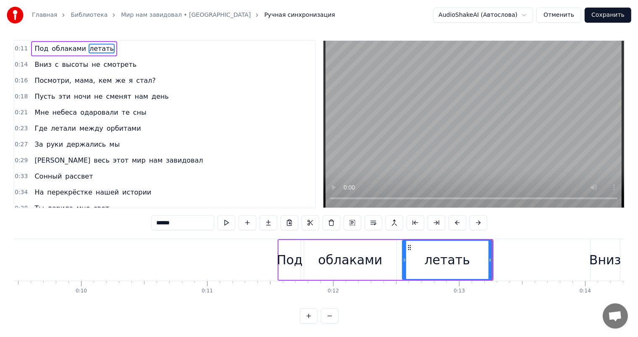
scroll to position [11, 0]
click at [218, 217] on button at bounding box center [227, 222] width 18 height 15
click at [606, 255] on div "Вниз" at bounding box center [606, 260] width 32 height 19
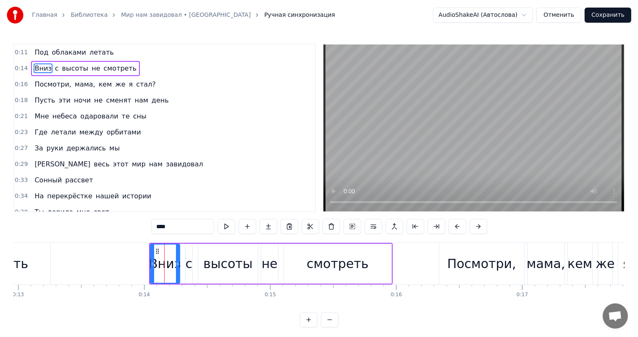
scroll to position [0, 1743]
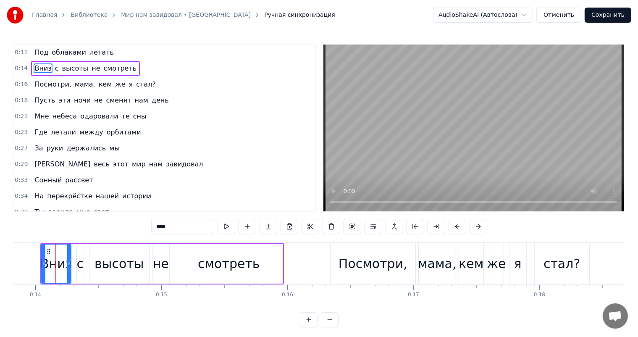
click at [82, 265] on div "с" at bounding box center [80, 263] width 7 height 19
click at [118, 267] on div "высоты" at bounding box center [119, 263] width 49 height 19
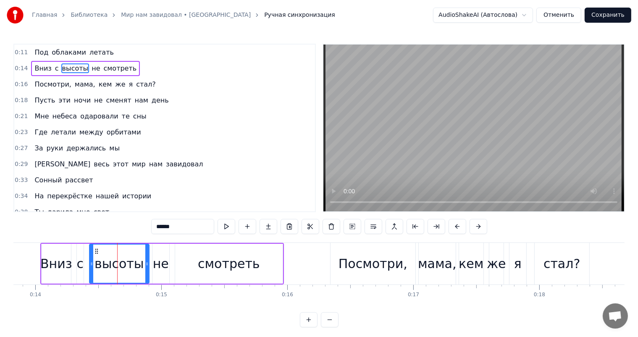
click at [161, 268] on div "не" at bounding box center [161, 263] width 16 height 19
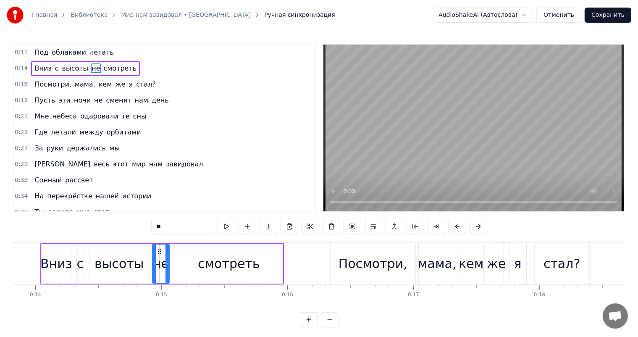
click at [226, 268] on div "смотреть" at bounding box center [229, 263] width 62 height 19
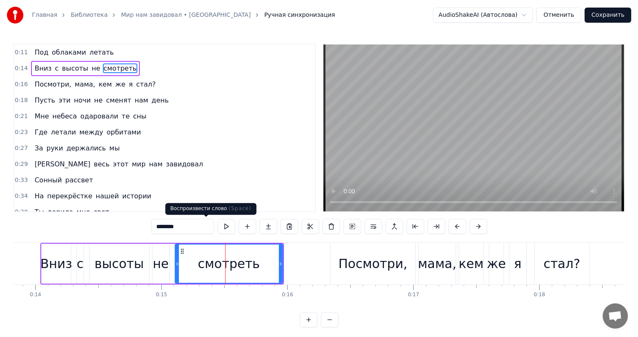
click at [218, 227] on button at bounding box center [227, 226] width 18 height 15
click at [361, 272] on div "Посмотри," at bounding box center [373, 263] width 69 height 19
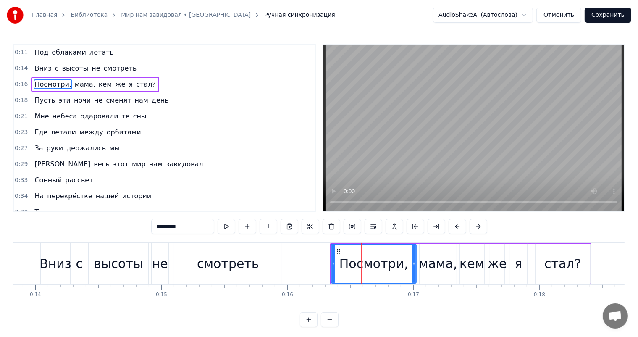
drag, startPoint x: 434, startPoint y: 267, endPoint x: 469, endPoint y: 262, distance: 36.0
click at [435, 267] on div "мама," at bounding box center [438, 263] width 39 height 19
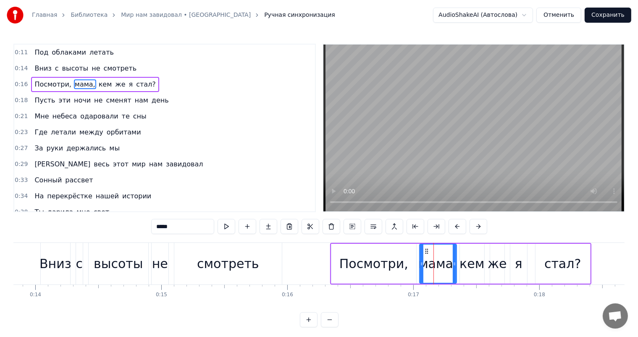
click at [480, 264] on div "кем" at bounding box center [472, 263] width 25 height 19
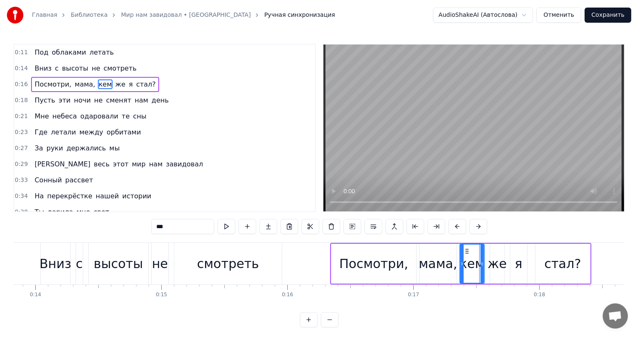
drag, startPoint x: 501, startPoint y: 266, endPoint x: 523, endPoint y: 266, distance: 22.3
click at [503, 266] on div "же" at bounding box center [497, 263] width 19 height 19
type input "**"
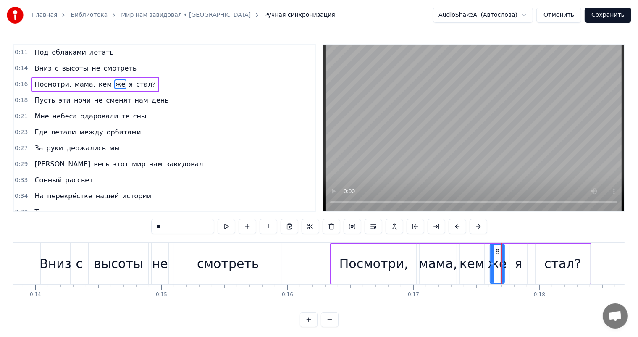
click at [529, 266] on div "Посмотри, мама, кем же я стал?" at bounding box center [460, 264] width 261 height 42
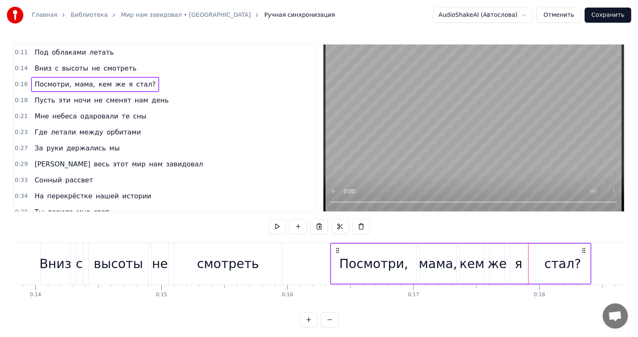
click at [528, 266] on div "я" at bounding box center [519, 264] width 18 height 40
click at [562, 263] on div "стал?" at bounding box center [563, 263] width 37 height 19
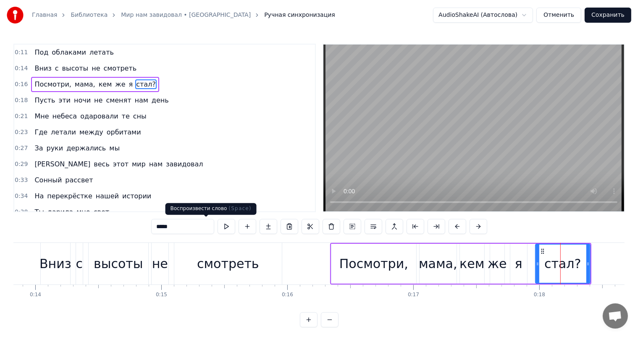
click at [218, 229] on button at bounding box center [227, 226] width 18 height 15
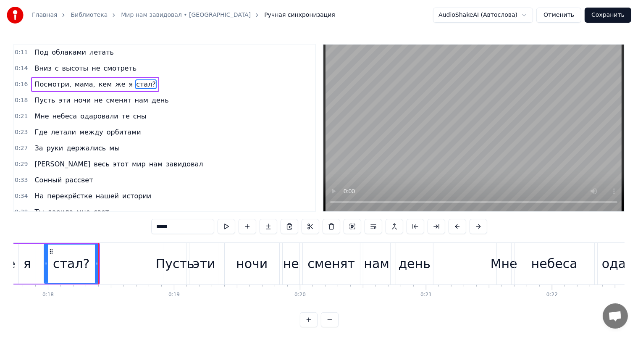
scroll to position [0, 2278]
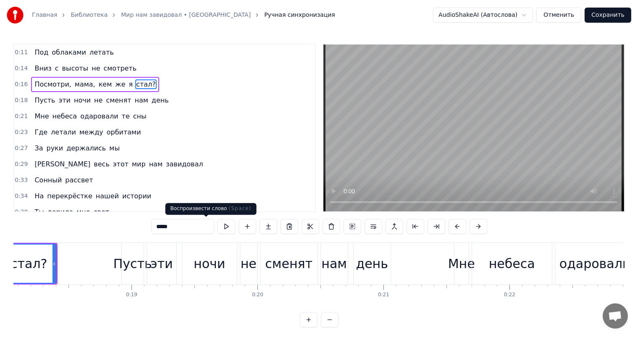
click at [218, 229] on button at bounding box center [227, 226] width 18 height 15
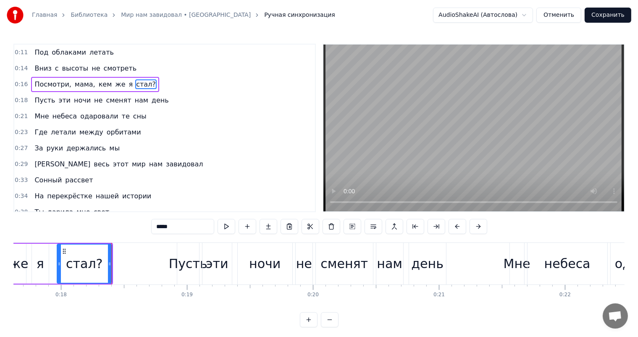
click at [187, 270] on div "Пусть" at bounding box center [188, 263] width 39 height 19
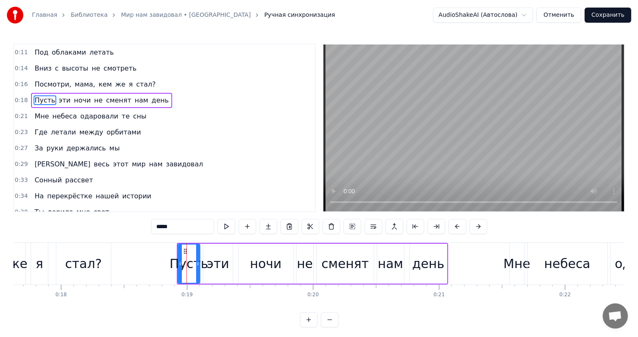
click at [217, 266] on div "эти" at bounding box center [218, 263] width 22 height 19
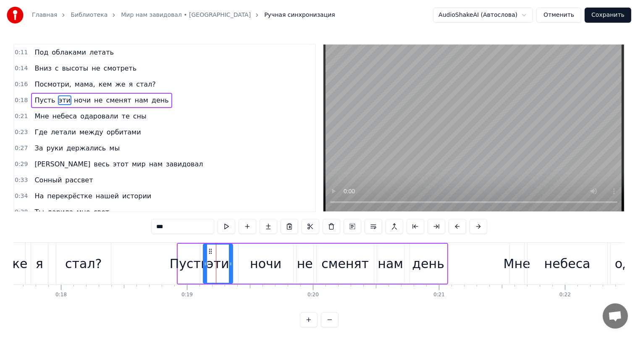
drag, startPoint x: 264, startPoint y: 269, endPoint x: 285, endPoint y: 269, distance: 21.4
click at [266, 269] on div "ночи" at bounding box center [266, 263] width 32 height 19
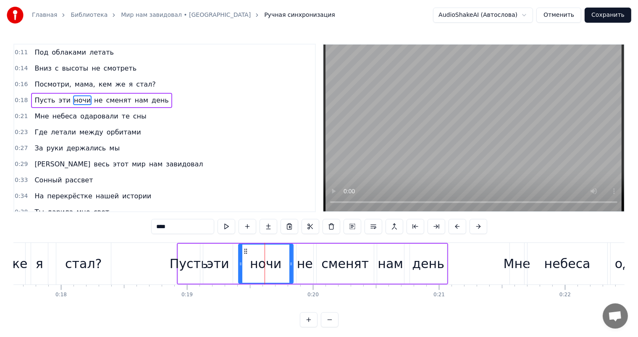
drag, startPoint x: 299, startPoint y: 271, endPoint x: 316, endPoint y: 271, distance: 16.8
click at [300, 271] on div "не" at bounding box center [305, 263] width 16 height 19
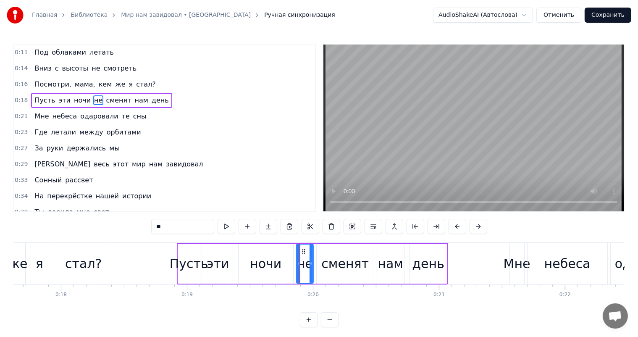
drag, startPoint x: 338, startPoint y: 269, endPoint x: 367, endPoint y: 266, distance: 29.6
click at [344, 269] on div "сменят" at bounding box center [345, 263] width 47 height 19
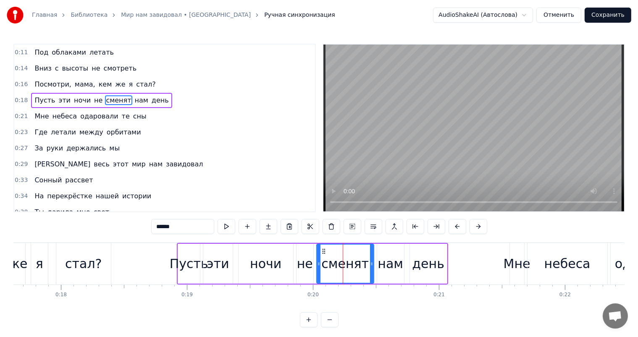
click at [387, 266] on div "нам" at bounding box center [391, 263] width 26 height 19
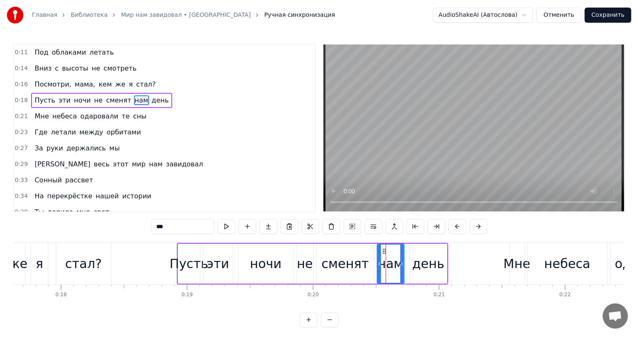
click at [422, 270] on div "день" at bounding box center [429, 263] width 32 height 19
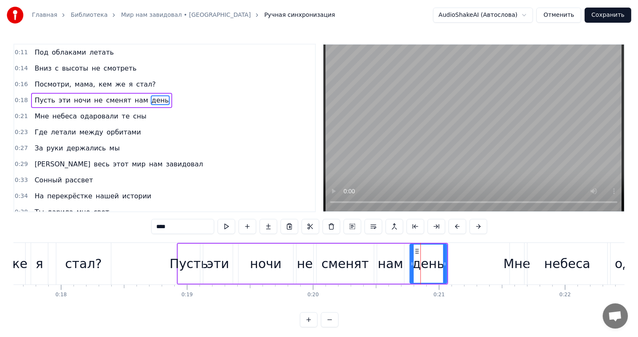
drag, startPoint x: 519, startPoint y: 264, endPoint x: 543, endPoint y: 265, distance: 24.4
click at [520, 265] on div "Мне" at bounding box center [517, 263] width 27 height 19
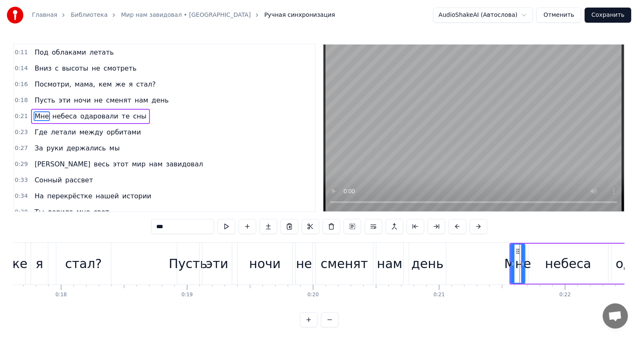
click at [557, 266] on div "небеса" at bounding box center [569, 263] width 46 height 19
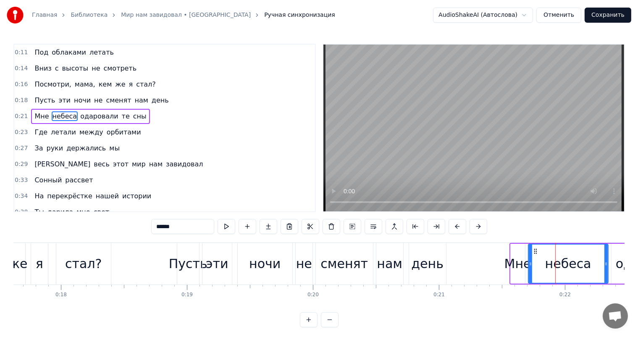
click at [79, 116] on span "одаровали" at bounding box center [99, 116] width 40 height 10
type input "*********"
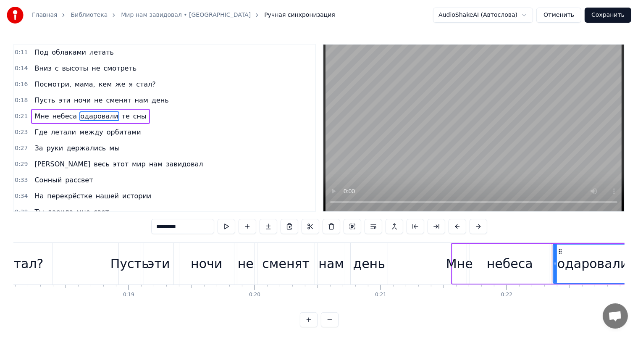
click at [79, 118] on span "одаровали" at bounding box center [99, 116] width 40 height 10
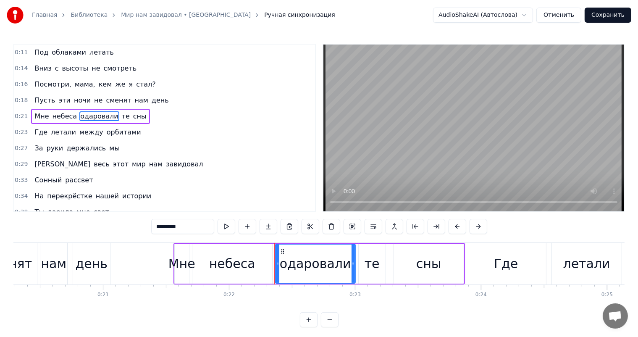
click at [79, 118] on span "одаровали" at bounding box center [99, 116] width 40 height 10
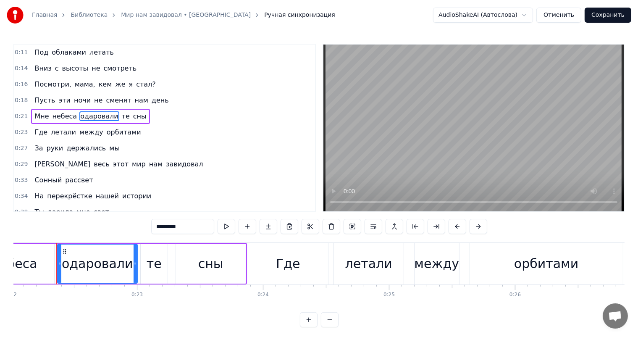
scroll to position [0, 2777]
click at [565, 12] on button "Отменить" at bounding box center [559, 15] width 45 height 15
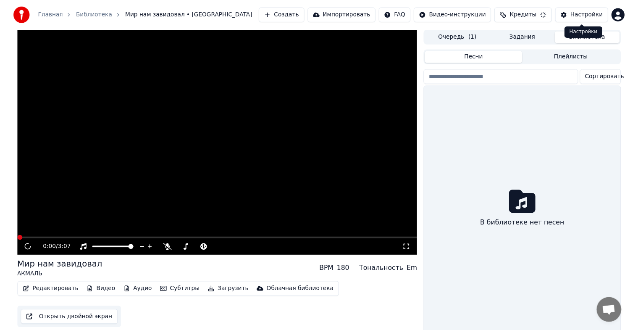
scroll to position [10, 0]
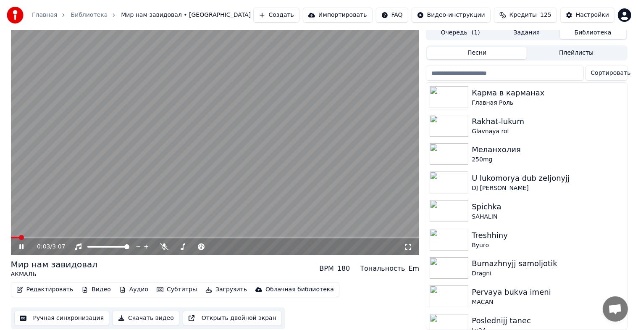
click at [22, 244] on icon at bounding box center [21, 246] width 4 height 5
click at [96, 284] on button "Видео" at bounding box center [96, 290] width 36 height 12
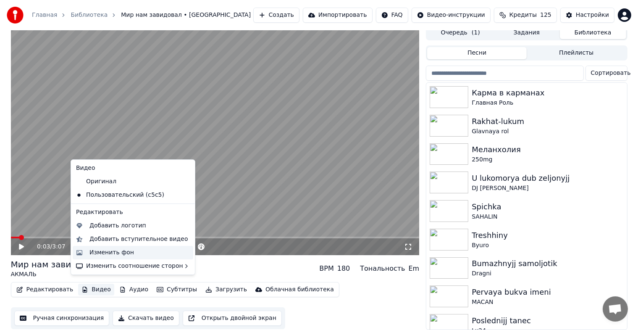
click at [135, 251] on div "Изменить фон" at bounding box center [140, 252] width 100 height 8
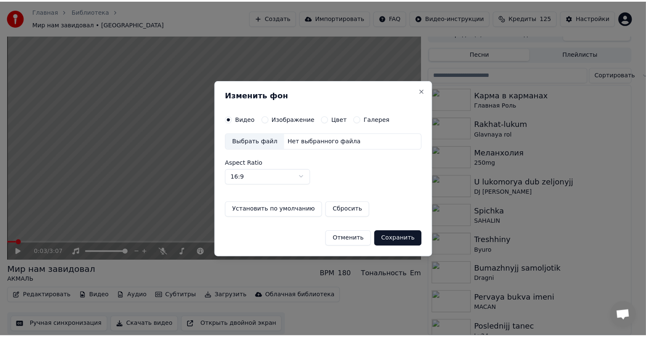
scroll to position [3, 0]
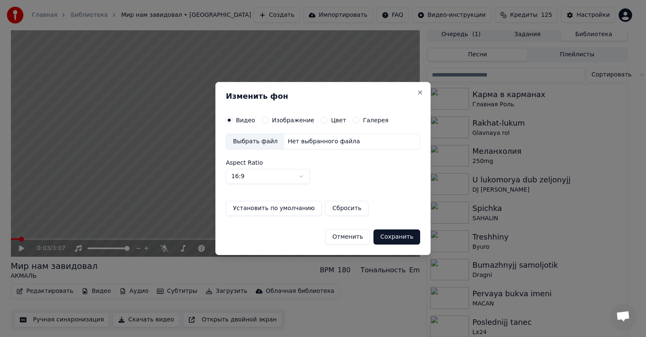
click at [313, 146] on div "Выбрать файл Нет выбранного файла" at bounding box center [323, 142] width 194 height 16
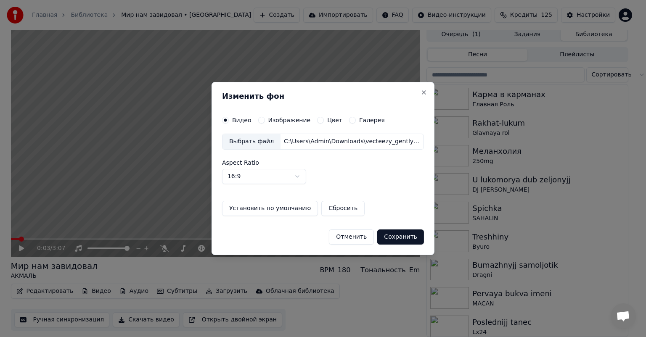
click at [396, 237] on button "Сохранить" at bounding box center [400, 236] width 47 height 15
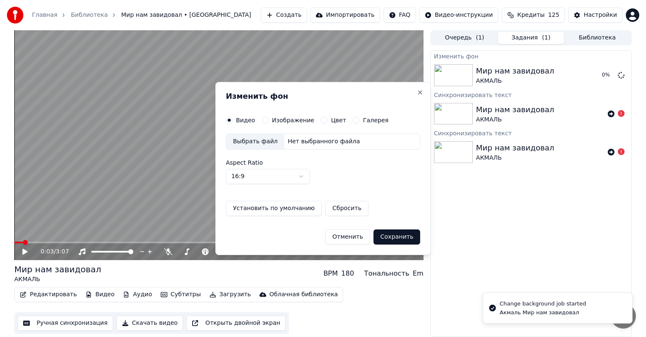
scroll to position [0, 0]
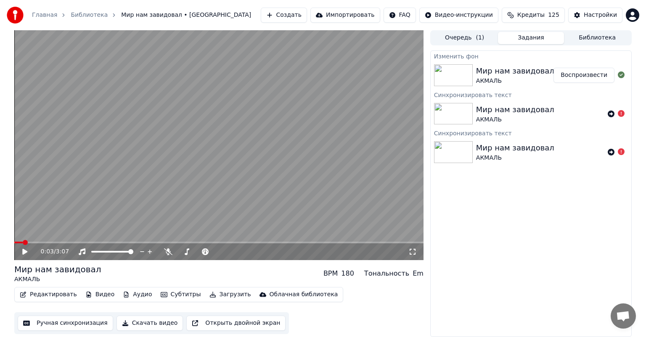
click at [581, 76] on button "Воспроизвести" at bounding box center [583, 75] width 61 height 15
click at [25, 253] on icon at bounding box center [31, 251] width 20 height 7
click at [24, 255] on icon at bounding box center [31, 251] width 20 height 7
click at [26, 249] on icon at bounding box center [31, 251] width 20 height 7
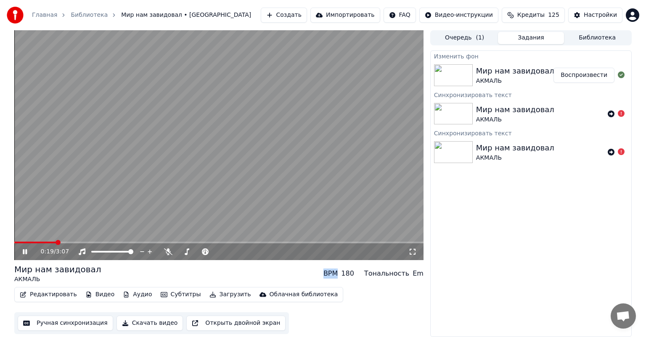
click at [26, 249] on icon at bounding box center [31, 251] width 20 height 7
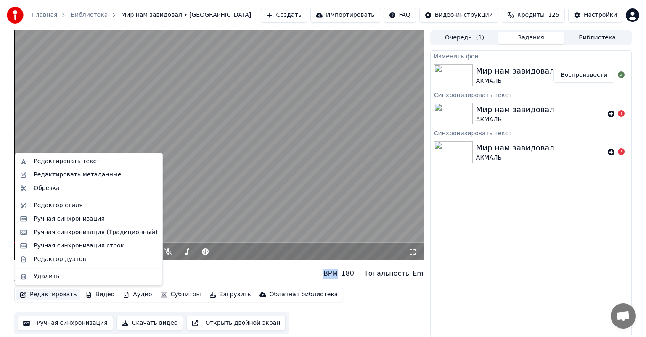
click at [64, 296] on button "Редактировать" at bounding box center [48, 295] width 64 height 12
click at [53, 205] on div "Редактор стиля" at bounding box center [58, 205] width 49 height 8
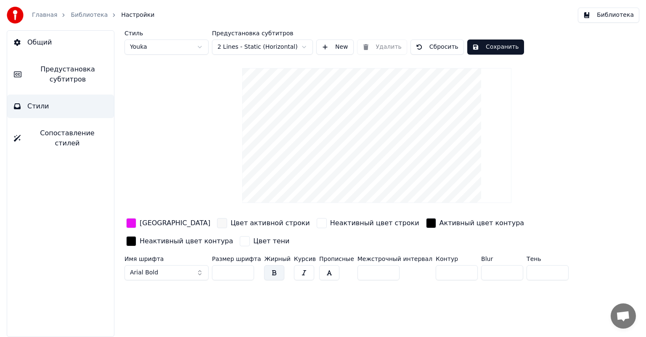
click at [162, 224] on div "[GEOGRAPHIC_DATA]" at bounding box center [175, 223] width 71 height 10
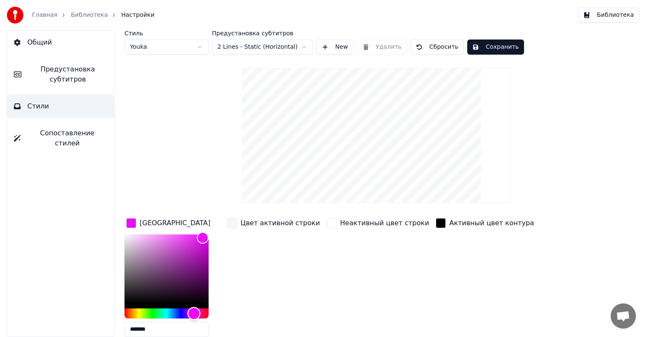
click at [199, 309] on div "Hue" at bounding box center [166, 314] width 84 height 10
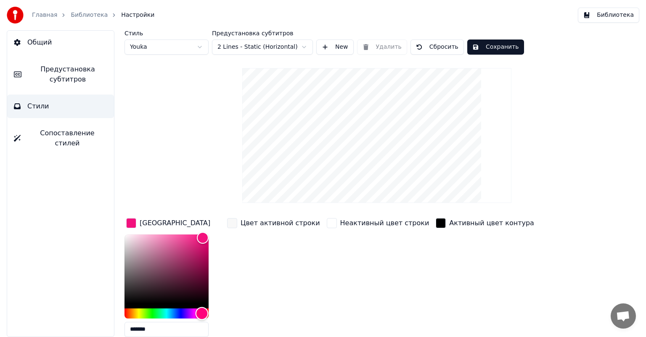
click at [202, 311] on div "Hue" at bounding box center [201, 313] width 13 height 13
click at [203, 249] on div "Color" at bounding box center [166, 269] width 84 height 69
click at [199, 247] on div "Color" at bounding box center [203, 249] width 13 height 13
click at [201, 240] on div "Color" at bounding box center [201, 241] width 13 height 13
click at [197, 250] on div "Color" at bounding box center [166, 269] width 84 height 69
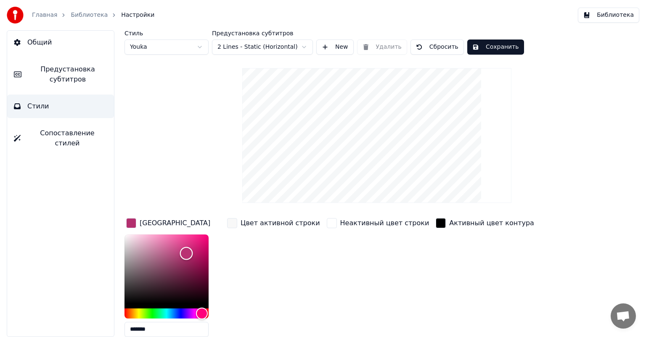
drag, startPoint x: 195, startPoint y: 252, endPoint x: 186, endPoint y: 252, distance: 8.8
click at [186, 252] on div "Color" at bounding box center [186, 253] width 13 height 13
click at [198, 261] on div "Color" at bounding box center [166, 269] width 84 height 69
click at [196, 244] on div "Color" at bounding box center [166, 269] width 84 height 69
click at [203, 246] on div "Color" at bounding box center [166, 269] width 84 height 69
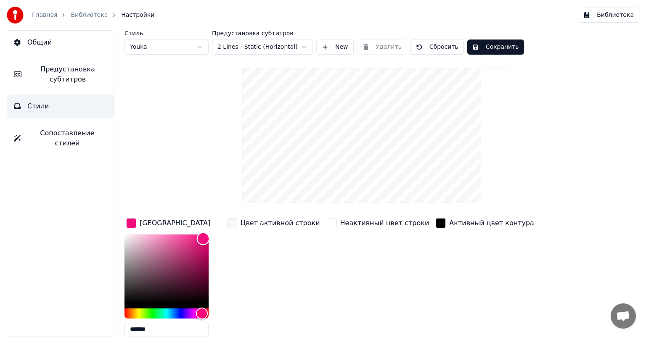
click at [203, 238] on div "Color" at bounding box center [166, 269] width 84 height 69
click at [203, 260] on div "Color" at bounding box center [166, 269] width 84 height 69
click at [185, 258] on div "Color" at bounding box center [166, 269] width 84 height 69
click at [190, 251] on div "Color" at bounding box center [189, 249] width 13 height 13
click at [195, 266] on div "Color" at bounding box center [166, 269] width 84 height 69
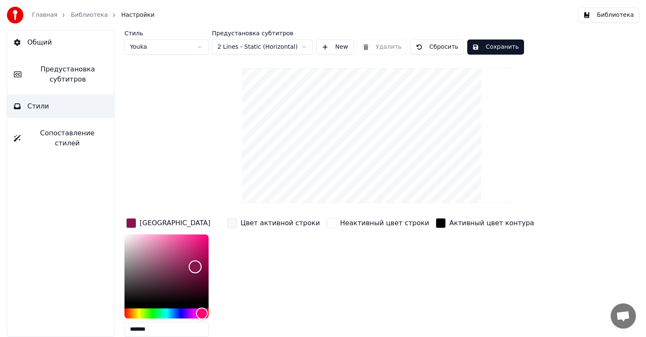
click at [198, 255] on div "Color" at bounding box center [166, 269] width 84 height 69
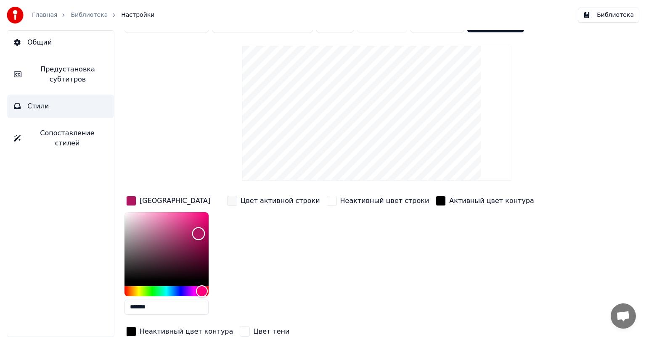
scroll to position [58, 0]
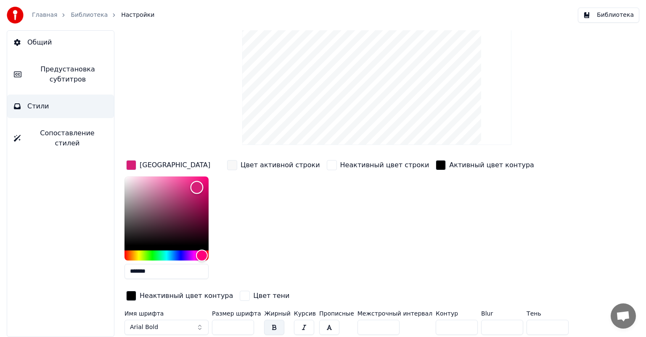
click at [197, 187] on div "Color" at bounding box center [166, 211] width 84 height 69
drag, startPoint x: 198, startPoint y: 188, endPoint x: 202, endPoint y: 182, distance: 7.5
click at [202, 182] on div "Color" at bounding box center [202, 183] width 13 height 13
type input "*******"
drag, startPoint x: 202, startPoint y: 182, endPoint x: 202, endPoint y: 187, distance: 4.2
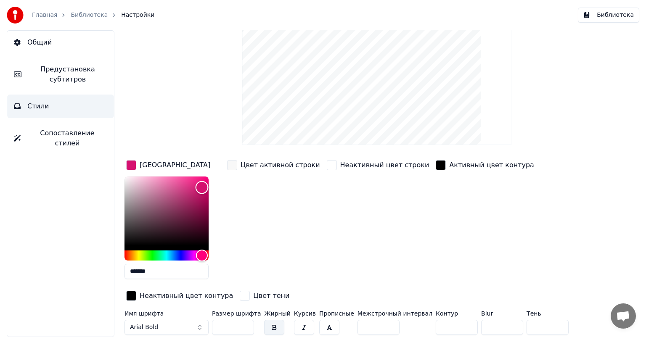
click at [202, 187] on div "Color" at bounding box center [201, 187] width 13 height 13
click at [435, 164] on div "button" at bounding box center [440, 165] width 10 height 10
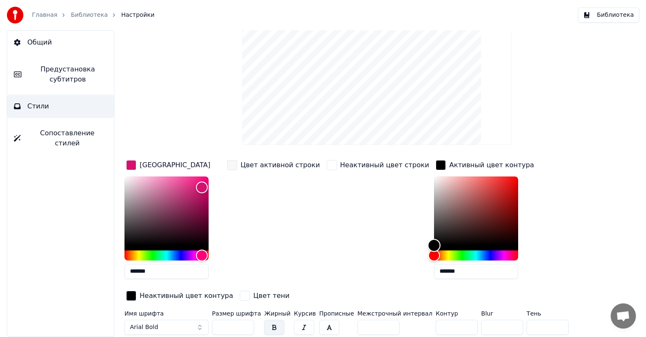
click at [434, 179] on div "Color" at bounding box center [476, 211] width 84 height 69
drag, startPoint x: 414, startPoint y: 179, endPoint x: 425, endPoint y: 228, distance: 50.9
click at [442, 228] on div "Color" at bounding box center [448, 228] width 13 height 13
drag, startPoint x: 425, startPoint y: 228, endPoint x: 440, endPoint y: 240, distance: 18.6
click at [457, 240] on div "Color" at bounding box center [463, 240] width 13 height 13
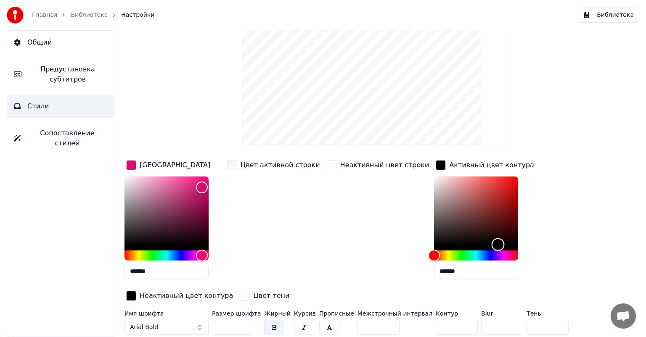
type input "*******"
drag, startPoint x: 440, startPoint y: 240, endPoint x: 489, endPoint y: 245, distance: 49.9
click at [506, 245] on div "Color" at bounding box center [512, 245] width 13 height 13
click at [547, 195] on div "Цвет заливки ******* Цвет активной строки Неактивный цвет строки Активный цвет …" at bounding box center [350, 230] width 452 height 145
drag, startPoint x: 595, startPoint y: 90, endPoint x: 573, endPoint y: 93, distance: 22.2
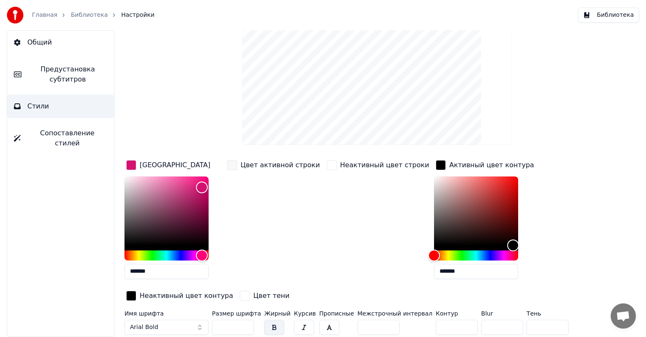
click at [594, 90] on div "Стиль Youka Предустановка субтитров 2 Lines - Static (Horizontal) New Удалить С…" at bounding box center [376, 155] width 504 height 366
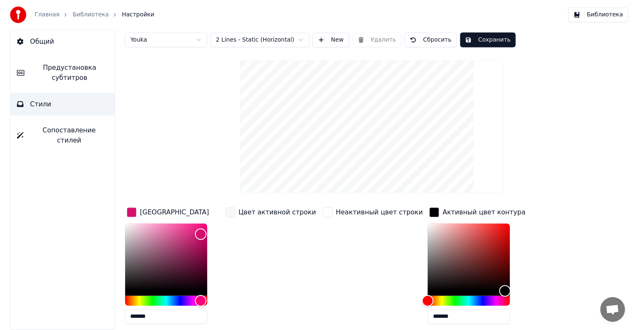
scroll to position [0, 0]
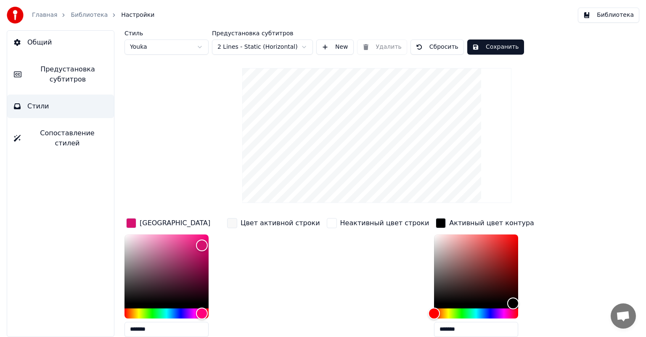
click at [503, 49] on button "Сохранить" at bounding box center [495, 47] width 57 height 15
click at [493, 47] on button "Сохранить" at bounding box center [495, 47] width 57 height 15
click at [90, 16] on link "Библиотека" at bounding box center [89, 15] width 37 height 8
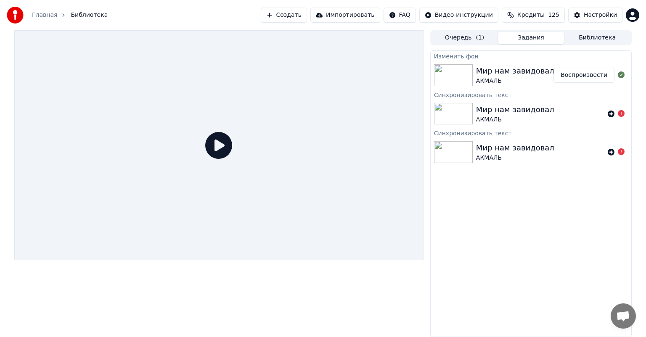
click at [585, 35] on button "Библиотека" at bounding box center [597, 38] width 66 height 12
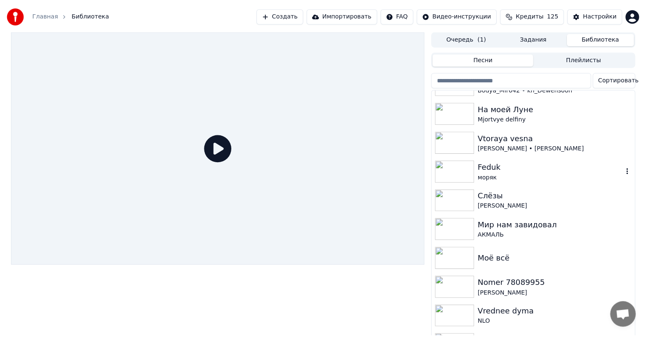
scroll to position [967, 0]
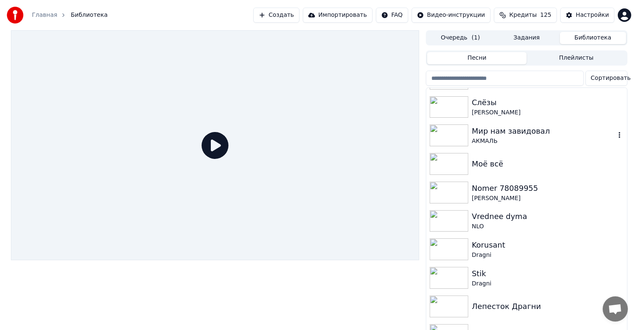
click at [480, 137] on div "АКМАЛЬ" at bounding box center [543, 141] width 143 height 8
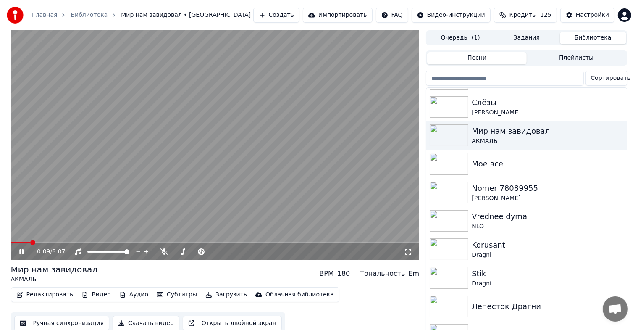
click at [31, 243] on span at bounding box center [32, 242] width 5 height 5
click at [23, 251] on icon at bounding box center [21, 251] width 4 height 5
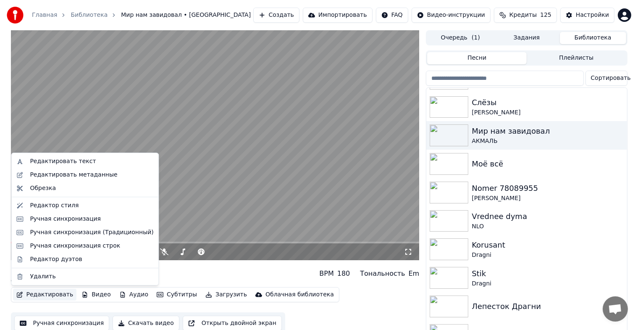
click at [49, 294] on button "Редактировать" at bounding box center [45, 295] width 64 height 12
click at [63, 161] on div "Редактировать текст" at bounding box center [63, 161] width 66 height 8
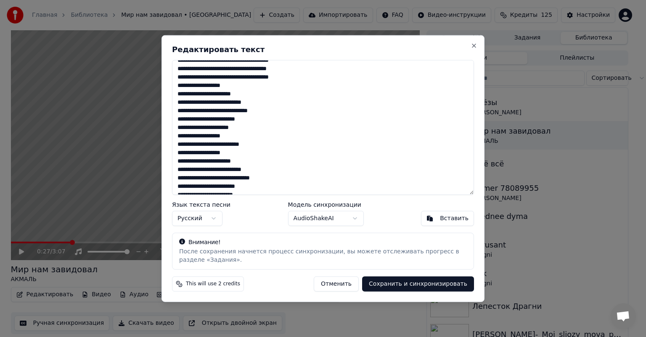
scroll to position [335, 0]
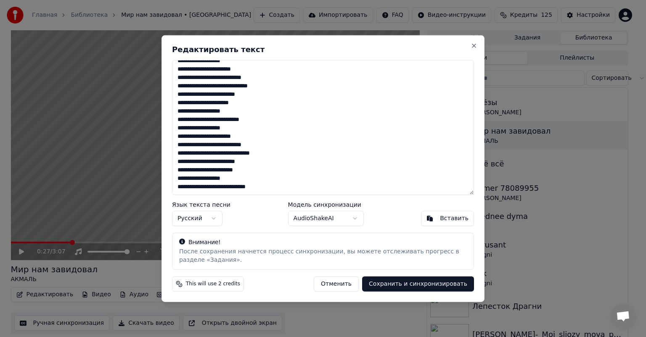
drag, startPoint x: 180, startPoint y: 242, endPoint x: 186, endPoint y: 240, distance: 6.0
click at [183, 241] on icon at bounding box center [182, 242] width 6 height 6
click at [349, 220] on body "Главная Библиотека Мир нам завидовал • АКМАЛЬ Создать Импортировать FAQ Видео-и…" at bounding box center [319, 168] width 638 height 337
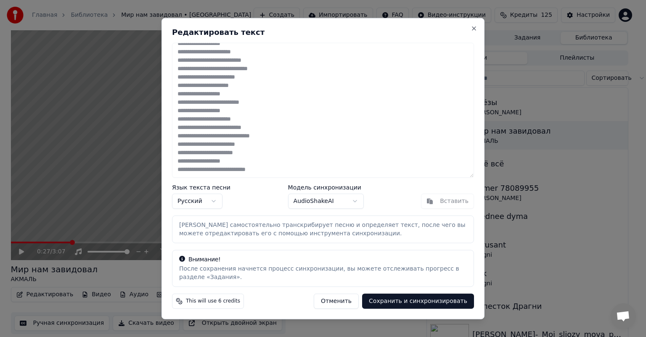
click at [388, 303] on button "Сохранить и синхронизировать" at bounding box center [418, 300] width 112 height 15
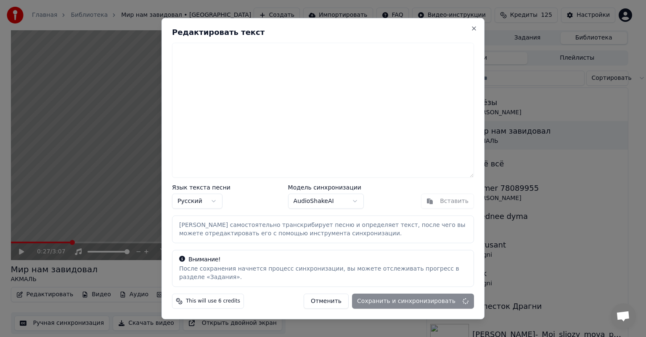
scroll to position [0, 0]
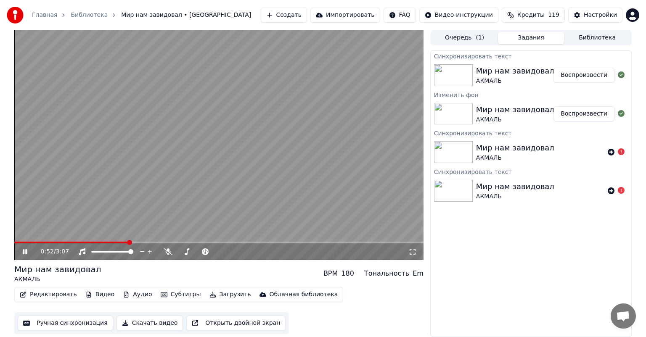
click at [25, 253] on icon at bounding box center [31, 251] width 20 height 7
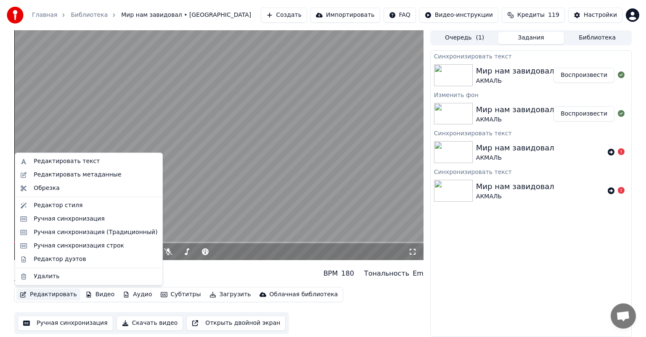
click at [51, 296] on button "Редактировать" at bounding box center [48, 295] width 64 height 12
click at [117, 161] on div "Редактировать текст" at bounding box center [96, 161] width 124 height 8
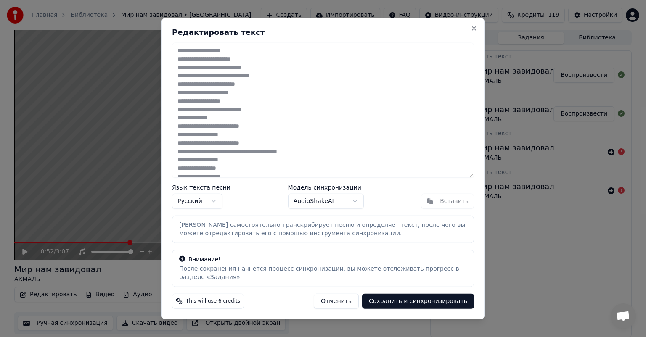
click at [328, 121] on textarea at bounding box center [323, 110] width 302 height 135
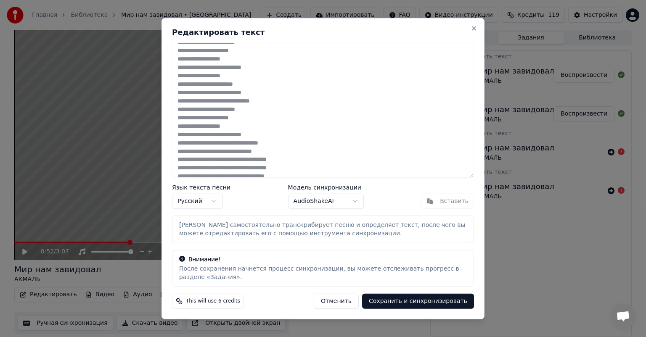
scroll to position [335, 0]
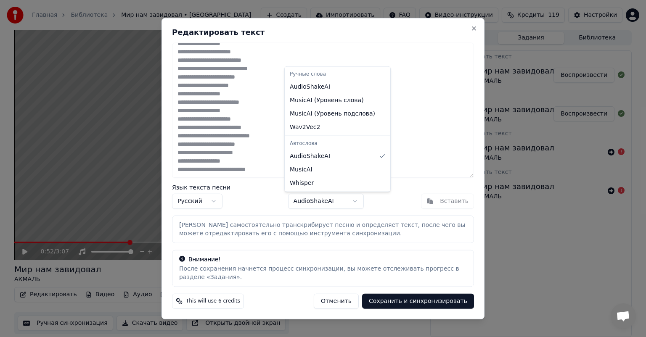
click at [355, 200] on body "Главная Библиотека Мир нам завидовал • АКМАЛЬ Создать Импортировать FAQ Видео-и…" at bounding box center [323, 168] width 646 height 337
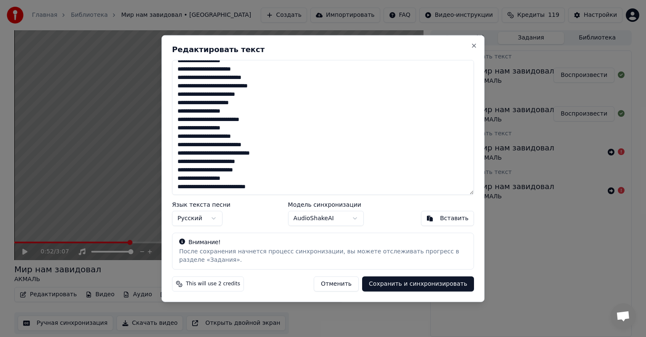
click at [398, 284] on button "Сохранить и синхронизировать" at bounding box center [418, 283] width 112 height 15
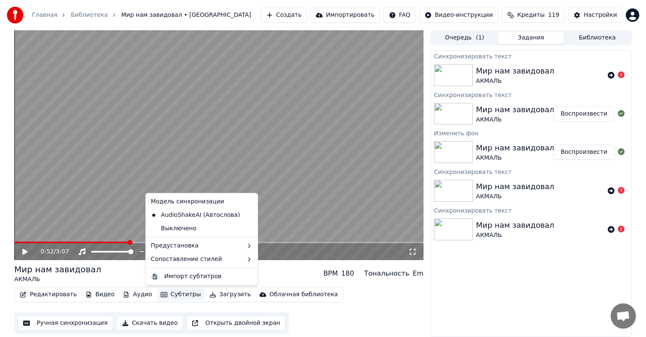
click at [168, 296] on button "Субтитры" at bounding box center [180, 295] width 47 height 12
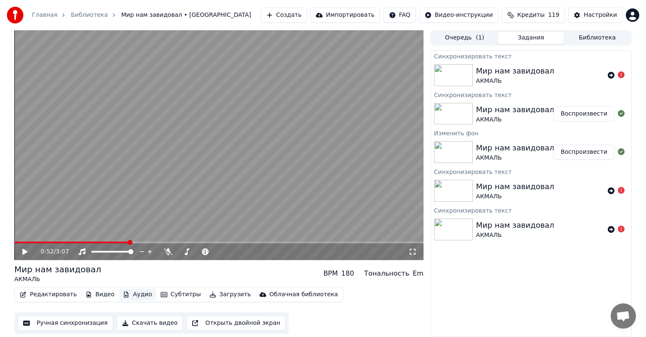
click at [135, 295] on button "Аудио" at bounding box center [137, 295] width 36 height 12
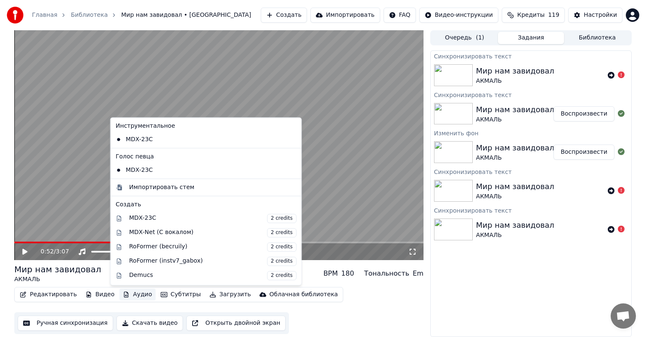
click at [132, 295] on button "Аудио" at bounding box center [137, 295] width 36 height 12
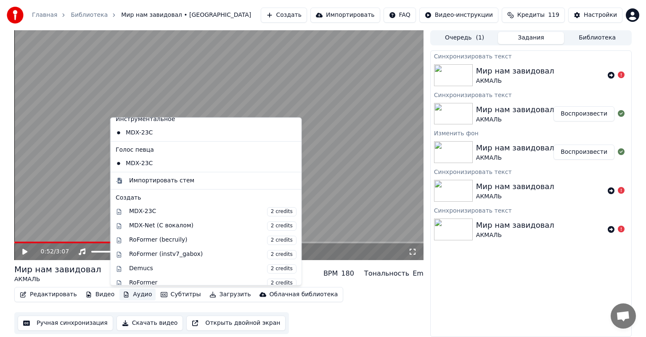
scroll to position [0, 0]
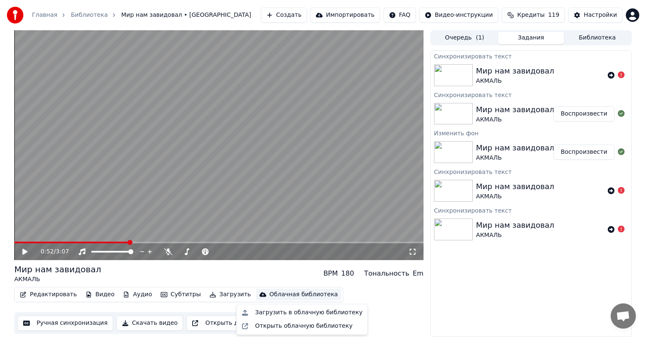
click at [398, 288] on div "Редактировать Видео Аудио Субтитры Загрузить Облачная библиотека Ручная синхрон…" at bounding box center [218, 310] width 409 height 47
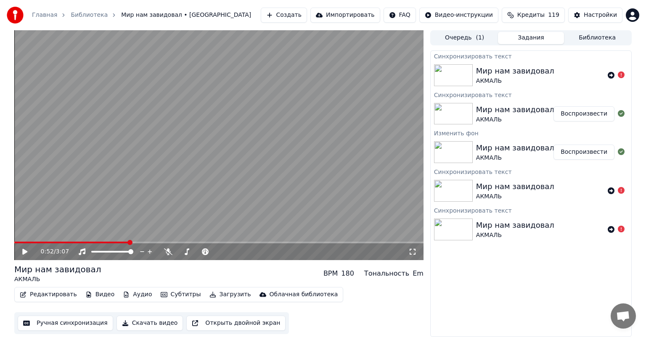
click at [292, 13] on button "Создать" at bounding box center [284, 15] width 46 height 15
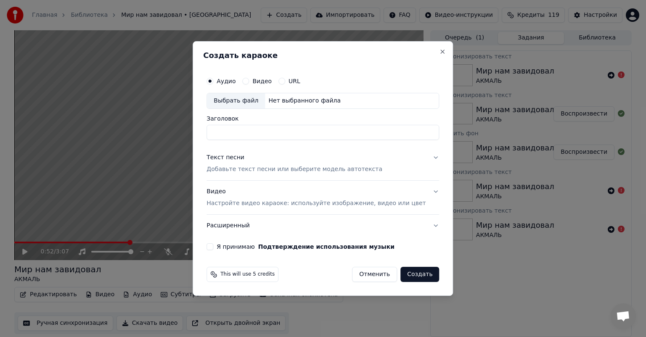
click at [256, 98] on div "Выбрать файл" at bounding box center [236, 100] width 58 height 15
drag, startPoint x: 348, startPoint y: 133, endPoint x: 212, endPoint y: 124, distance: 136.1
click at [212, 124] on div "**********" at bounding box center [323, 168] width 260 height 255
type input "**********"
click at [292, 169] on p "Добавьте текст песни или выберите модель автотекста" at bounding box center [294, 169] width 176 height 8
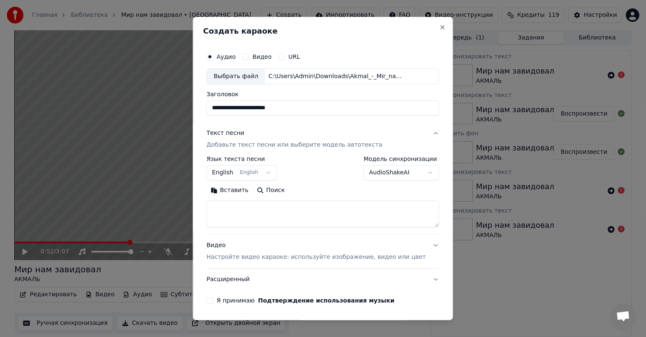
click at [264, 208] on textarea at bounding box center [322, 213] width 232 height 27
click at [240, 190] on button "Вставить" at bounding box center [229, 190] width 46 height 13
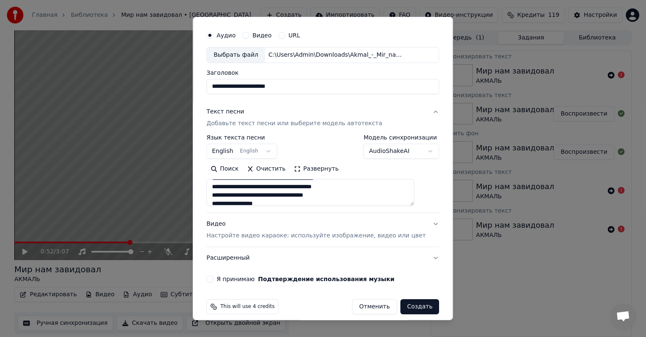
scroll to position [29, 0]
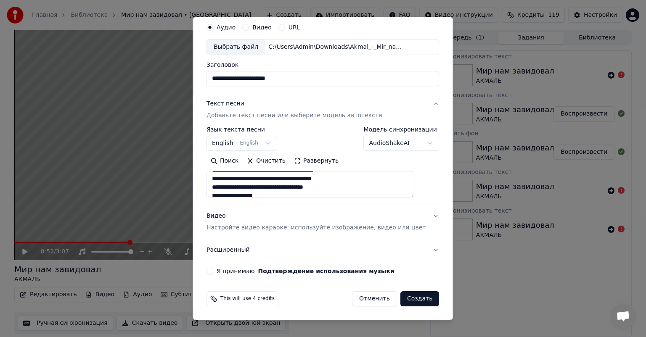
click at [330, 227] on p "Настройте видео караоке: используйте изображение, видео или цвет" at bounding box center [315, 228] width 219 height 8
type textarea "**********"
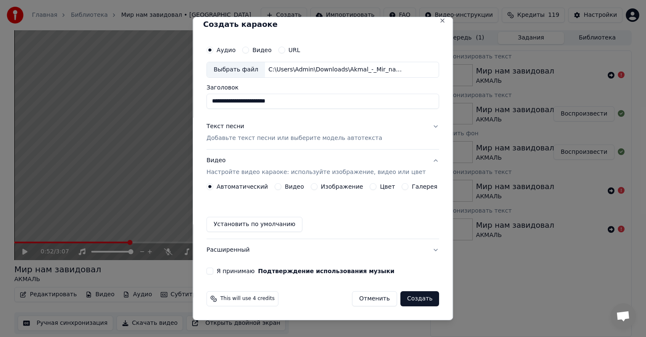
scroll to position [7, 0]
click at [284, 187] on div "Видео" at bounding box center [288, 186] width 29 height 7
click at [278, 186] on button "Видео" at bounding box center [277, 186] width 7 height 7
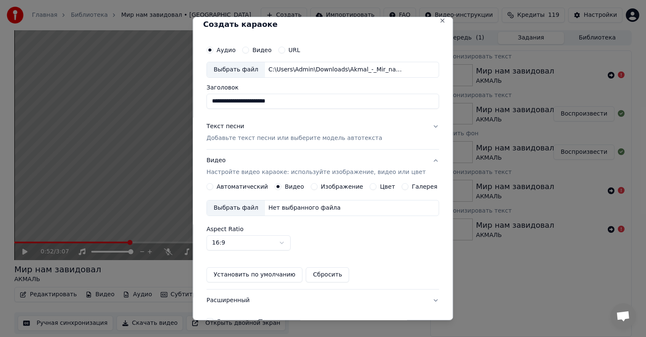
click at [277, 209] on div "Нет выбранного файла" at bounding box center [304, 208] width 79 height 8
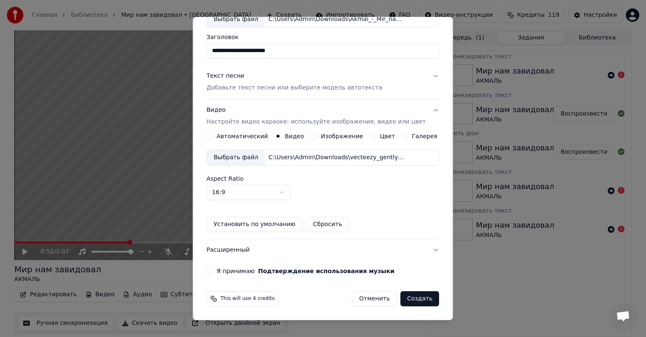
click at [213, 272] on button "Я принимаю Подтверждение использования музыки" at bounding box center [209, 271] width 7 height 7
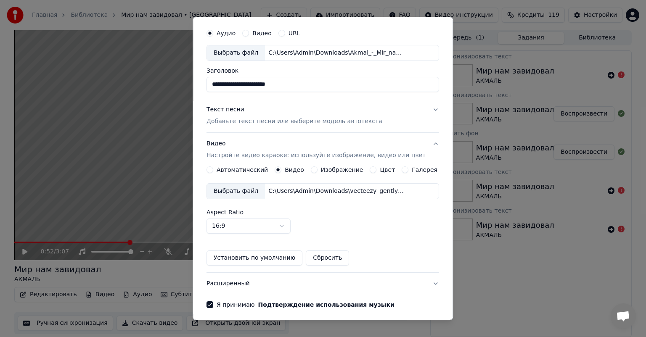
scroll to position [0, 0]
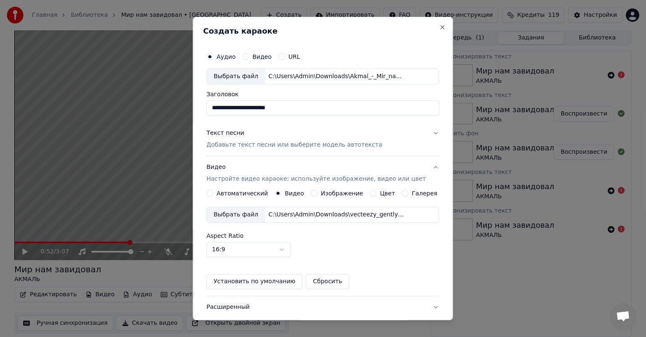
click at [350, 147] on p "Добавьте текст песни или выберите модель автотекста" at bounding box center [294, 145] width 176 height 8
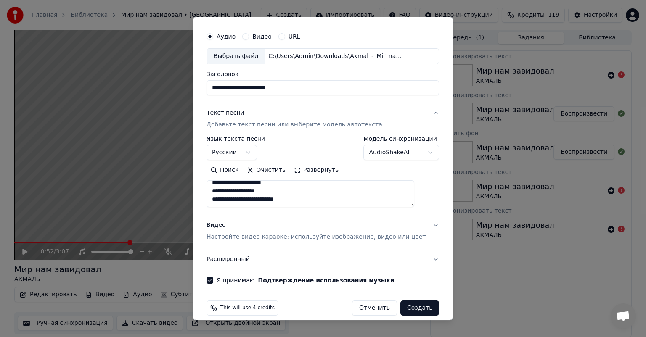
scroll to position [29, 0]
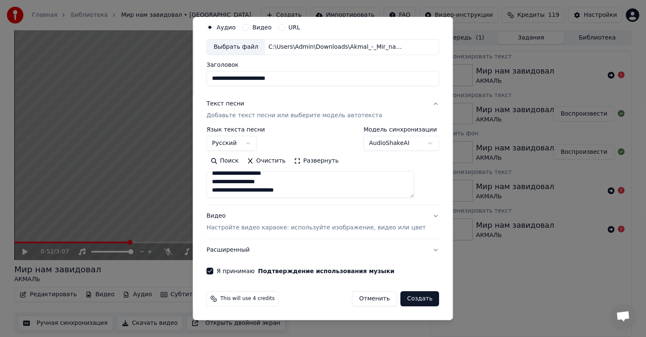
click at [404, 301] on button "Создать" at bounding box center [419, 298] width 39 height 15
type textarea "**********"
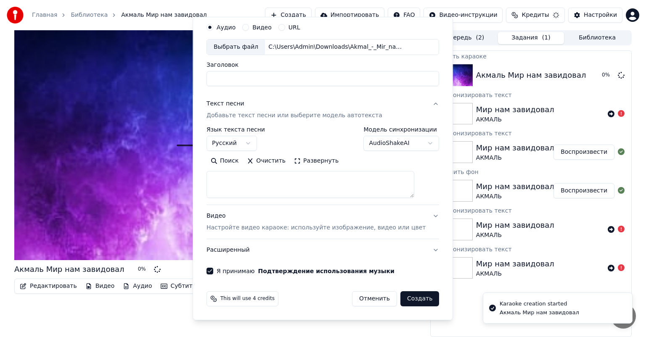
select select
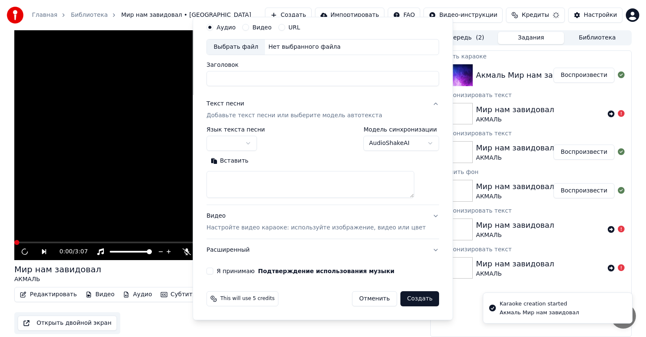
scroll to position [0, 0]
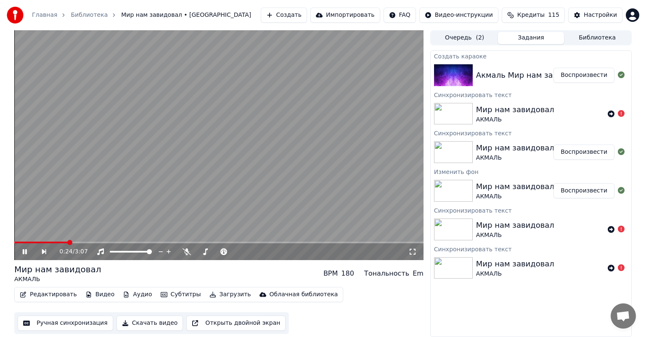
click at [24, 255] on icon at bounding box center [30, 251] width 19 height 7
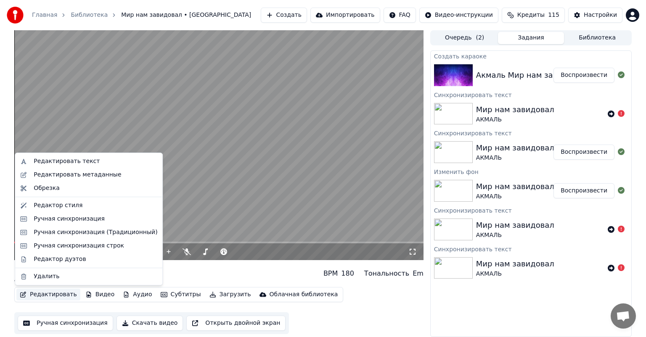
click at [33, 296] on button "Редактировать" at bounding box center [48, 295] width 64 height 12
click at [91, 160] on div "Редактировать текст" at bounding box center [96, 161] width 124 height 8
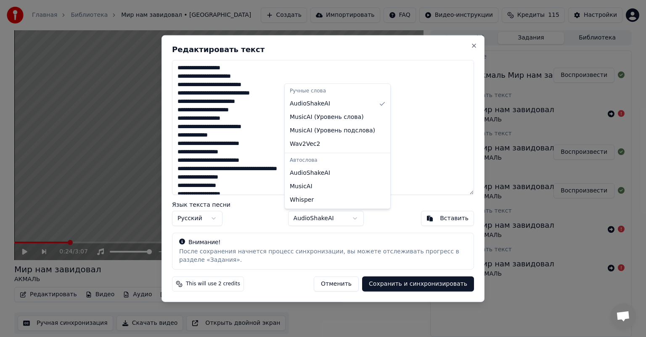
click at [351, 220] on body "Главная Библиотека Мир нам завидовал • АКМАЛЬ Создать Импортировать FAQ Видео-и…" at bounding box center [323, 168] width 646 height 337
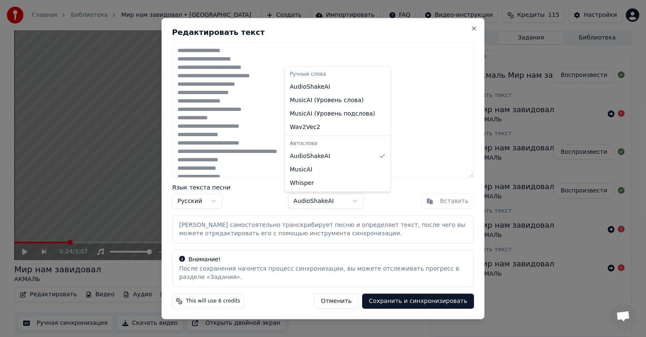
click at [335, 202] on body "Главная Библиотека Мир нам завидовал • АКМАЛЬ Создать Импортировать FAQ Видео-и…" at bounding box center [323, 168] width 646 height 337
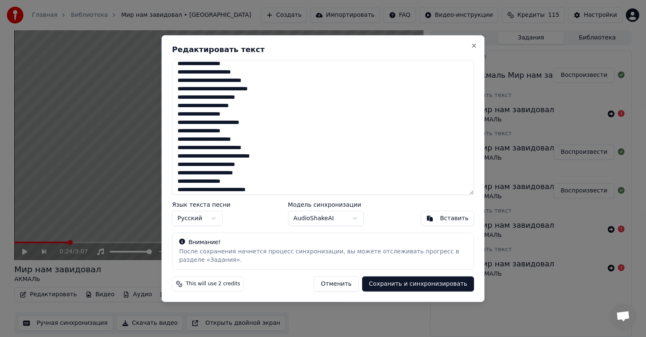
scroll to position [335, 0]
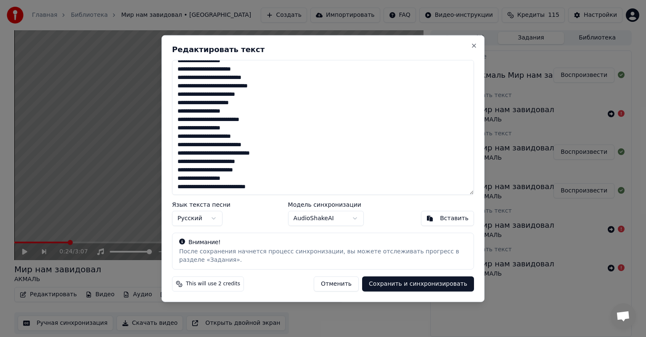
click at [396, 285] on button "Сохранить и синхронизировать" at bounding box center [418, 283] width 112 height 15
